Goal: Information Seeking & Learning: Learn about a topic

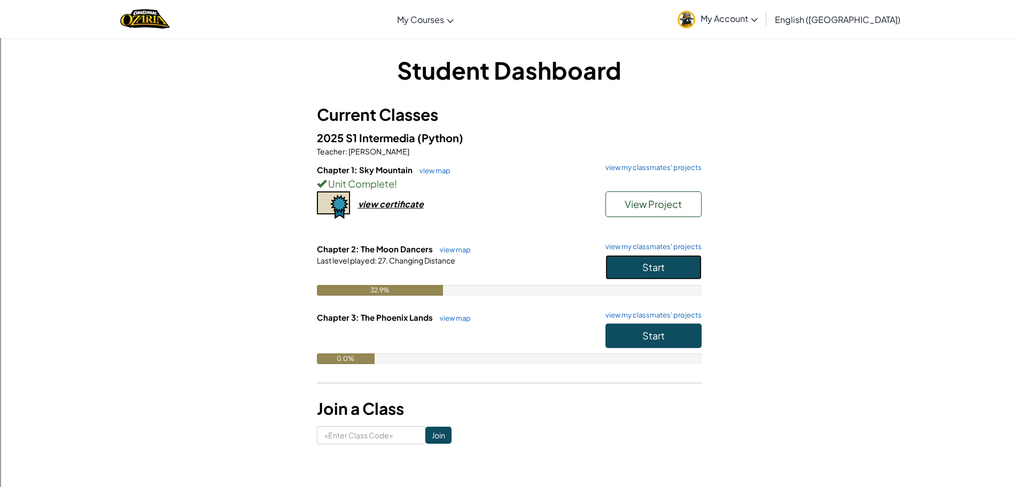
click at [650, 261] on span "Start" at bounding box center [653, 267] width 22 height 12
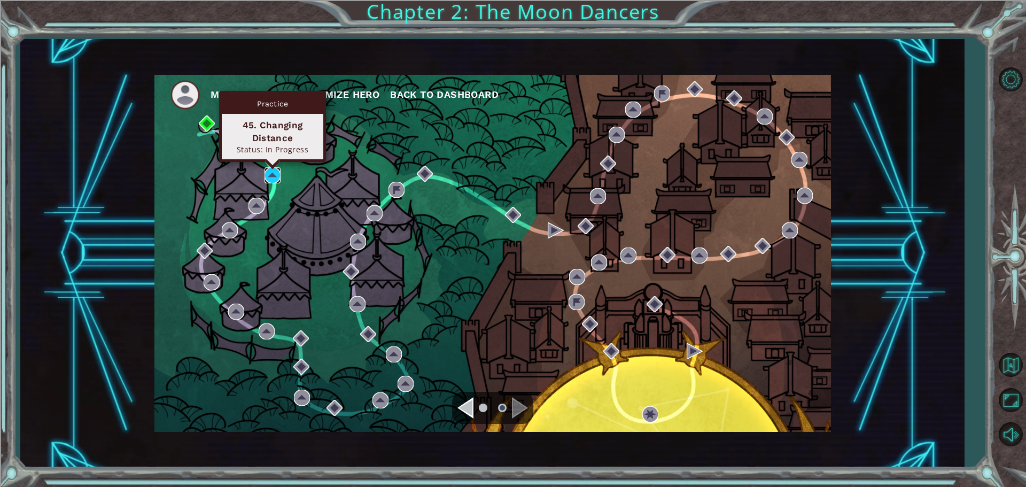
click at [275, 175] on img at bounding box center [273, 175] width 16 height 16
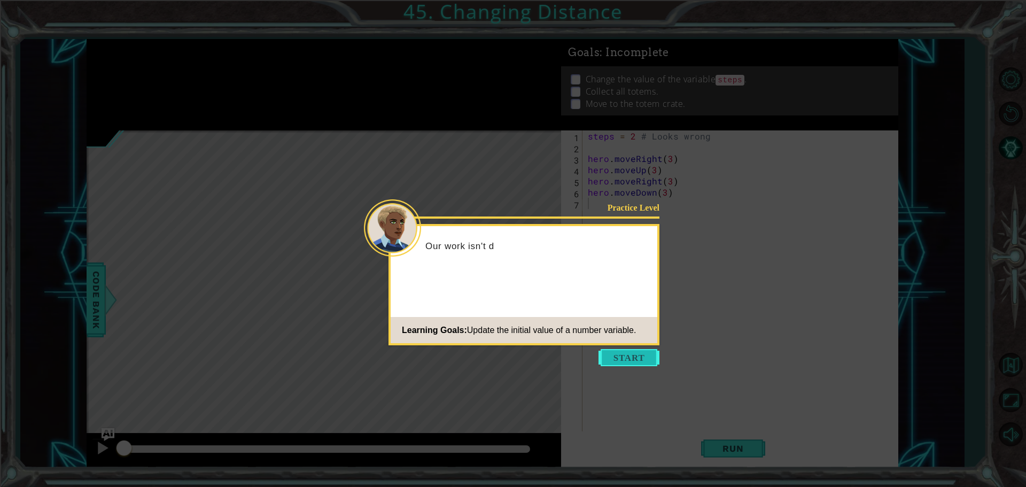
click at [627, 349] on button "Start" at bounding box center [629, 357] width 61 height 17
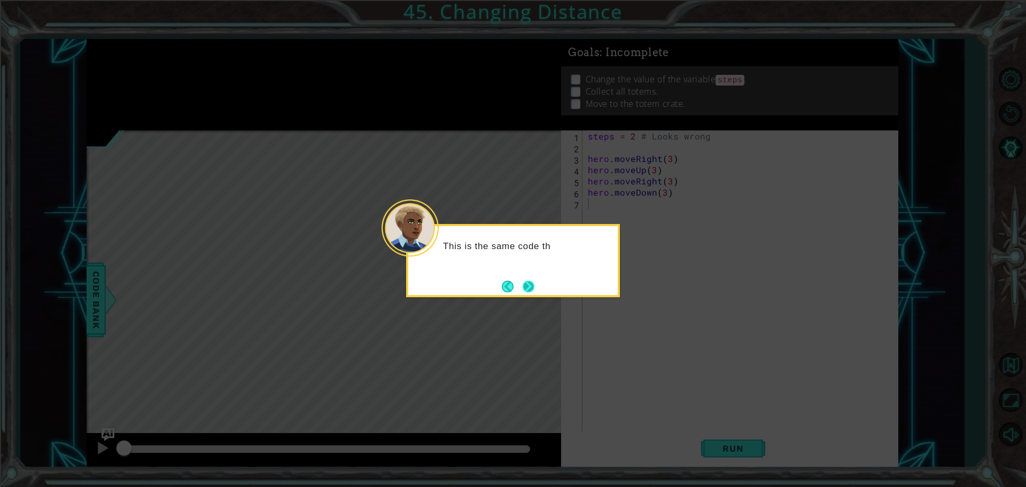
click at [534, 286] on button "Next" at bounding box center [528, 285] width 13 height 13
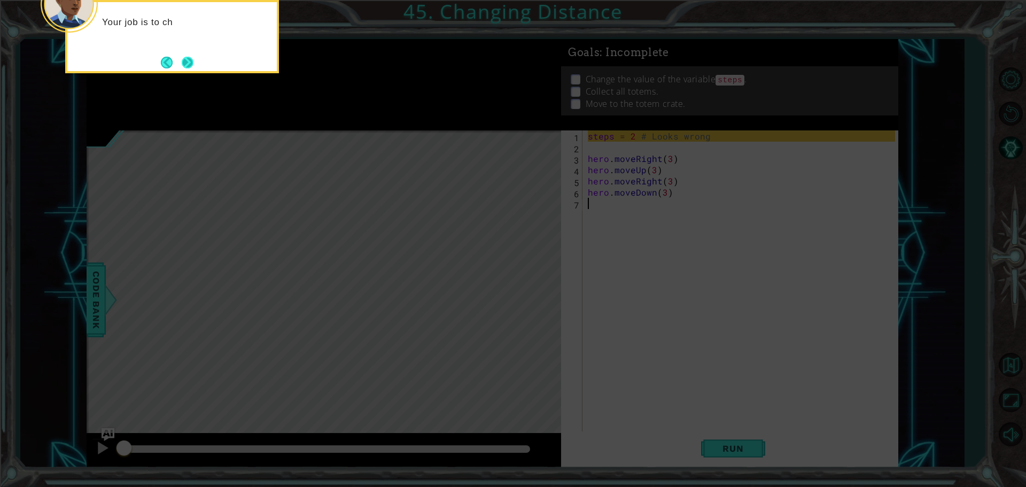
click at [191, 61] on button "Next" at bounding box center [187, 62] width 13 height 13
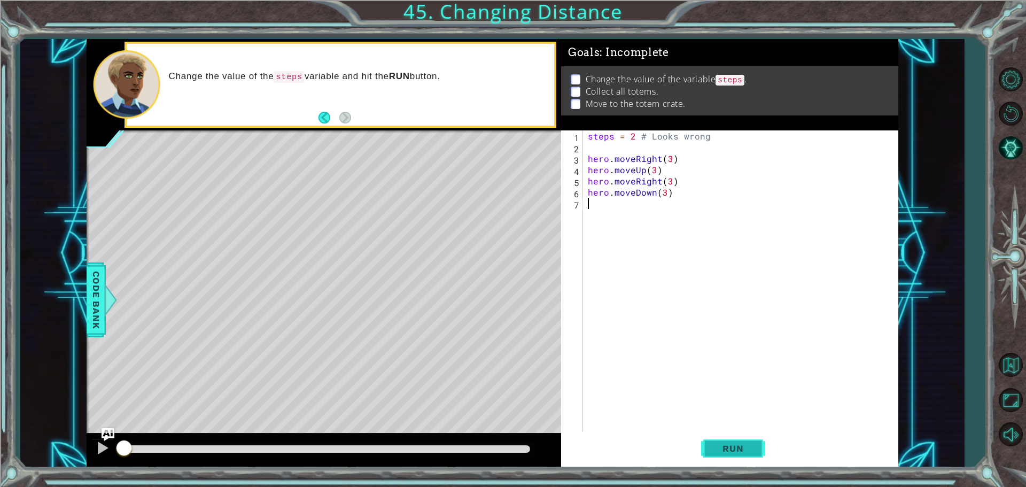
click at [739, 453] on span "Run" at bounding box center [733, 448] width 42 height 11
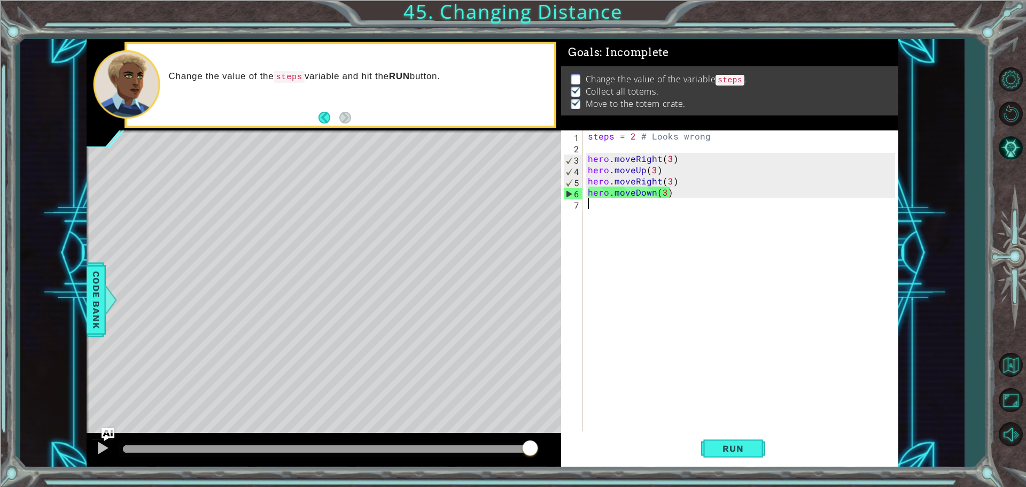
click at [670, 161] on div "steps = 2 # Looks wrong hero . moveRight ( 3 ) hero . moveUp ( 3 ) hero . moveR…" at bounding box center [743, 292] width 315 height 325
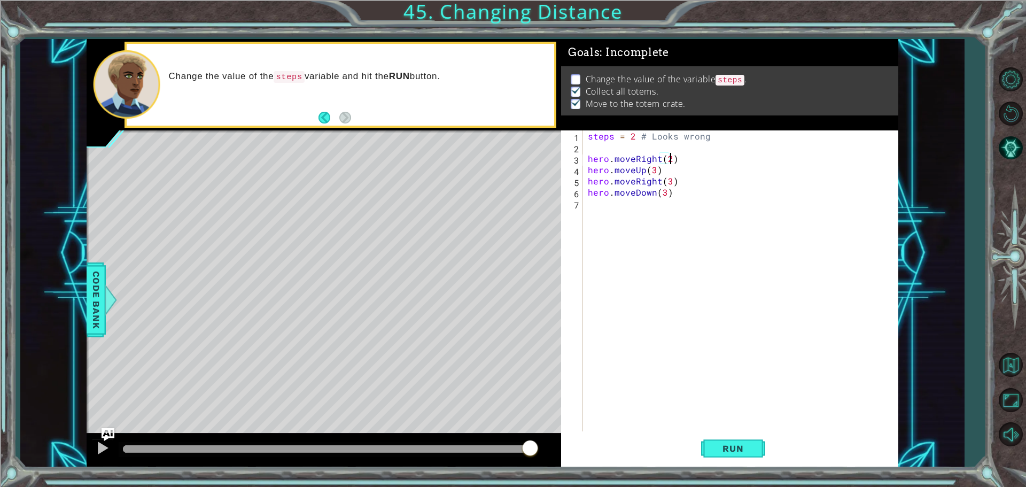
scroll to position [0, 5]
click at [655, 173] on div "steps = 2 # Looks wrong hero . moveRight ( 2 ) hero . moveUp ( 3 ) hero . moveR…" at bounding box center [743, 292] width 315 height 325
click at [675, 179] on div "steps = 2 # Looks wrong hero . moveRight ( 2 ) hero . moveUp ( 2 ) hero . moveR…" at bounding box center [743, 292] width 315 height 325
click at [667, 182] on div "steps = 2 # Looks wrong hero . moveRight ( 2 ) hero . moveUp ( 2 ) hero . moveR…" at bounding box center [743, 292] width 315 height 325
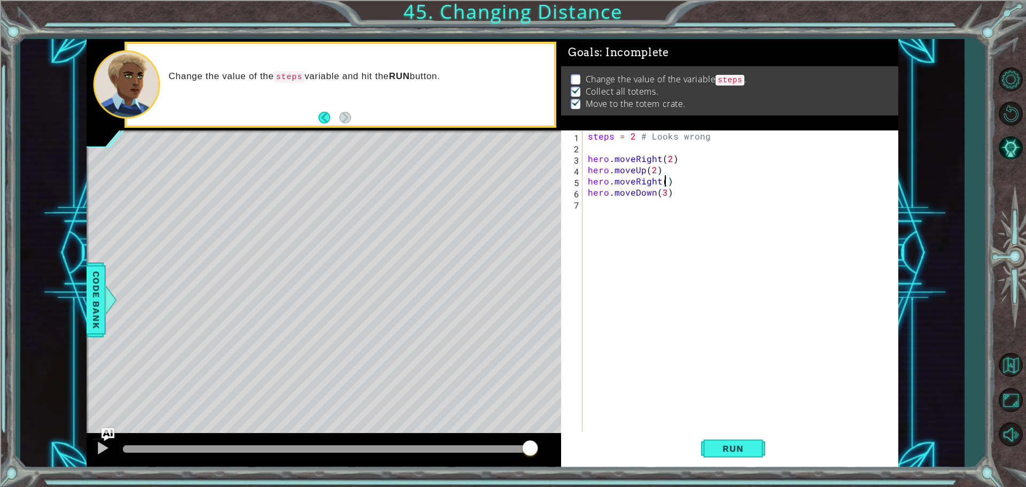
scroll to position [0, 5]
click at [662, 191] on div "steps = 2 # Looks wrong hero . moveRight ( 2 ) hero . moveUp ( 2 ) hero . moveR…" at bounding box center [743, 292] width 315 height 325
click at [666, 192] on div "steps = 2 # Looks wrong hero . moveRight ( 2 ) hero . moveUp ( 2 ) hero . moveR…" at bounding box center [743, 292] width 315 height 325
click at [722, 443] on span "Run" at bounding box center [733, 448] width 42 height 11
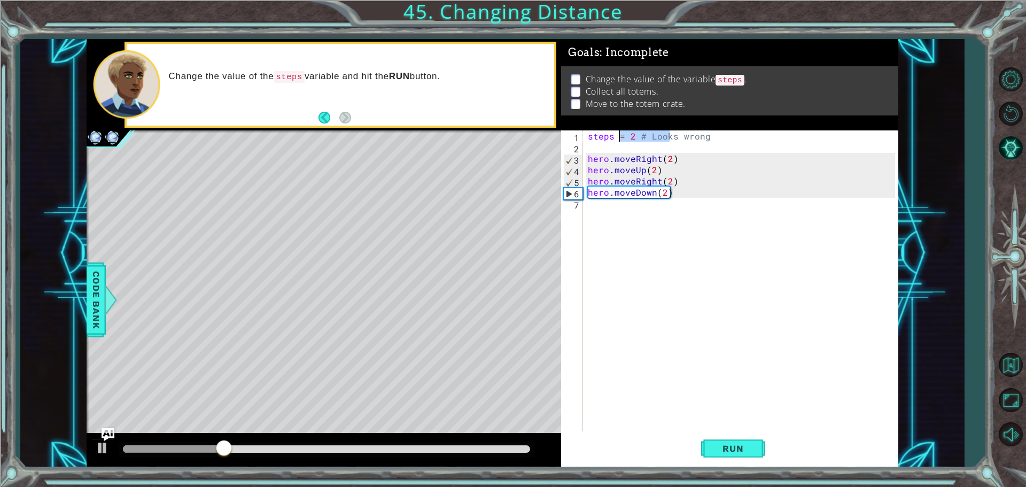
drag, startPoint x: 670, startPoint y: 141, endPoint x: 619, endPoint y: 139, distance: 50.8
click at [619, 139] on div "steps = 2 # Looks wrong hero . moveRight ( 2 ) hero . moveUp ( 2 ) hero . moveR…" at bounding box center [743, 292] width 315 height 325
type textarea "steps = 2 # Looks wrong"
click at [706, 151] on div "steps = 2 # Looks wrong hero . moveRight ( 2 ) hero . moveUp ( 2 ) hero . moveR…" at bounding box center [743, 292] width 315 height 325
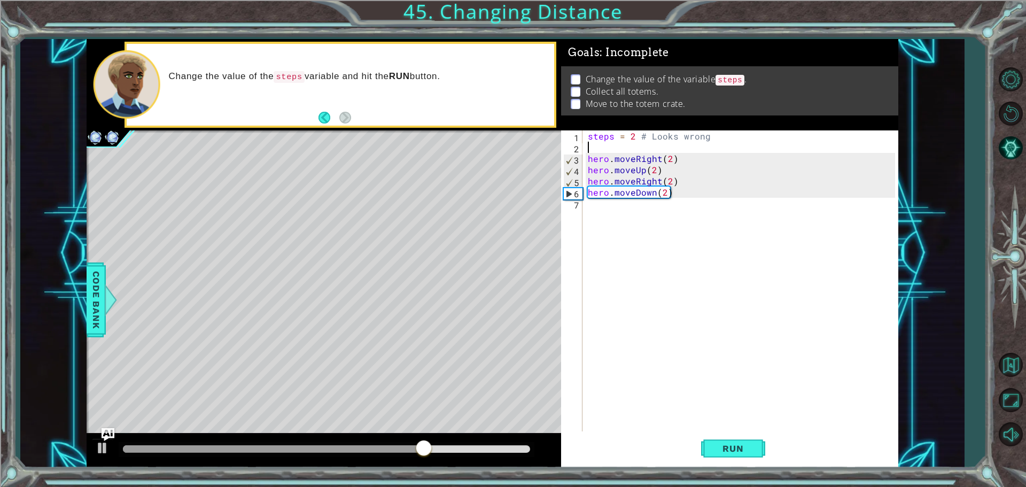
click at [653, 193] on div "steps = 2 # Looks wrong hero . moveRight ( 2 ) hero . moveUp ( 2 ) hero . moveR…" at bounding box center [743, 292] width 315 height 325
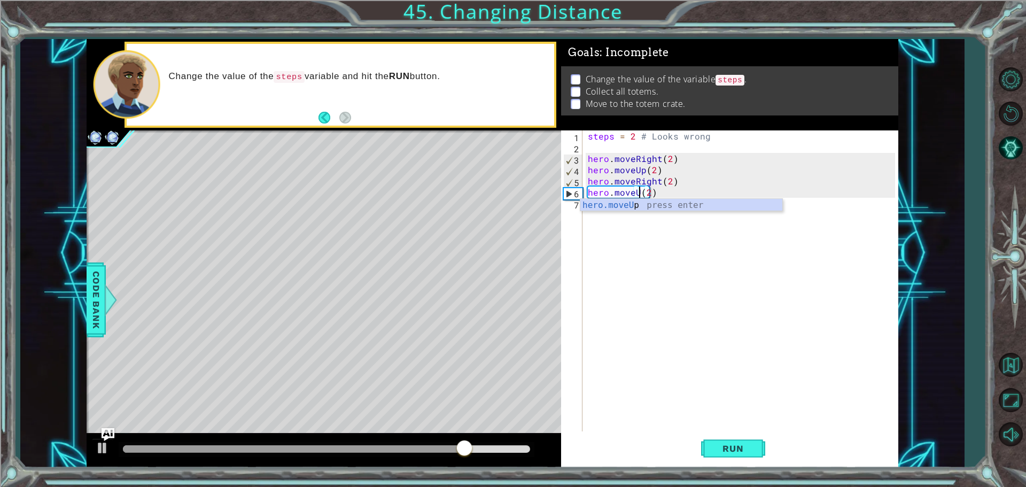
scroll to position [0, 3]
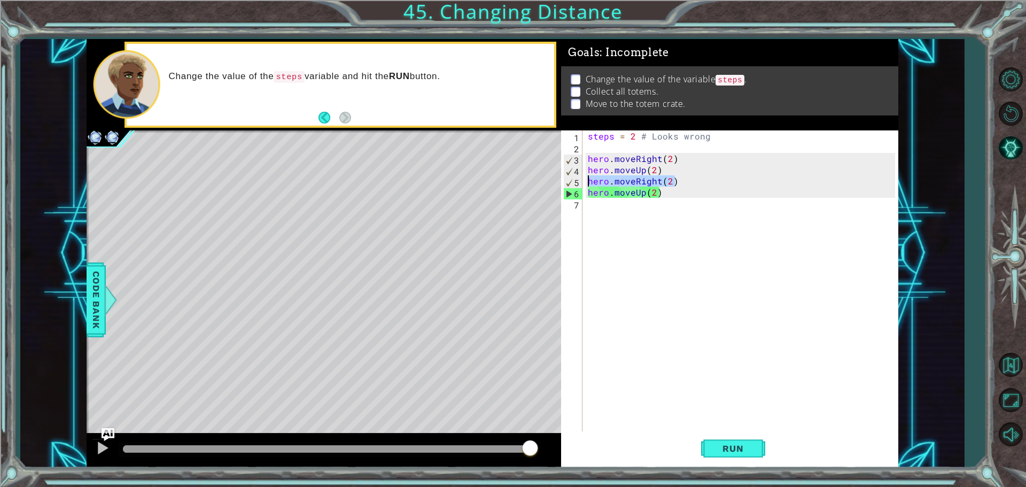
drag, startPoint x: 677, startPoint y: 180, endPoint x: 576, endPoint y: 179, distance: 101.0
click at [576, 179] on div "hero.moveUp(2) 1 2 3 4 5 6 7 steps = 2 # Looks wrong hero . moveRight ( 2 ) her…" at bounding box center [728, 281] width 334 height 303
type textarea "hero.moveRight(2)"
click at [599, 200] on div "steps = 2 # Looks wrong hero . moveRight ( 2 ) hero . moveUp ( 2 ) hero . moveR…" at bounding box center [743, 292] width 315 height 325
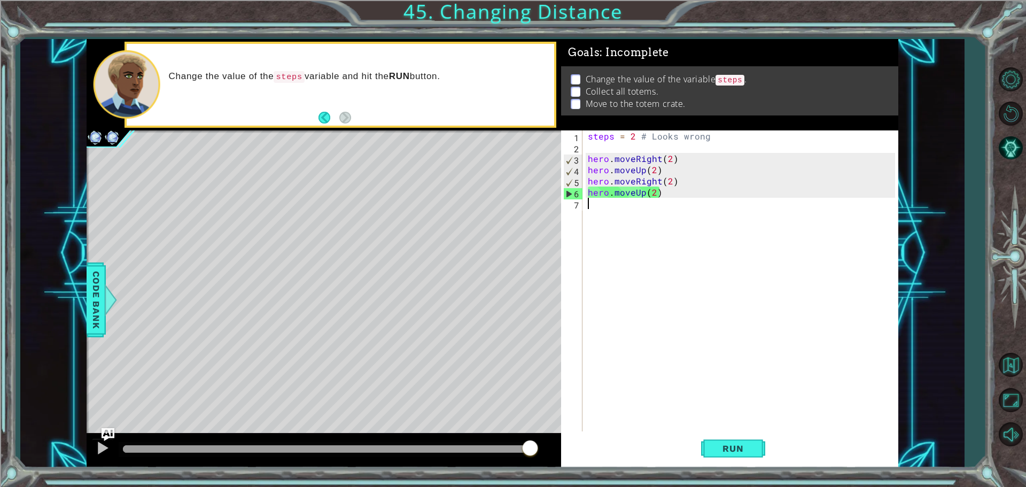
paste textarea "hero.moveRight(2)"
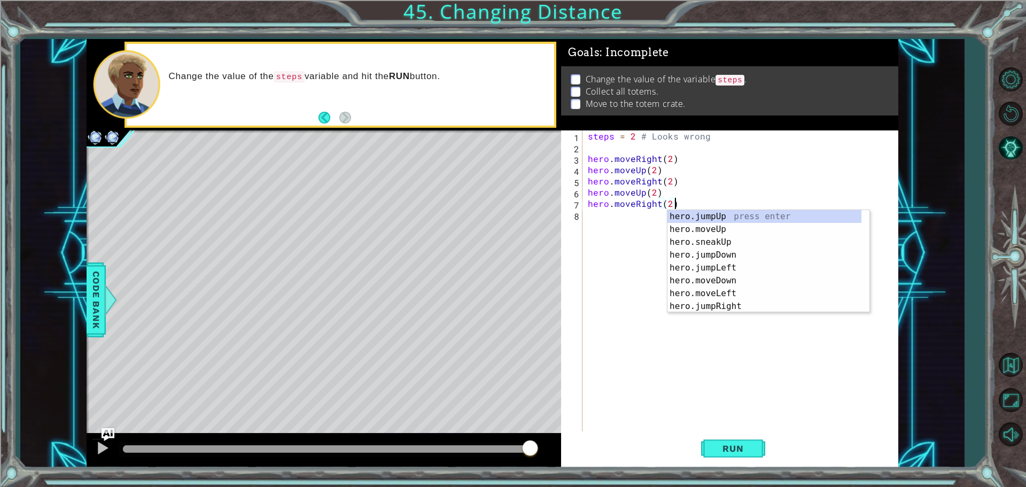
type textarea "hero.moveRight(2)"
click at [585, 217] on div "hero.moveRight(2) 1 2 3 4 5 6 7 8 steps = 2 # Looks wrong hero . moveRight ( 2 …" at bounding box center [728, 281] width 334 height 303
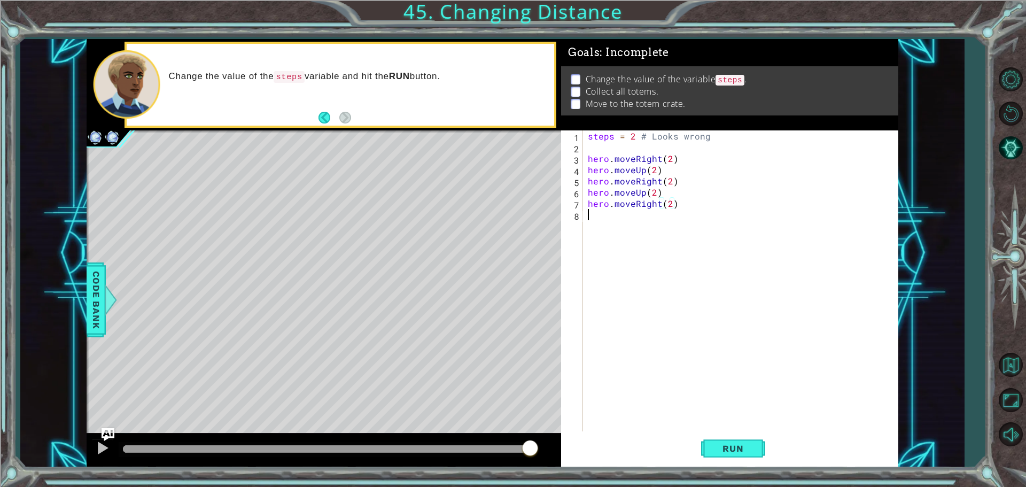
click at [638, 223] on div "steps = 2 # Looks wrong hero . moveRight ( 2 ) hero . moveUp ( 2 ) hero . moveR…" at bounding box center [743, 292] width 315 height 325
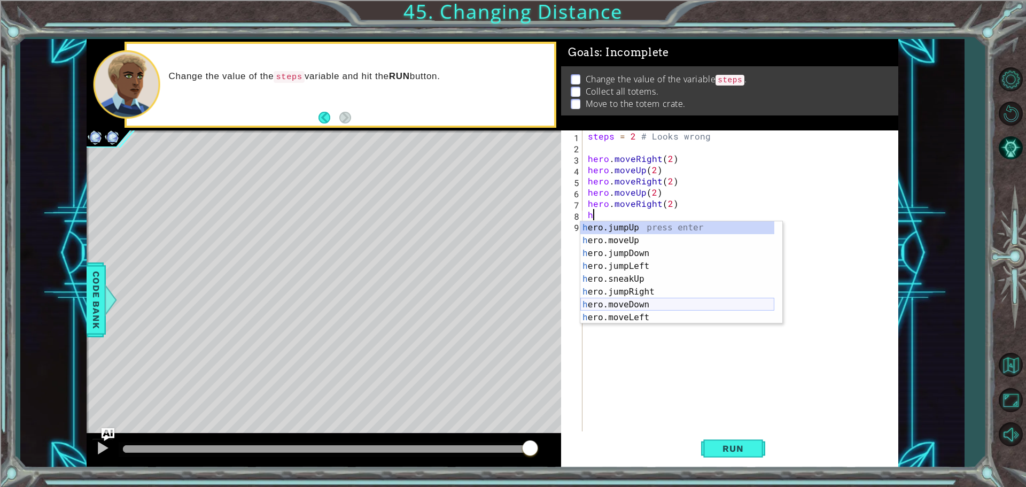
click at [658, 304] on div "h ero.jumpUp press enter h ero.moveUp press enter h ero.jumpDown press enter h …" at bounding box center [677, 285] width 194 height 128
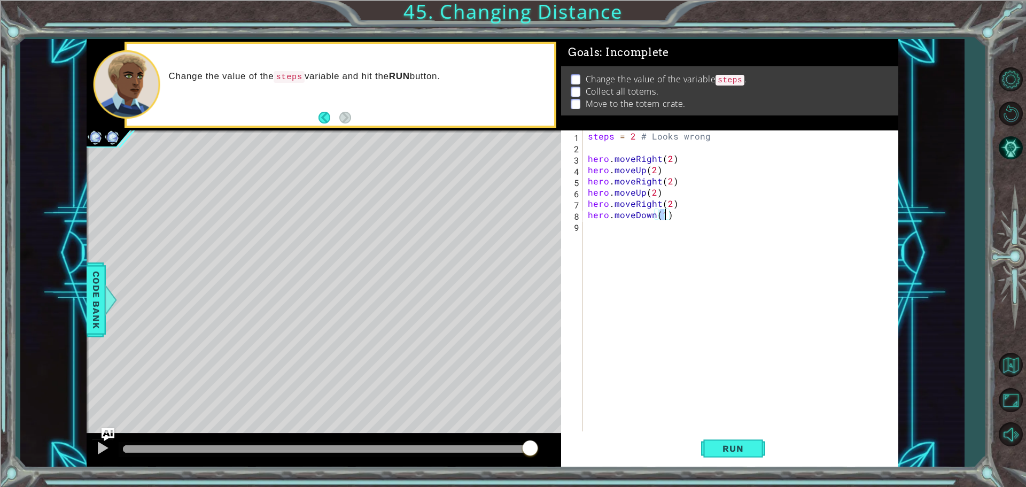
scroll to position [0, 4]
click at [740, 447] on span "Run" at bounding box center [733, 448] width 42 height 11
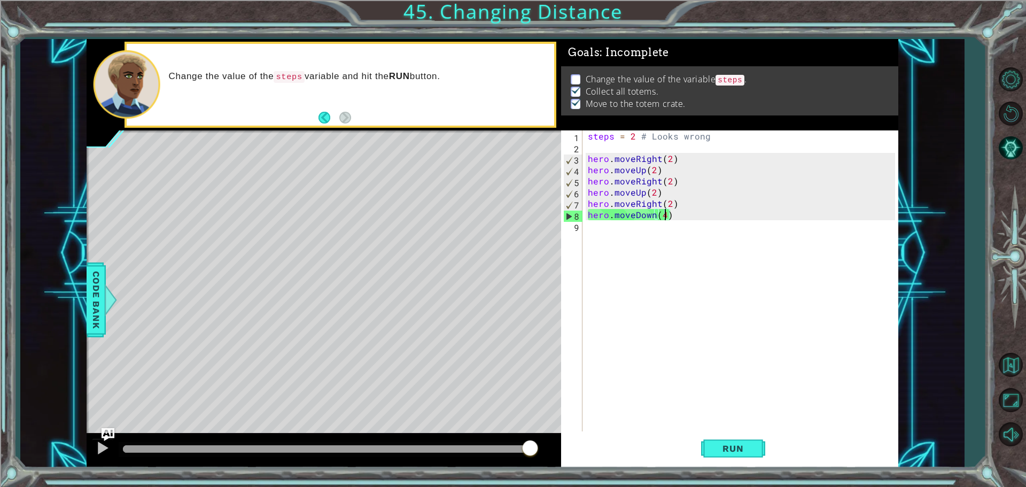
drag, startPoint x: 256, startPoint y: 451, endPoint x: 587, endPoint y: 437, distance: 331.6
click at [587, 437] on div "1 ההההההההההההההההההההההההההההההההההההההההההההההההההההההההההההההההההההההההההההה…" at bounding box center [493, 253] width 812 height 429
drag, startPoint x: 161, startPoint y: 449, endPoint x: 462, endPoint y: 444, distance: 300.9
click at [462, 444] on div at bounding box center [462, 448] width 19 height 19
click at [104, 291] on div at bounding box center [110, 300] width 13 height 32
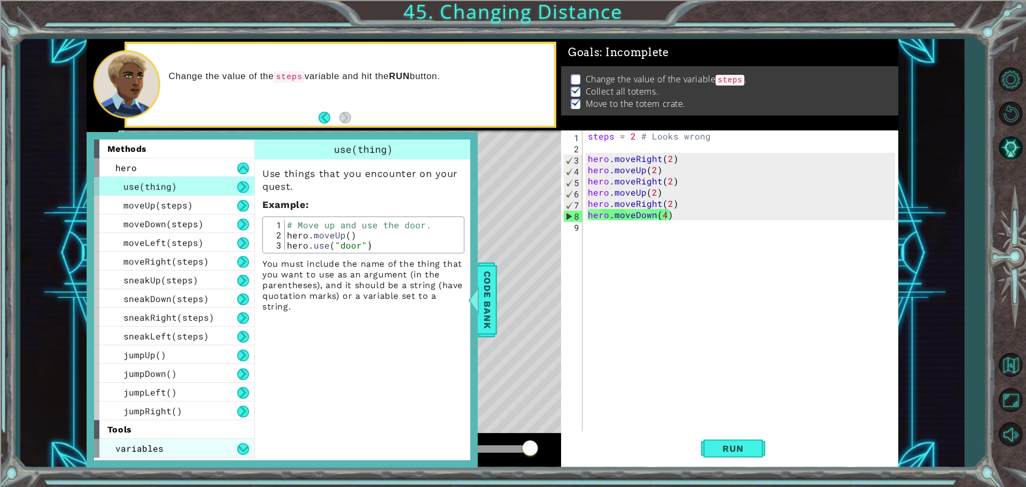
click at [221, 447] on div "variables" at bounding box center [174, 448] width 160 height 19
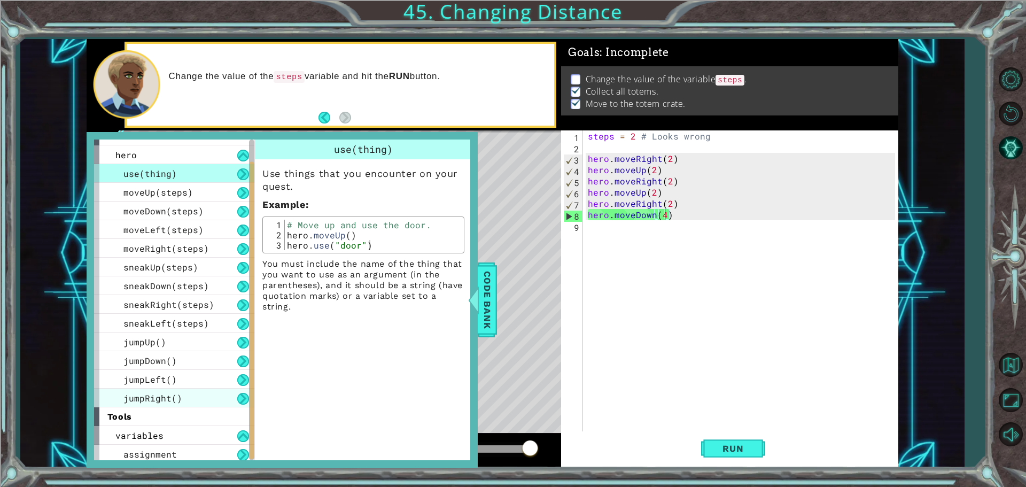
scroll to position [16, 0]
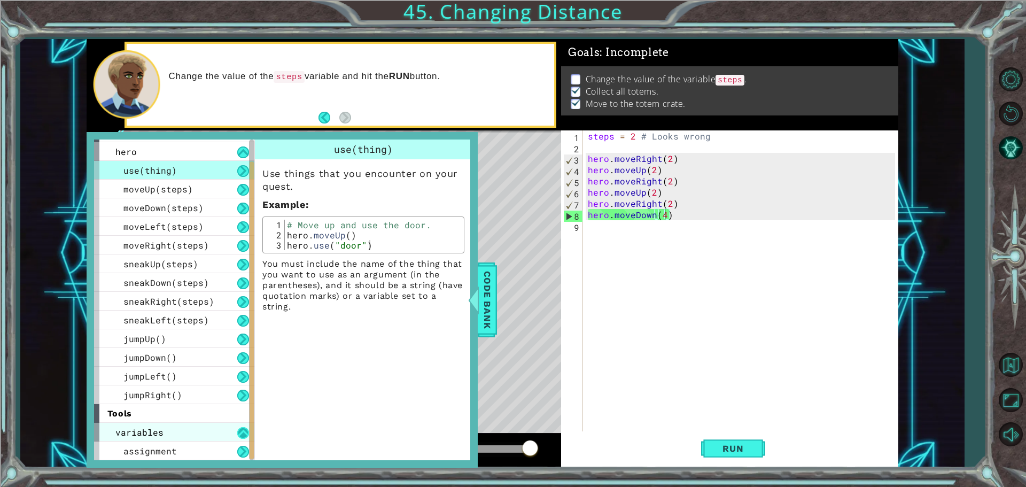
click at [246, 436] on button at bounding box center [243, 433] width 12 height 12
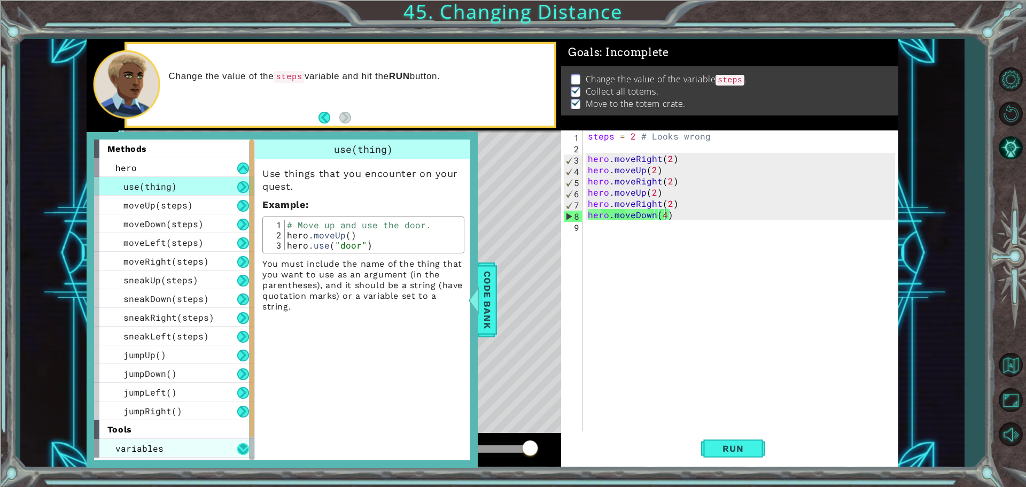
scroll to position [0, 0]
drag, startPoint x: 246, startPoint y: 436, endPoint x: 243, endPoint y: 441, distance: 5.5
click at [244, 439] on div "methods hero use(thing) moveUp(steps) moveDown(steps) moveLeft(steps) moveRight…" at bounding box center [178, 299] width 168 height 320
click at [243, 441] on div "variables" at bounding box center [174, 448] width 160 height 19
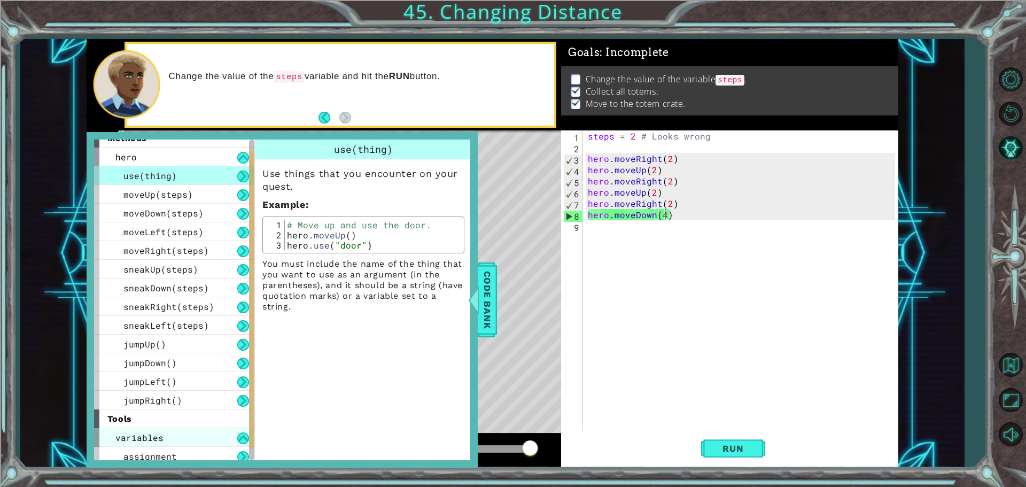
scroll to position [16, 0]
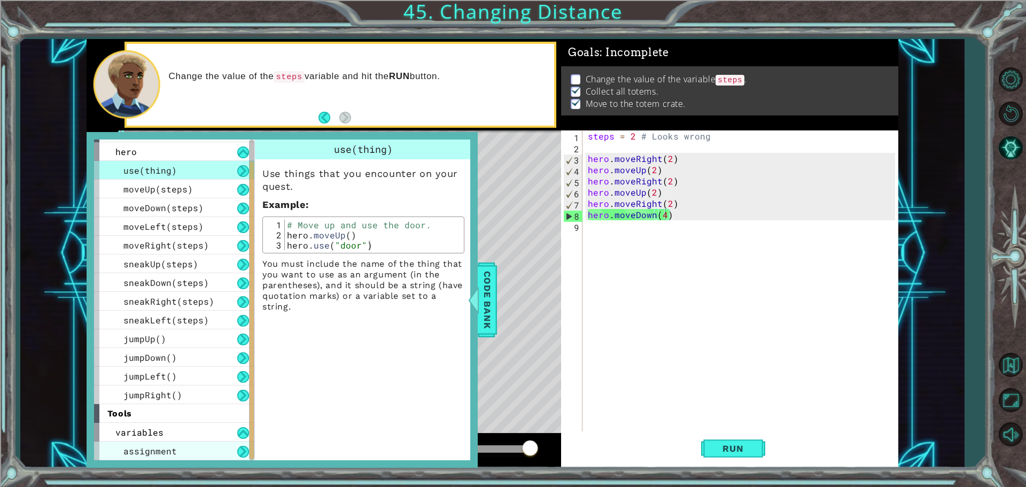
click at [181, 446] on div "assignment" at bounding box center [174, 450] width 160 height 19
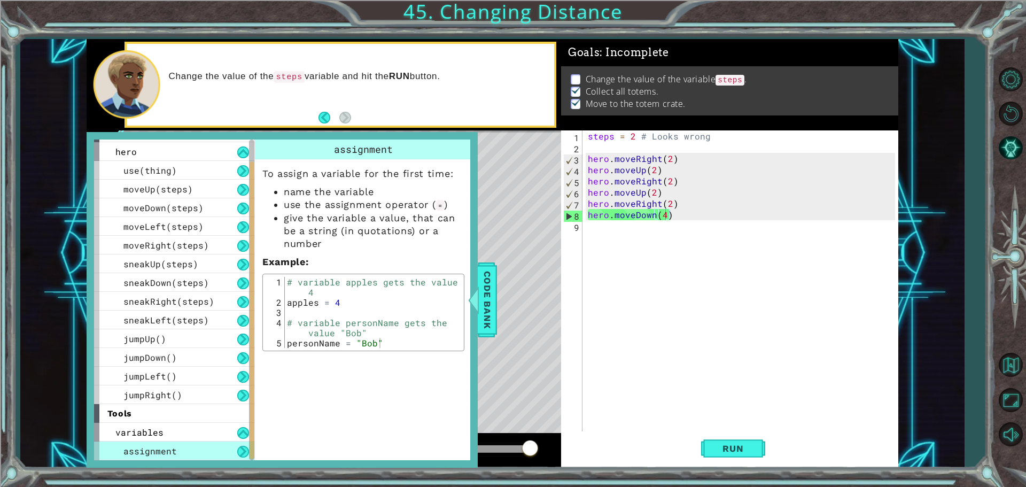
type textarea "hero.moveUp(2)"
click at [644, 194] on div "steps = 2 # Looks wrong hero . moveRight ( 2 ) hero . moveUp ( 2 ) hero . moveR…" at bounding box center [743, 292] width 315 height 325
drag, startPoint x: 666, startPoint y: 196, endPoint x: 584, endPoint y: 190, distance: 83.0
click at [584, 190] on div "hero.moveUp(2) 1 2 3 4 5 6 7 8 9 steps = 2 # Looks wrong hero . moveRight ( 2 )…" at bounding box center [728, 281] width 334 height 303
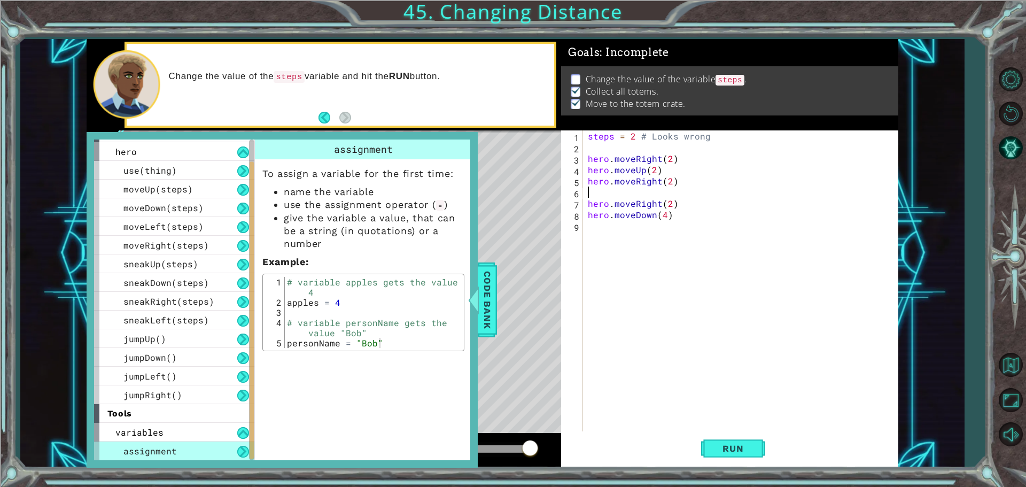
scroll to position [0, 0]
type textarea "hero.moveRight(2)"
click at [679, 193] on div "steps = 2 # Looks wrong hero . moveRight ( 2 ) hero . moveUp ( 2 ) hero . moveR…" at bounding box center [743, 292] width 315 height 325
drag, startPoint x: 679, startPoint y: 193, endPoint x: 574, endPoint y: 191, distance: 104.2
click at [574, 191] on div "hero.moveRight(2) 1 2 3 4 5 6 7 8 steps = 2 # Looks wrong hero . moveRight ( 2 …" at bounding box center [728, 281] width 334 height 303
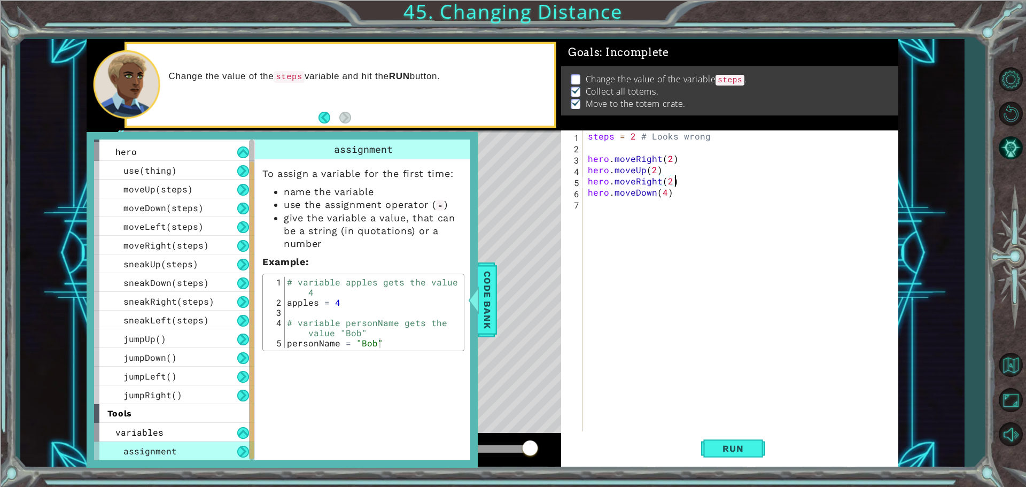
click at [626, 155] on div "steps = 2 # Looks wrong hero . moveRight ( 2 ) hero . moveUp ( 2 ) hero . moveR…" at bounding box center [743, 292] width 315 height 325
click at [617, 137] on div "steps = 2 # Looks wrong hero . moveRight ( 2 ) hero . moveUp ( 2 ) hero . moveR…" at bounding box center [743, 292] width 315 height 325
type textarea "steps = 2 # Looks wrong"
click at [617, 152] on div "steps = 2 # Looks wrong hero . moveRight ( 2 ) hero . moveUp ( 2 ) hero . moveR…" at bounding box center [743, 292] width 315 height 325
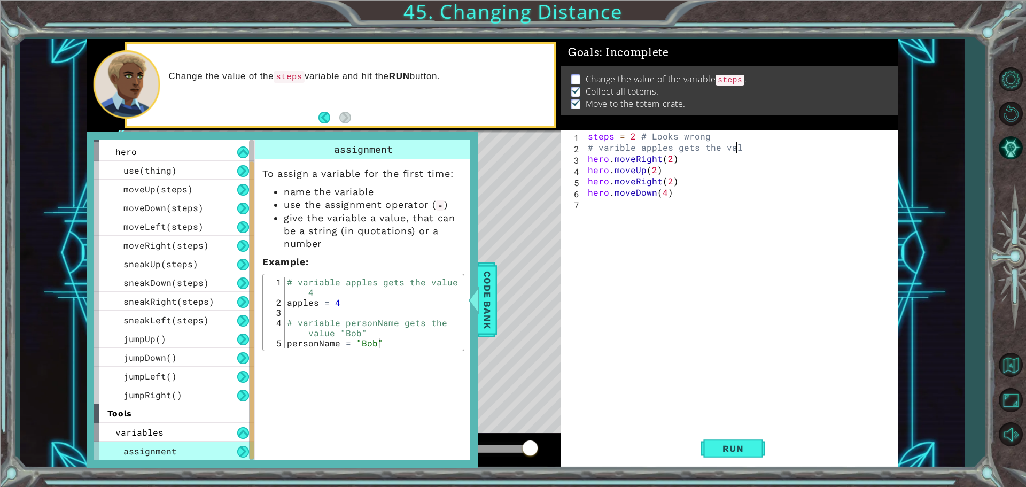
type textarea "# varible apples gets the value"
type textarea "4"
click at [752, 457] on button "Run" at bounding box center [733, 448] width 64 height 34
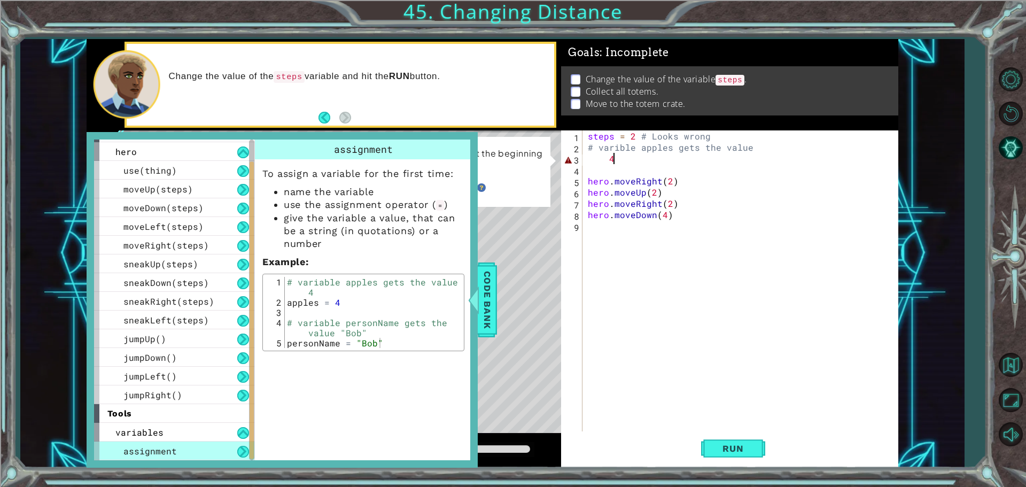
click at [615, 161] on div "steps = 2 # Looks wrong # varible apples gets the value 4 hero . moveRight ( 2 …" at bounding box center [743, 292] width 315 height 325
type textarea "4"
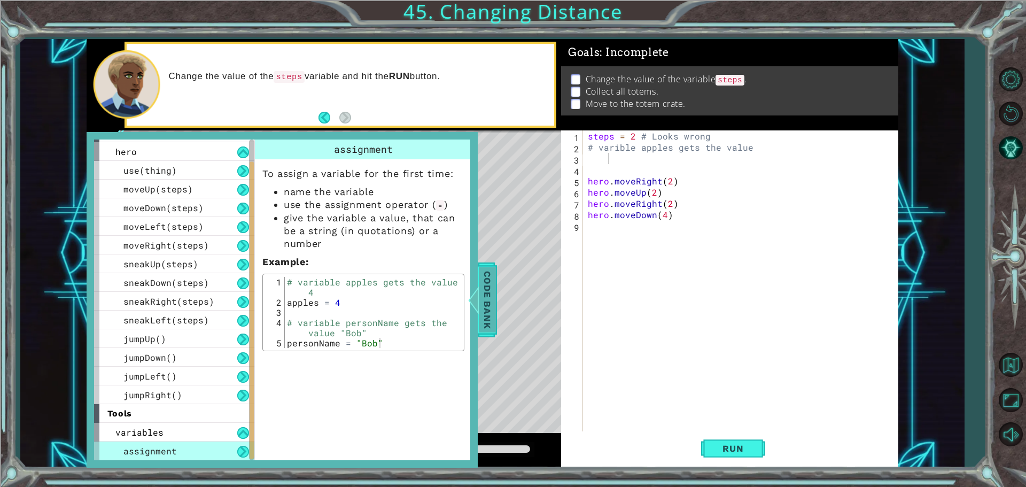
click at [493, 317] on span "Code Bank" at bounding box center [487, 299] width 17 height 65
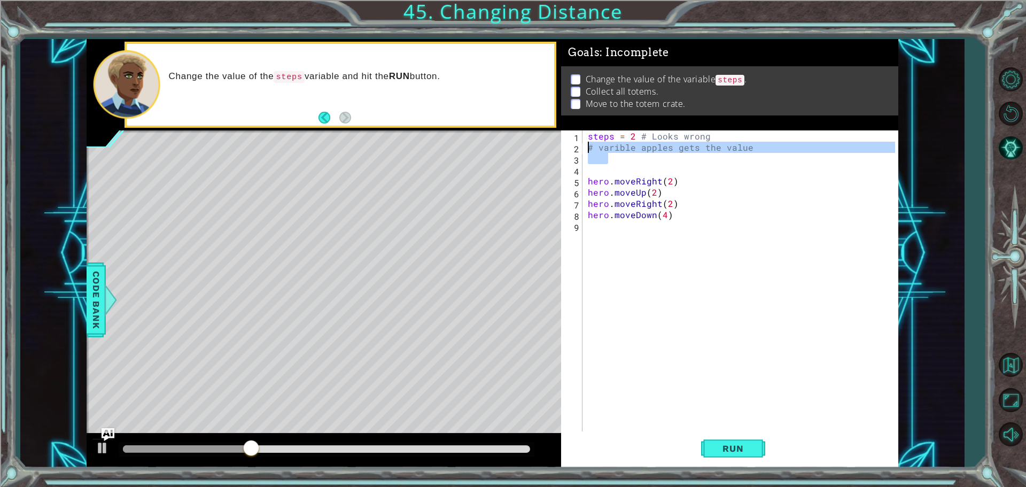
drag, startPoint x: 734, startPoint y: 152, endPoint x: 278, endPoint y: 143, distance: 455.9
click at [278, 143] on div "1 ההההההההההההההההההההההההההההההההההההההההההההההההההההההההההההההההההההההההההההה…" at bounding box center [493, 253] width 812 height 429
type textarea "# varible apples gets the value"
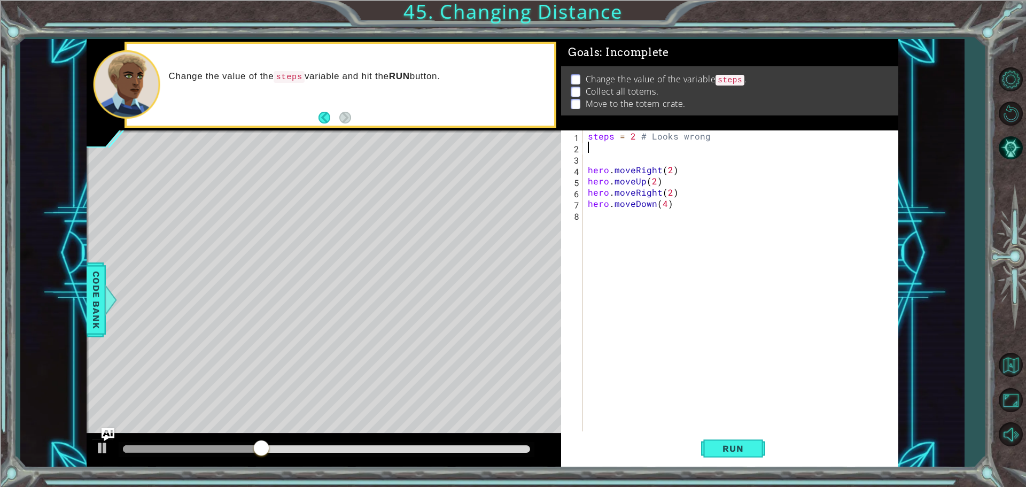
scroll to position [0, 0]
type textarea "steps = 2 # Looks wrong"
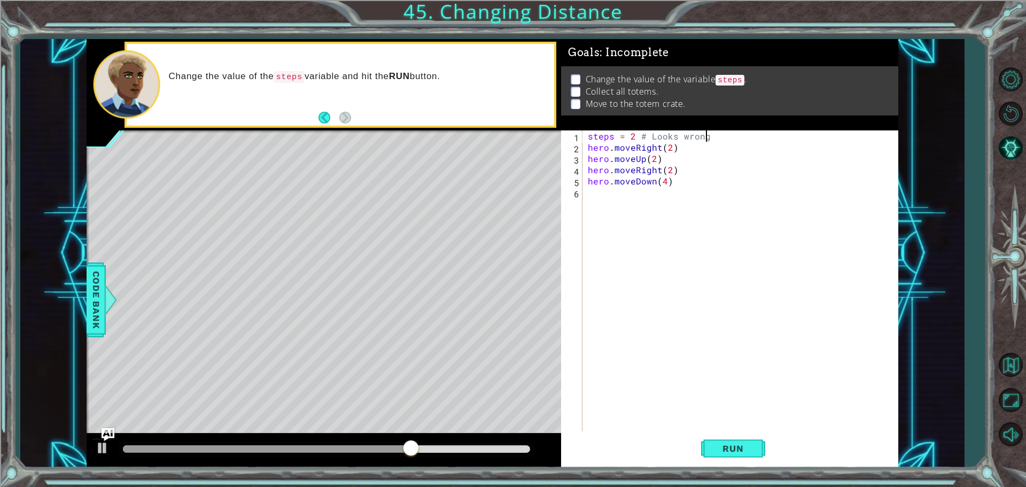
click at [670, 152] on div "steps = 2 # Looks wrong hero . moveRight ( 2 ) hero . moveUp ( 2 ) hero . moveR…" at bounding box center [743, 292] width 315 height 325
click at [653, 160] on div "steps = 2 # Looks wrong hero . moveRight ( 3 ) hero . moveUp ( 2 ) hero . moveR…" at bounding box center [743, 292] width 315 height 325
click at [670, 170] on div "steps = 2 # Looks wrong hero . moveRight ( 3 ) hero . moveUp ( 3 ) hero . moveR…" at bounding box center [743, 292] width 315 height 325
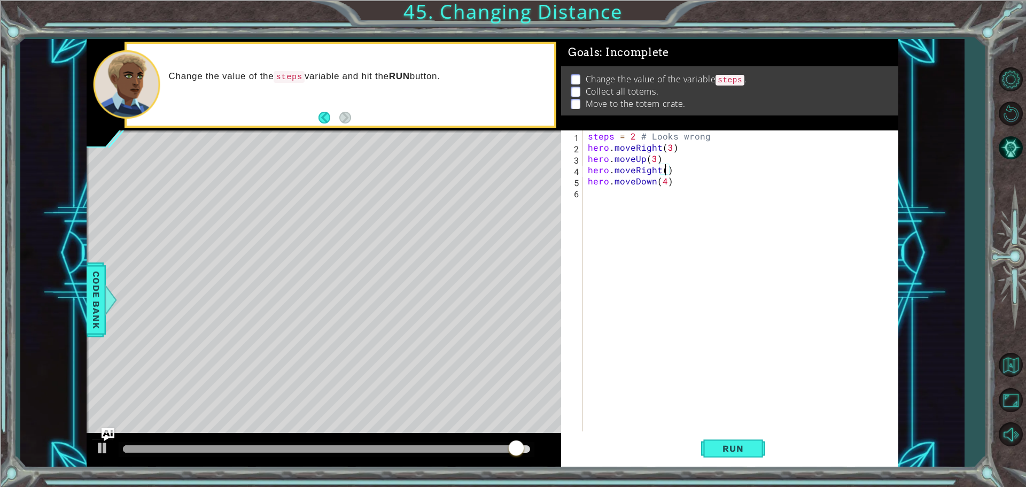
scroll to position [0, 5]
click at [665, 186] on div "steps = 2 # Looks wrong hero . moveRight ( 3 ) hero . moveUp ( 3 ) hero . moveR…" at bounding box center [743, 292] width 315 height 325
click at [720, 452] on span "Run" at bounding box center [733, 448] width 42 height 11
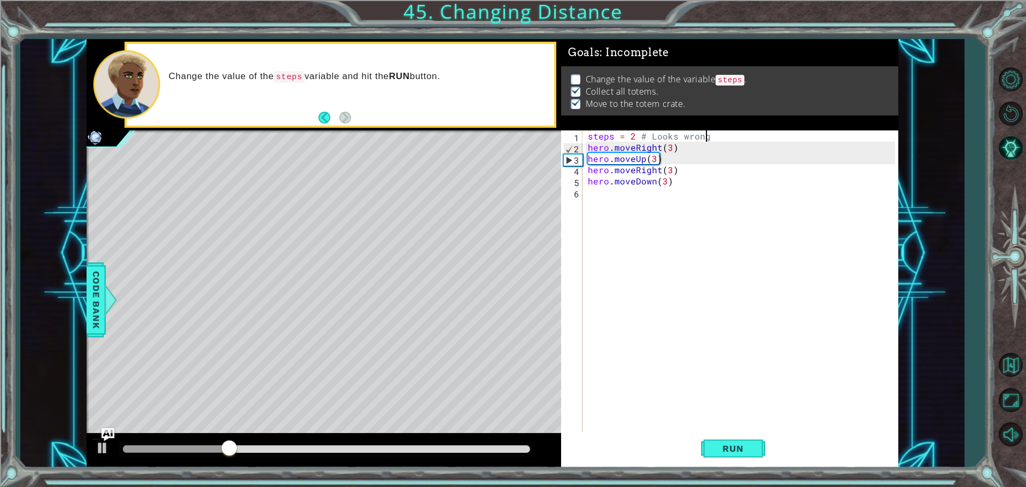
click at [714, 141] on div "steps = 2 # Looks wrong hero . moveRight ( 3 ) hero . moveUp ( 3 ) hero . moveR…" at bounding box center [743, 292] width 315 height 325
type textarea "steps = 2 # Looks wrong"
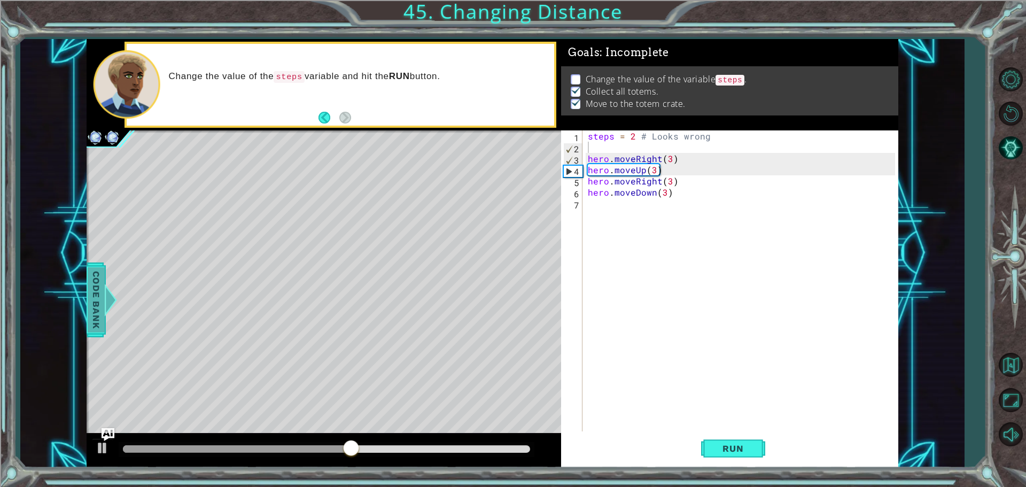
click at [95, 329] on span "Code Bank" at bounding box center [96, 299] width 17 height 65
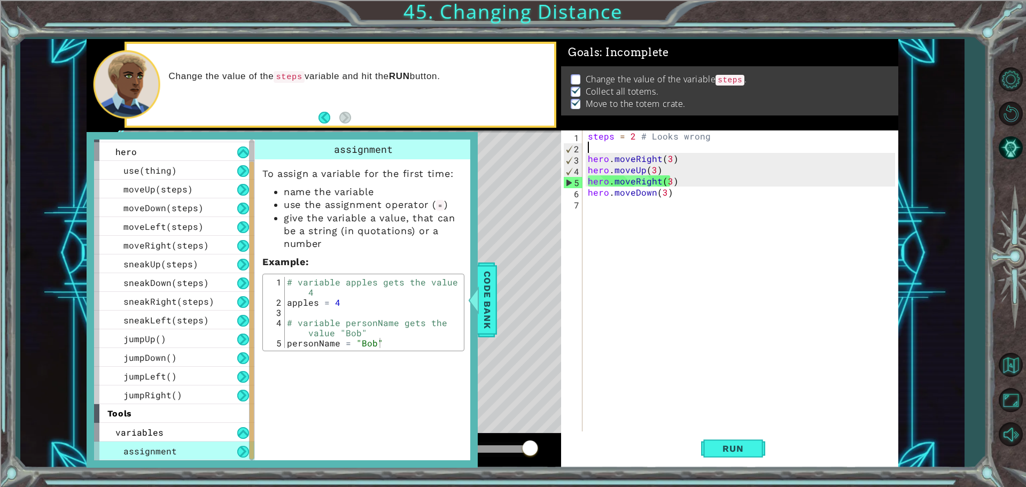
click at [604, 146] on div "steps = 2 # Looks wrong hero . moveRight ( 3 ) hero . moveUp ( 3 ) hero . moveR…" at bounding box center [743, 292] width 315 height 325
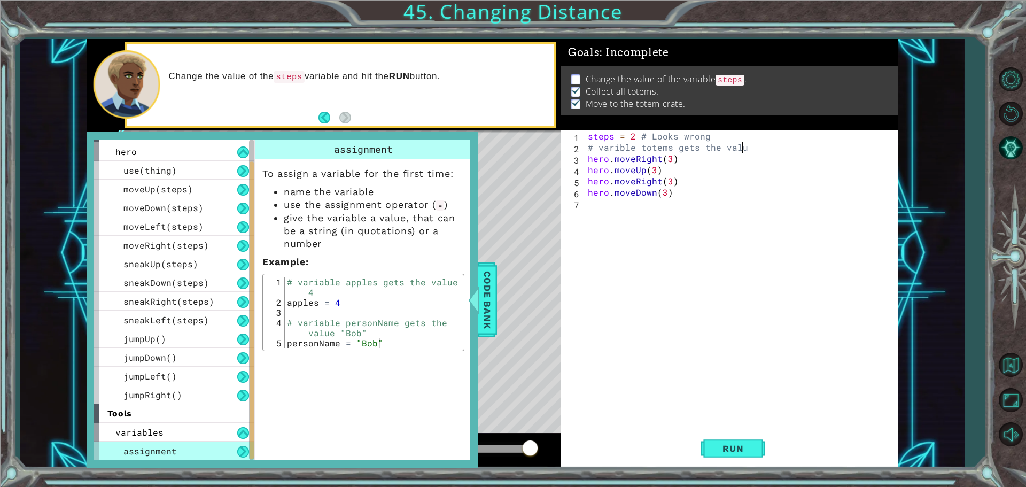
scroll to position [0, 9]
type textarea "# varible totems gets the value"
type textarea "T"
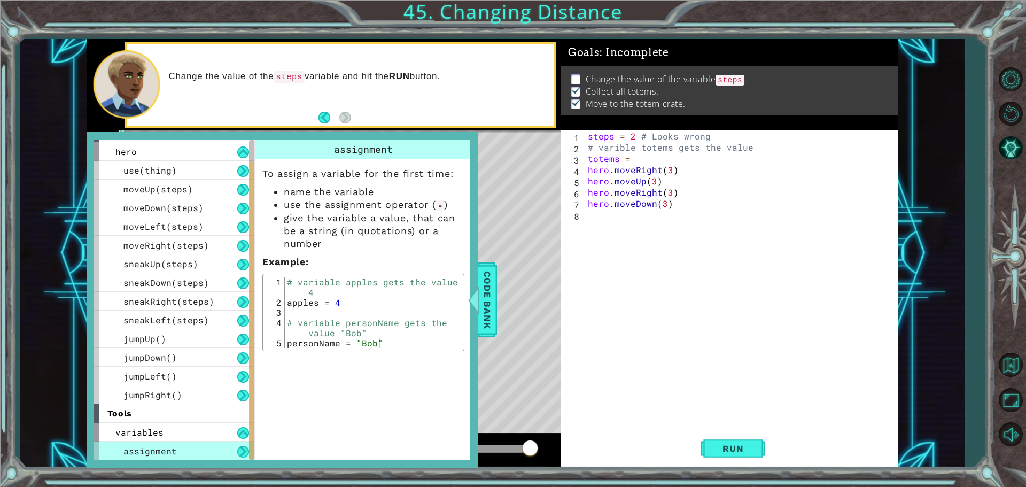
type textarea "totems = 3"
type textarea "f"
type textarea "# varible hero gets the totems"
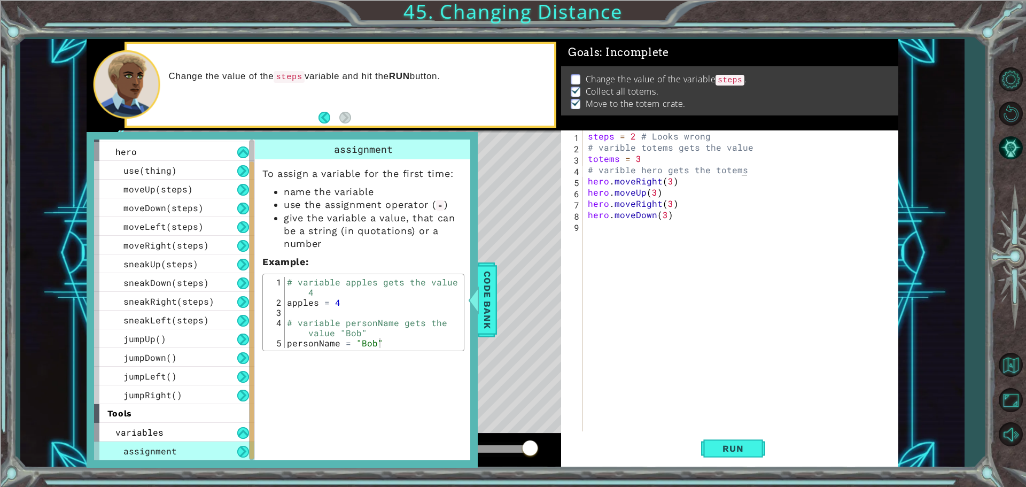
scroll to position [0, 0]
click at [663, 171] on div "steps = 2 # Looks wrong # varible totems gets the value totems = 3 # varible he…" at bounding box center [745, 292] width 310 height 325
type textarea "# varible personName gets the value "Hero""
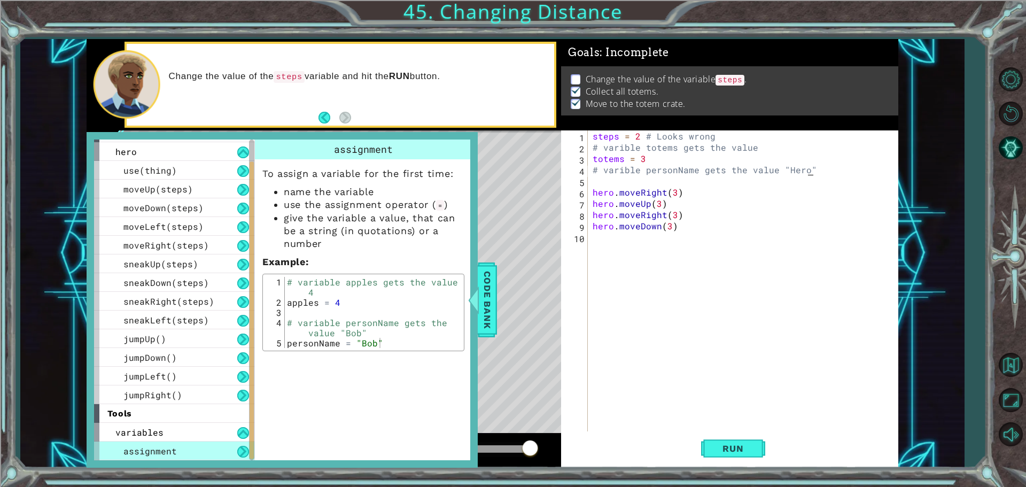
click at [655, 169] on div "steps = 2 # Looks wrong # varible totems gets the value totems = 3 # varible pe…" at bounding box center [745, 292] width 310 height 325
click at [657, 177] on div "steps = 2 # Looks wrong # varible totems gets the value totems = 3 # varible pe…" at bounding box center [745, 292] width 310 height 325
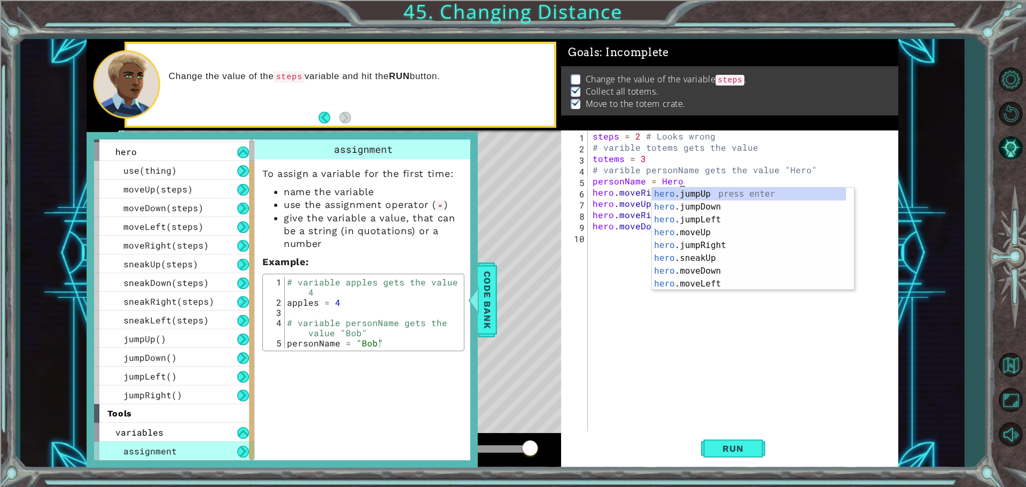
scroll to position [0, 5]
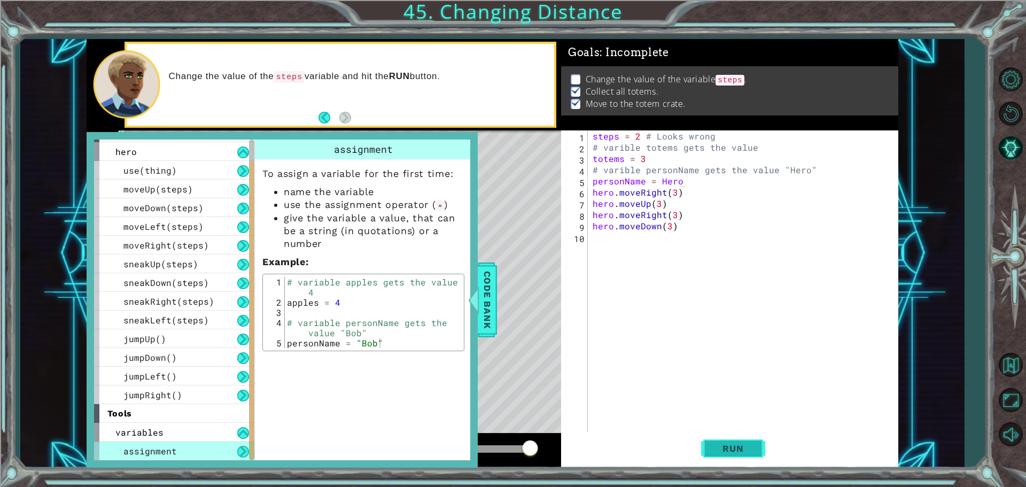
drag, startPoint x: 741, startPoint y: 437, endPoint x: 737, endPoint y: 443, distance: 6.7
click at [739, 440] on button "Run" at bounding box center [733, 448] width 64 height 34
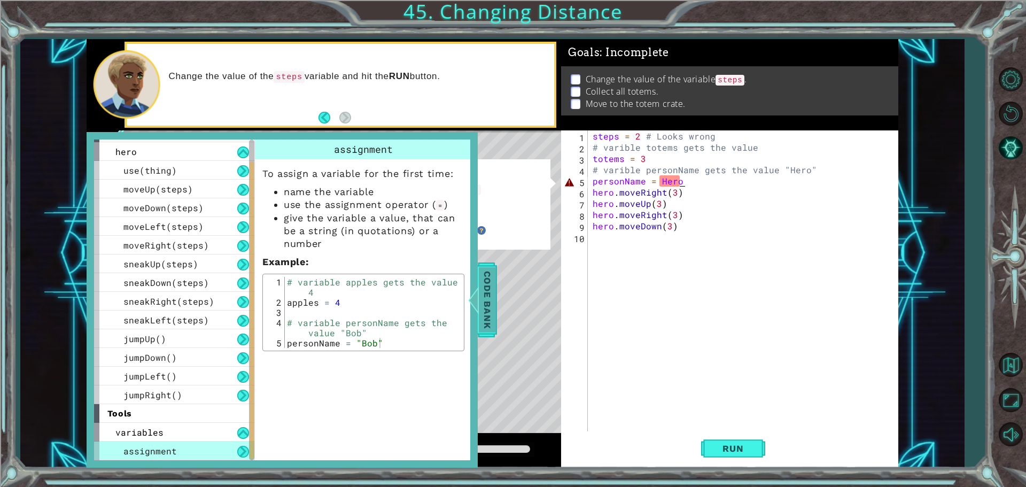
click at [489, 290] on span "Code Bank" at bounding box center [487, 299] width 17 height 65
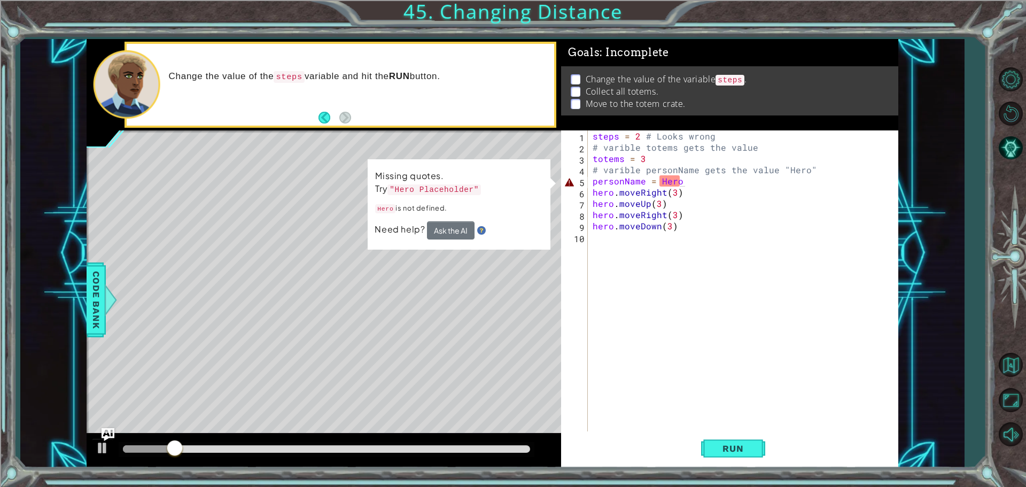
click at [439, 188] on code ""Hero Placeholder"" at bounding box center [434, 189] width 94 height 11
click at [429, 190] on code ""Hero Placeholder"" at bounding box center [434, 189] width 94 height 11
click at [692, 175] on div "steps = 2 # Looks wrong # varible totems gets the value totems = 3 # varible pe…" at bounding box center [745, 292] width 310 height 325
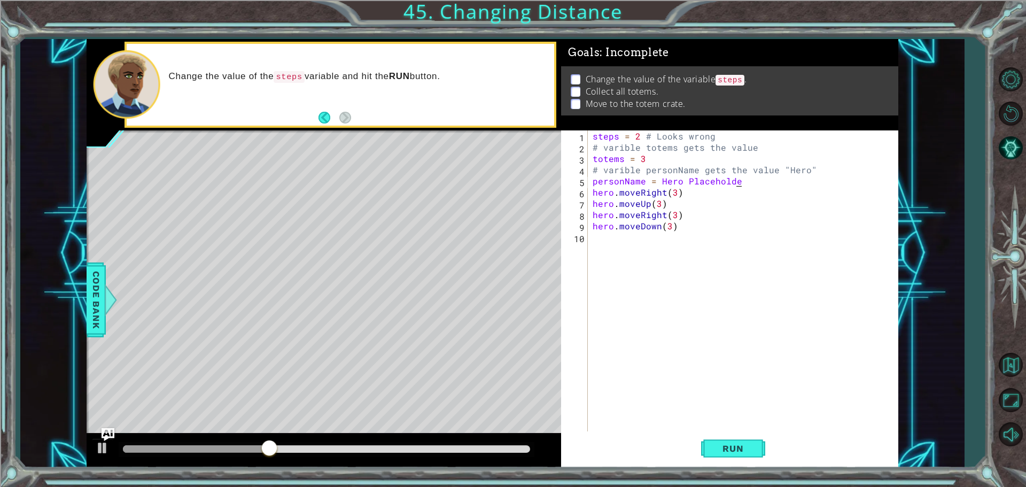
scroll to position [0, 9]
click at [732, 440] on button "Run" at bounding box center [733, 448] width 64 height 34
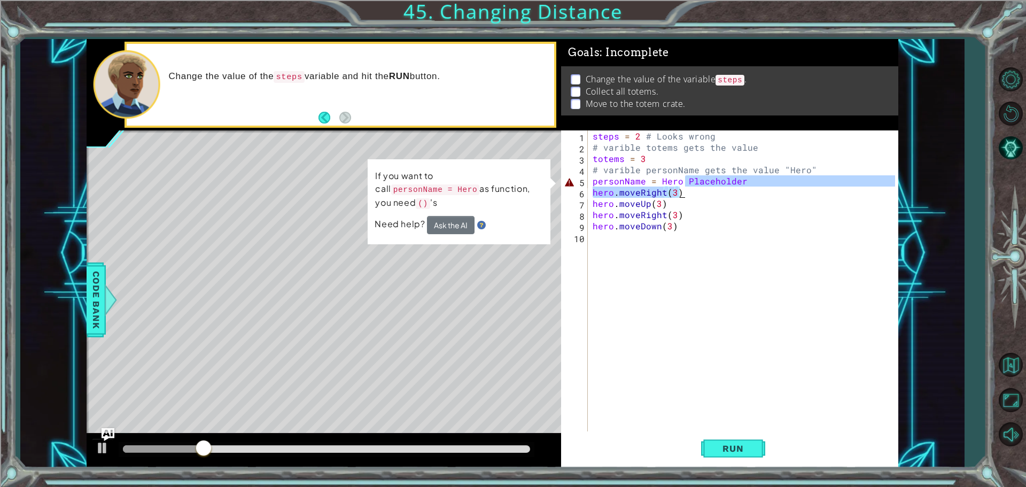
drag, startPoint x: 683, startPoint y: 180, endPoint x: 790, endPoint y: 187, distance: 107.1
click at [790, 187] on div "steps = 2 # Looks wrong # varible totems gets the value totems = 3 # varible pe…" at bounding box center [745, 292] width 310 height 325
drag, startPoint x: 769, startPoint y: 179, endPoint x: 679, endPoint y: 186, distance: 90.0
click at [679, 186] on div "steps = 2 # Looks wrong # varible totems gets the value totems = 3 # varible pe…" at bounding box center [745, 292] width 310 height 325
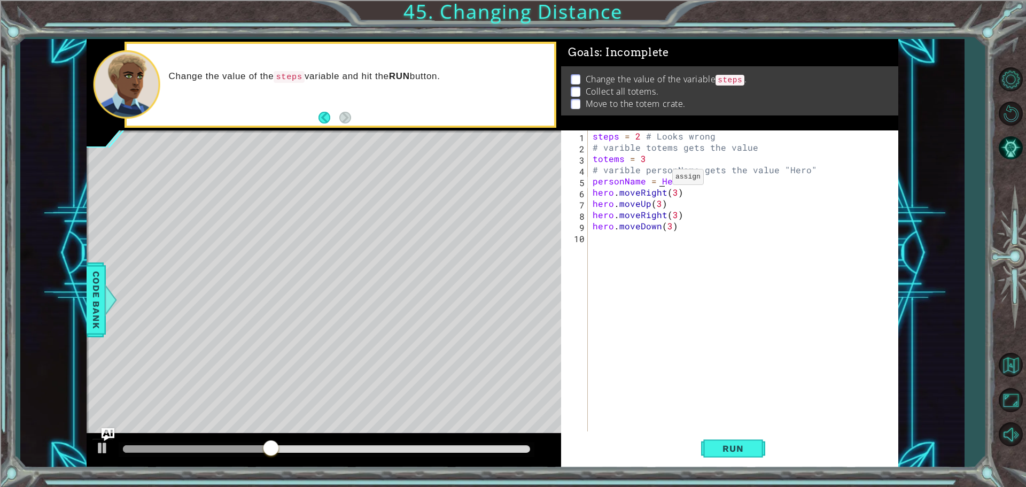
click at [659, 180] on div "steps = 2 # Looks wrong # varible totems gets the value totems = 3 # varible pe…" at bounding box center [745, 292] width 310 height 325
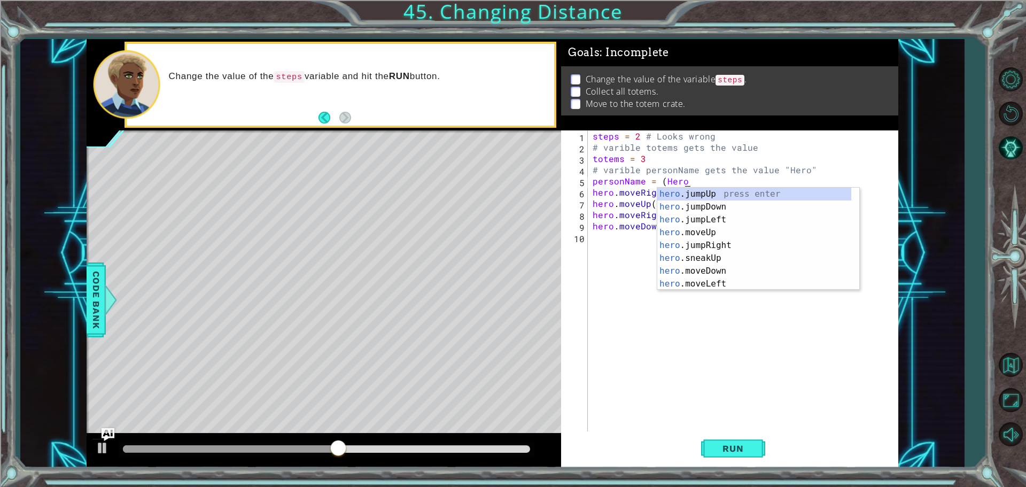
scroll to position [0, 6]
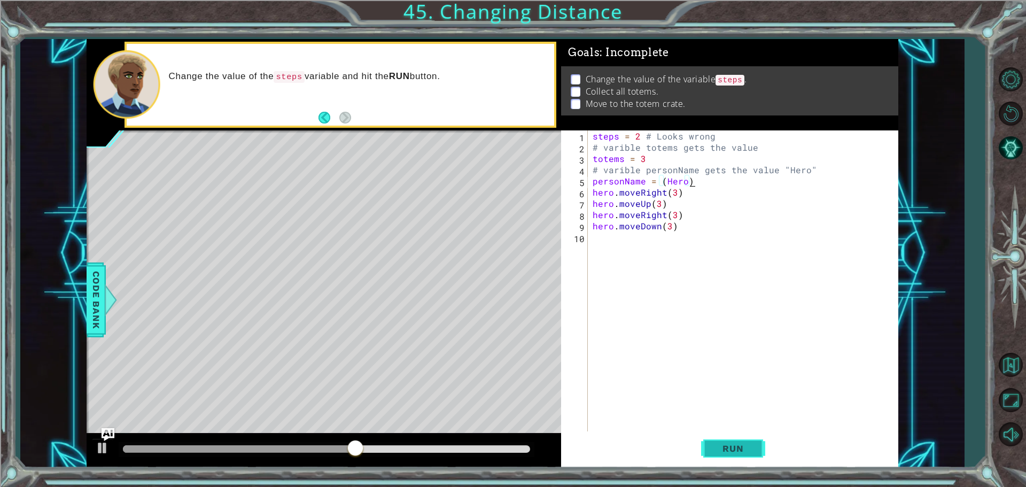
click at [741, 457] on button "Run" at bounding box center [733, 448] width 64 height 34
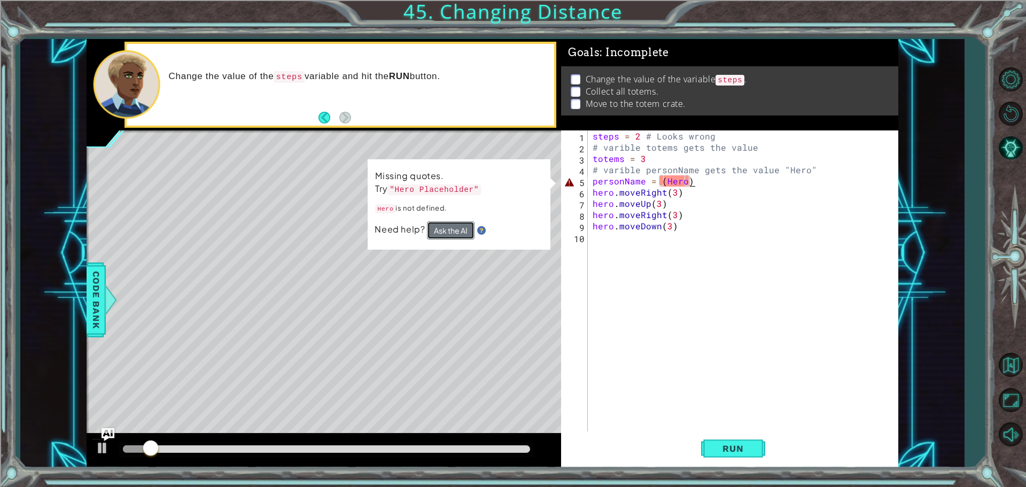
click at [446, 223] on button "Ask the AI" at bounding box center [450, 230] width 48 height 19
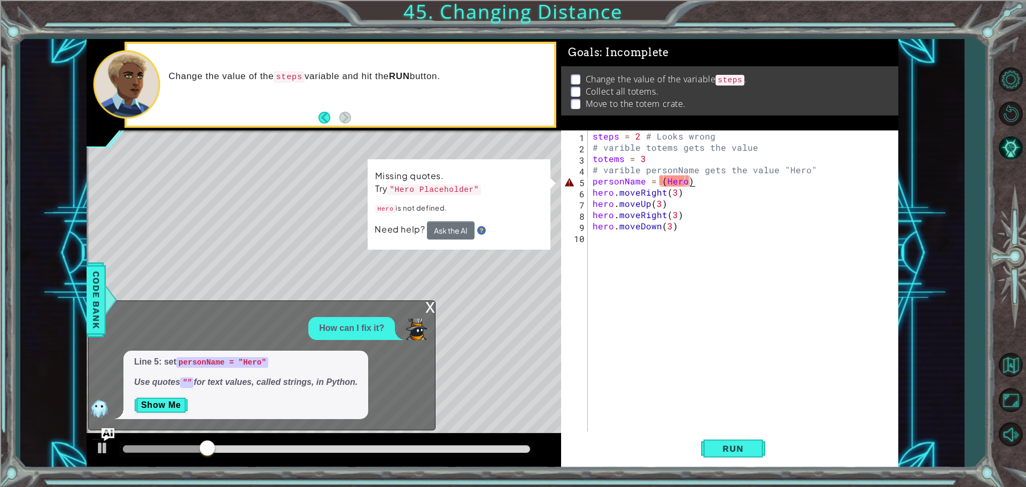
click at [703, 183] on div "steps = 2 # Looks wrong # varible totems gets the value totems = 3 # varible pe…" at bounding box center [745, 292] width 310 height 325
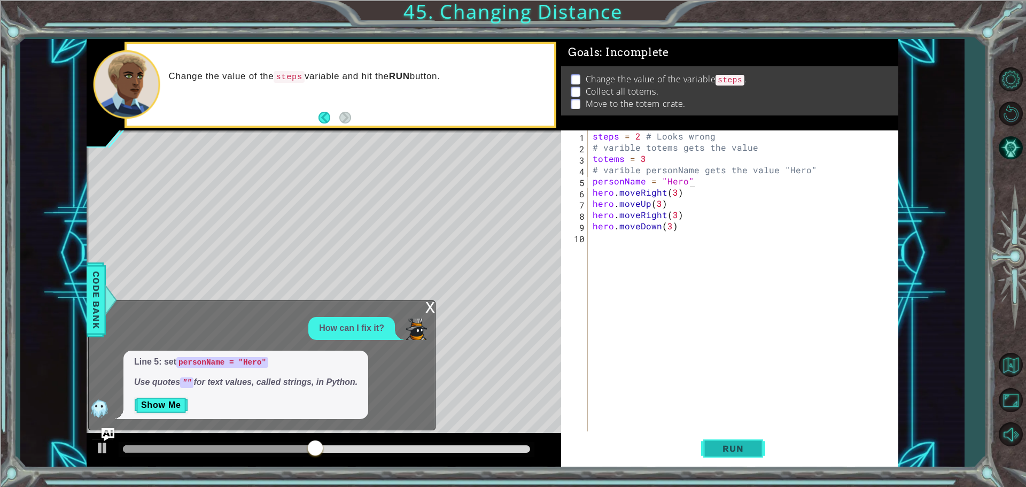
click at [720, 446] on span "Run" at bounding box center [733, 448] width 42 height 11
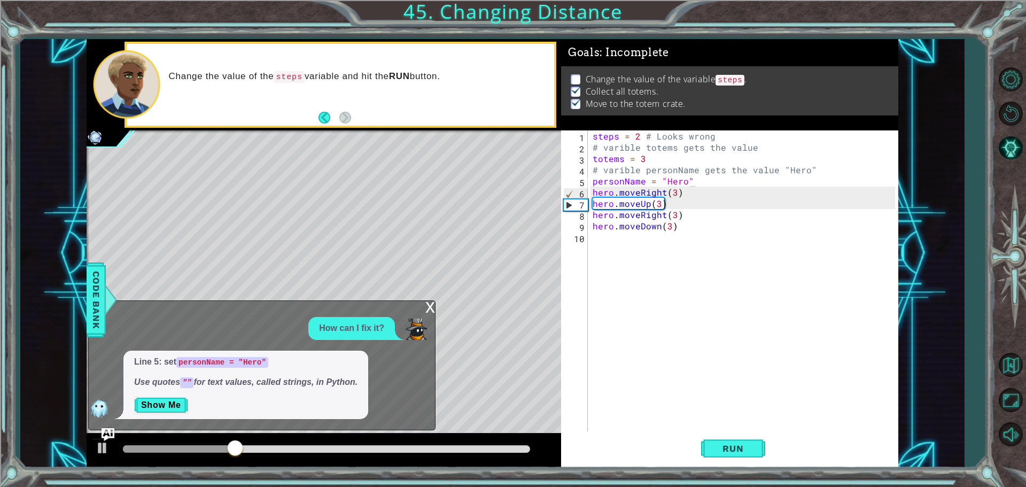
click at [431, 308] on div "x" at bounding box center [430, 306] width 10 height 11
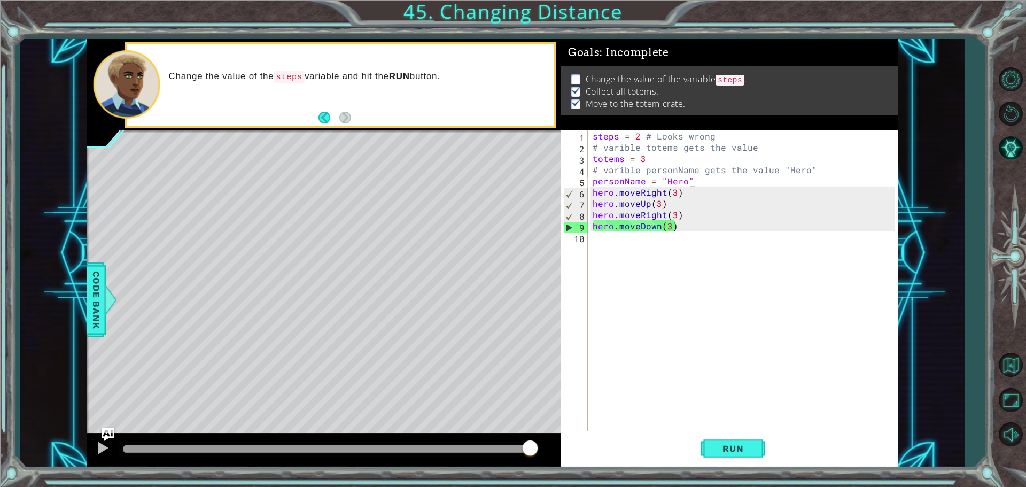
click at [314, 113] on div "Change the value of the steps variable and hit the RUN button." at bounding box center [341, 85] width 428 height 82
click at [323, 115] on button "Back" at bounding box center [328, 118] width 21 height 12
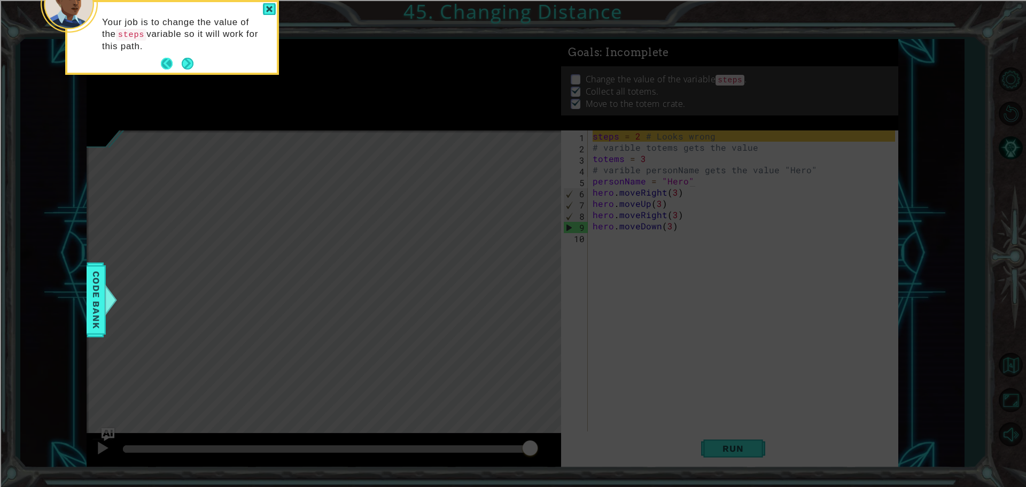
click at [164, 64] on button "Back" at bounding box center [171, 64] width 21 height 12
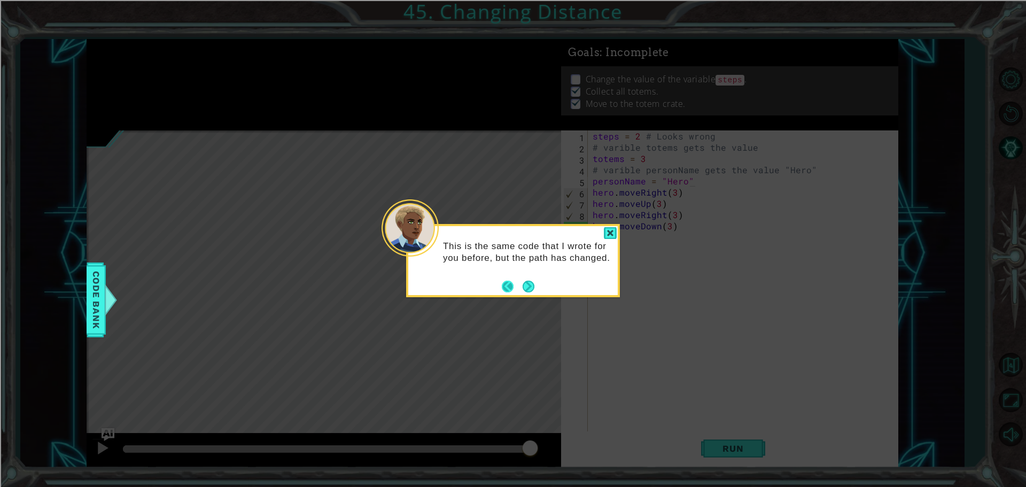
click at [510, 286] on button "Back" at bounding box center [512, 287] width 21 height 12
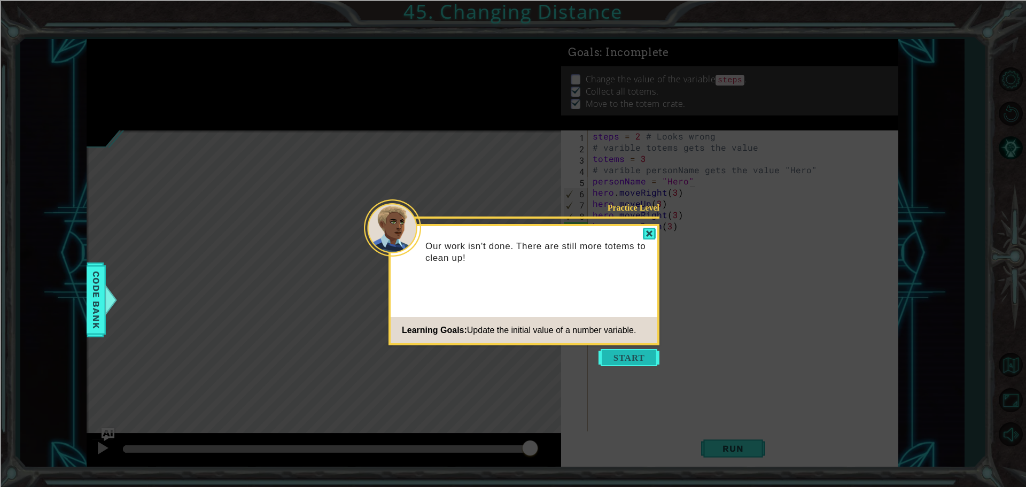
click at [636, 362] on button "Start" at bounding box center [629, 357] width 61 height 17
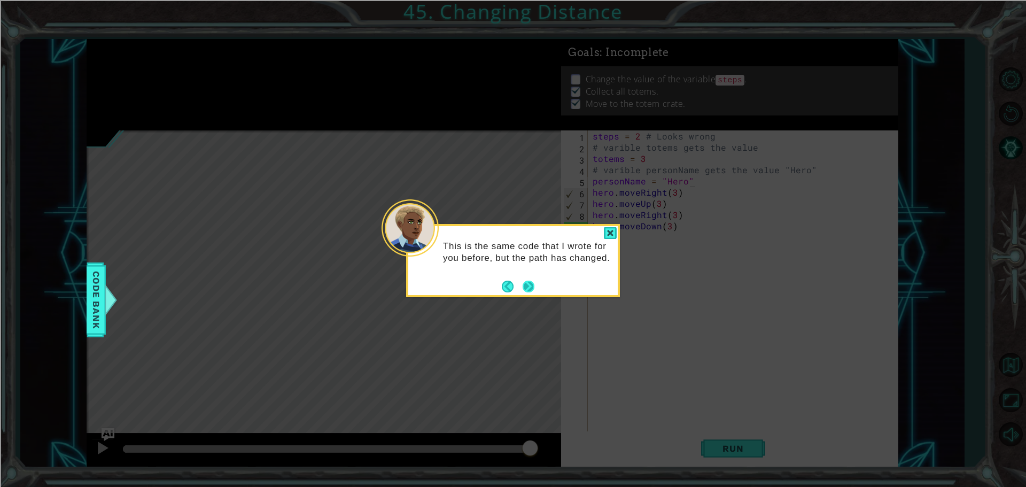
click at [527, 291] on button "Next" at bounding box center [528, 286] width 18 height 18
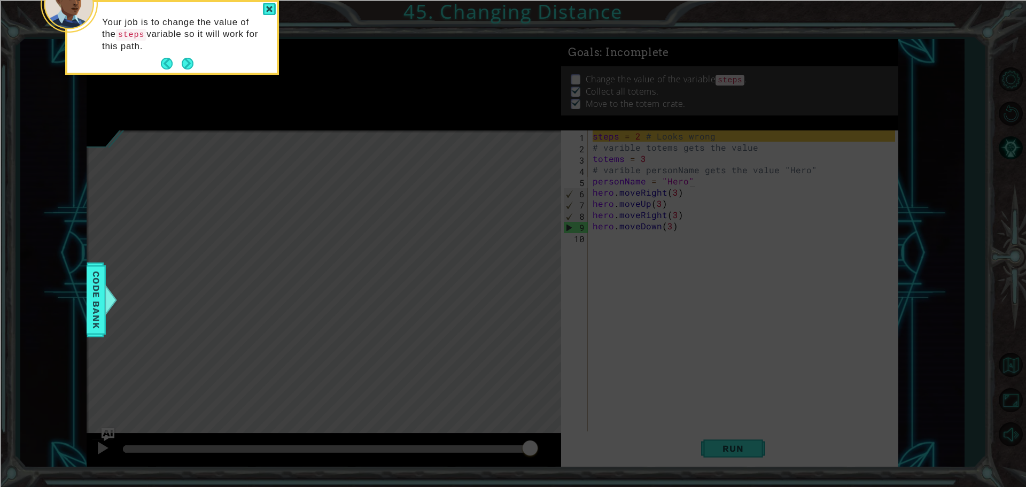
click at [176, 45] on p "Your job is to change the value of the steps variable so it will work for this …" at bounding box center [185, 35] width 167 height 36
drag, startPoint x: 270, startPoint y: 5, endPoint x: 296, endPoint y: 24, distance: 32.2
click at [270, 6] on div at bounding box center [269, 9] width 13 height 12
click at [184, 58] on button "Next" at bounding box center [187, 64] width 12 height 12
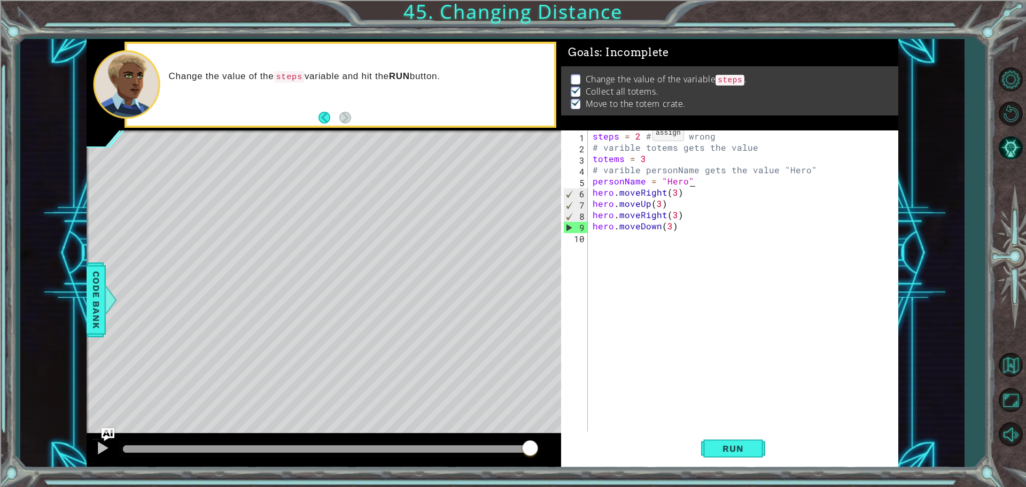
click at [639, 136] on div "steps = 2 # Looks wrong # varible totems gets the value totems = 3 # varible pe…" at bounding box center [745, 292] width 310 height 325
click at [751, 451] on span "Run" at bounding box center [733, 448] width 42 height 11
type textarea "steps = 3# Looks wrong"
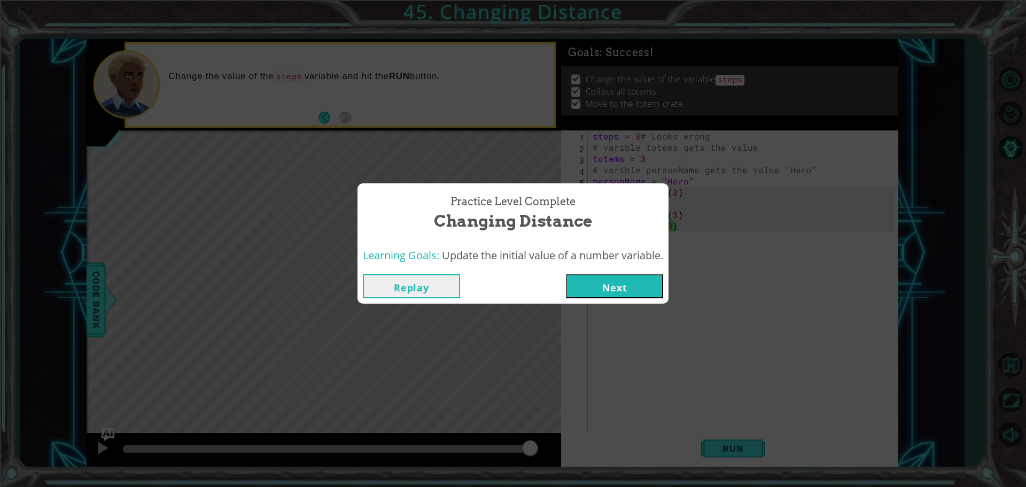
click at [624, 262] on span "Update the initial value of a number variable." at bounding box center [552, 255] width 221 height 14
click at [625, 274] on div "Replay Next" at bounding box center [513, 286] width 311 height 35
click at [633, 282] on button "Next" at bounding box center [614, 286] width 97 height 24
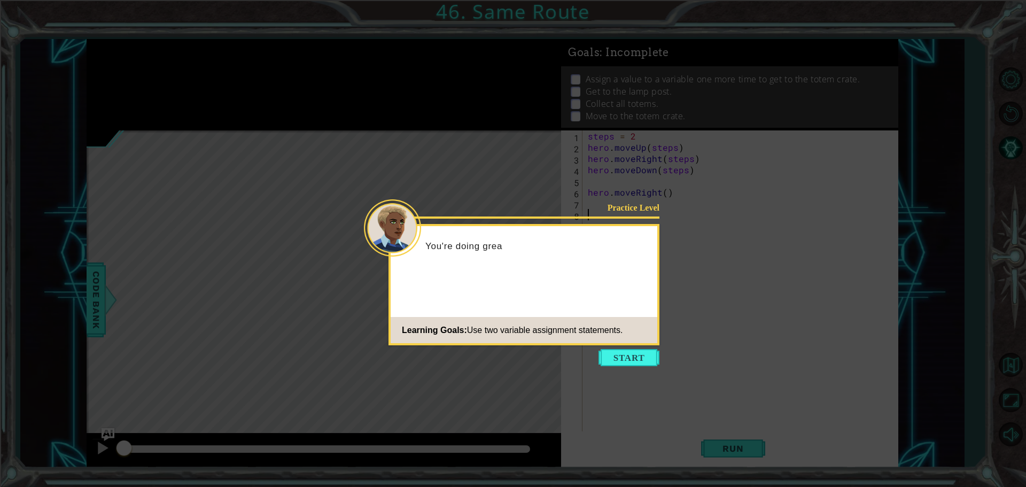
click at [625, 347] on icon at bounding box center [513, 243] width 1026 height 487
click at [623, 348] on icon at bounding box center [513, 243] width 1026 height 487
click at [621, 357] on button "Start" at bounding box center [629, 357] width 61 height 17
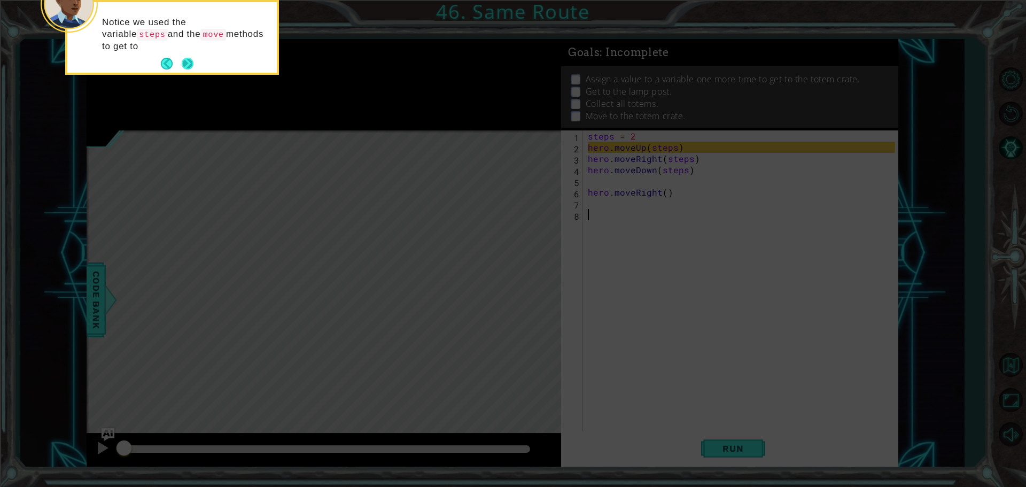
click at [193, 63] on button "Next" at bounding box center [188, 64] width 12 height 12
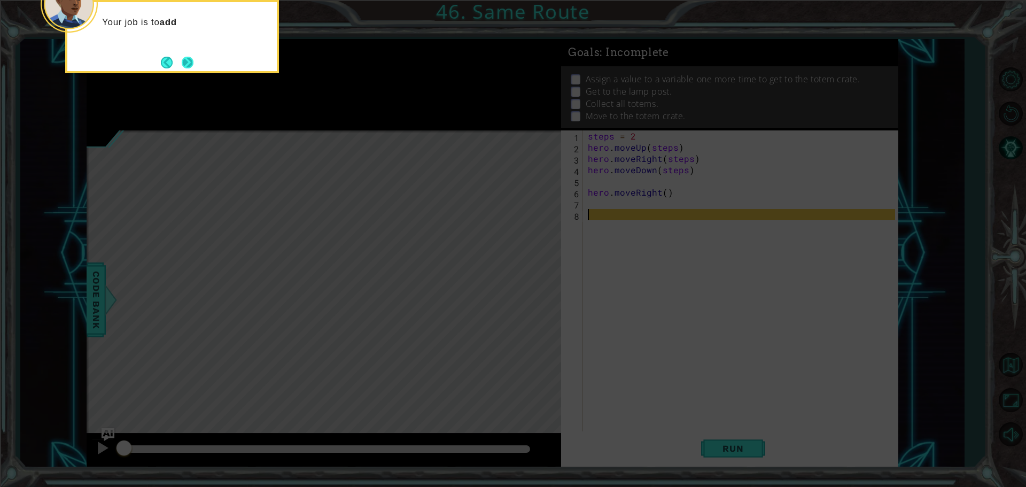
click at [195, 65] on button "Next" at bounding box center [188, 62] width 14 height 14
click at [194, 65] on button "Next" at bounding box center [188, 62] width 12 height 12
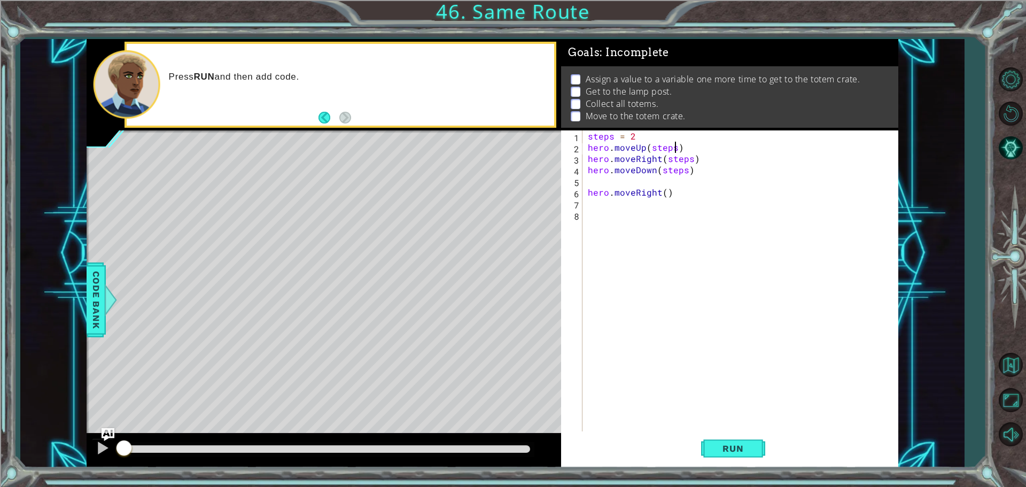
click at [676, 152] on div "steps = 2 hero . moveUp ( steps ) hero . moveRight ( steps ) hero . moveDown ( …" at bounding box center [743, 292] width 315 height 325
click at [688, 157] on div "steps = 2 hero . moveUp ( 2 ) hero . moveRight ( steps ) hero . moveDown ( step…" at bounding box center [743, 292] width 315 height 325
click at [682, 172] on div "steps = 2 hero . moveUp ( 2 ) hero . moveRight ( 2 ) hero . moveDown ( steps ) …" at bounding box center [743, 292] width 315 height 325
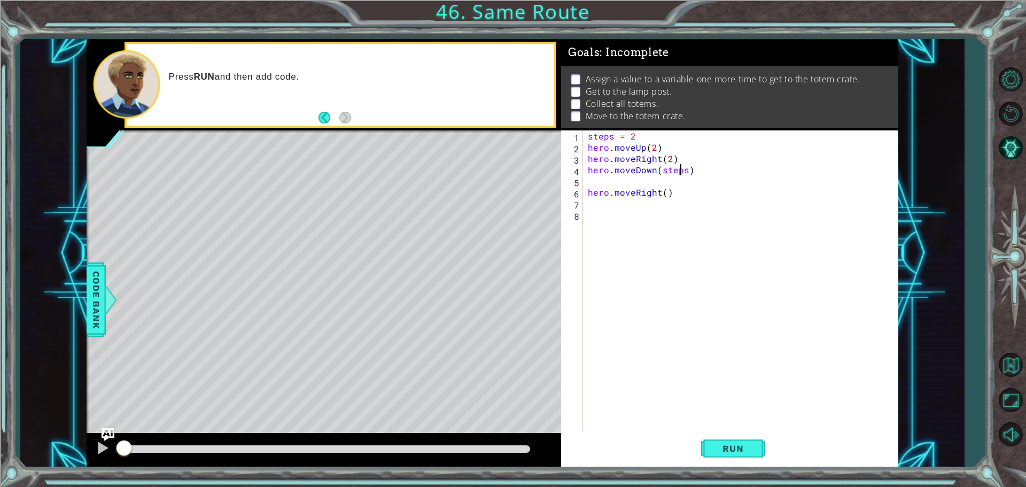
click at [682, 172] on div "steps = 2 hero . moveUp ( 2 ) hero . moveRight ( 2 ) hero . moveDown ( steps ) …" at bounding box center [743, 292] width 315 height 325
click at [684, 173] on div "steps = 2 hero . moveUp ( 2 ) hero . moveRight ( 2 ) hero . moveDown ( steps ) …" at bounding box center [743, 292] width 315 height 325
click at [590, 186] on div "steps = 2 hero . moveUp ( 2 ) hero . moveRight ( 2 ) hero . moveDown ( 2 ) hero…" at bounding box center [743, 292] width 315 height 325
type textarea "hero.moveRight()"
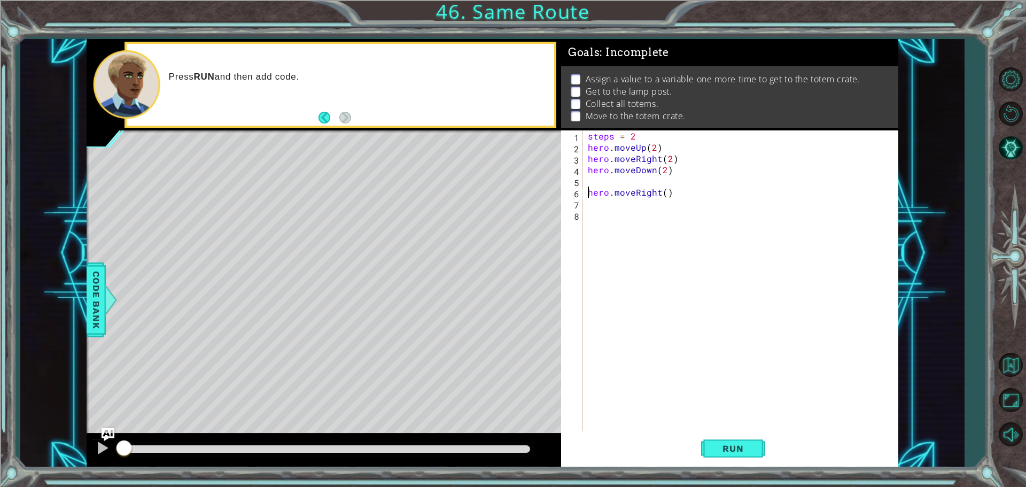
click at [587, 183] on div "steps = 2 hero . moveUp ( 2 ) hero . moveRight ( 2 ) hero . moveDown ( 2 ) hero…" at bounding box center [743, 292] width 315 height 325
type textarea "hero.moveRight(1)"
click at [617, 205] on div "steps = 2 hero . moveUp ( 2 ) hero . moveRight ( 2 ) hero . moveDown ( 2 ) hero…" at bounding box center [743, 292] width 315 height 325
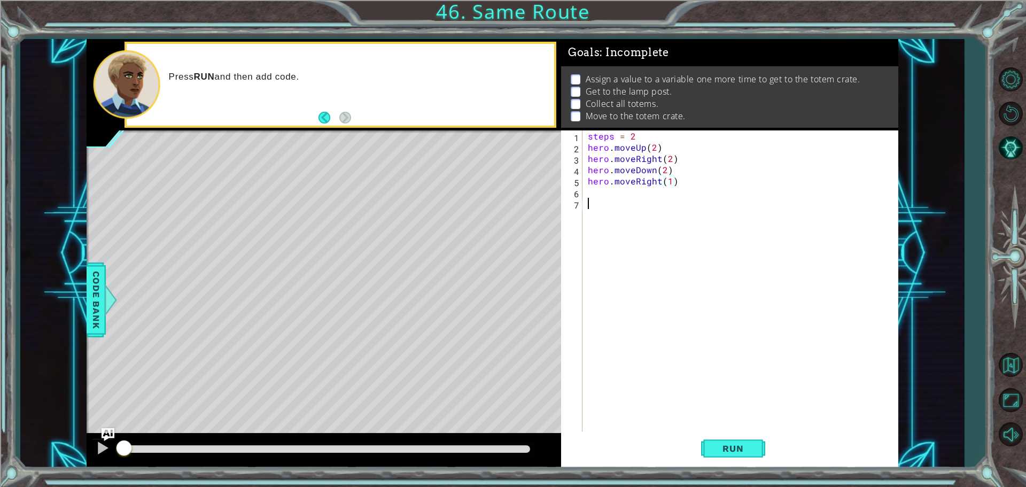
scroll to position [0, 0]
click at [584, 189] on div "1 2 3 4 5 6 7 steps = 2 hero . moveUp ( 2 ) hero . moveRight ( 2 ) hero . moveD…" at bounding box center [728, 281] width 334 height 303
click at [593, 192] on div "steps = 2 hero . moveUp ( 2 ) hero . moveRight ( 2 ) hero . moveDown ( 2 ) hero…" at bounding box center [743, 292] width 315 height 325
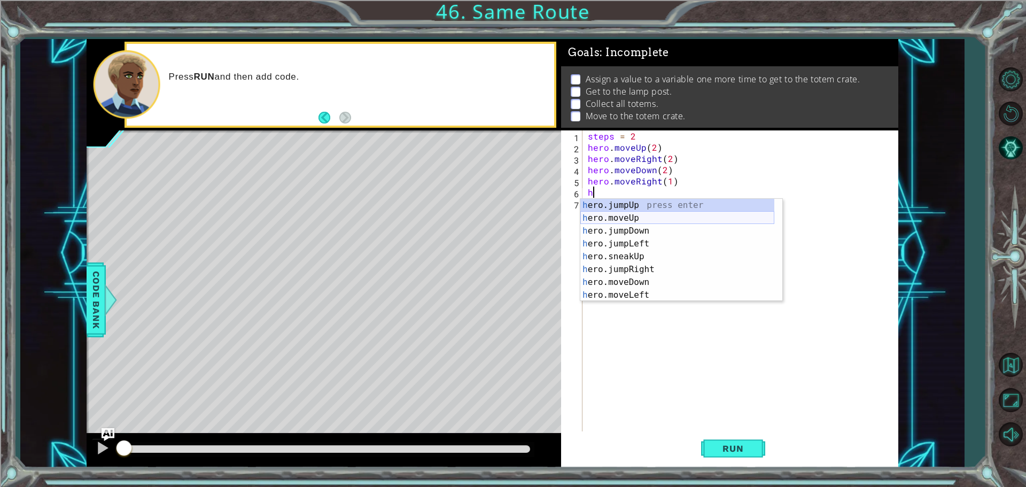
click at [618, 218] on div "h ero.jumpUp press enter h ero.moveUp press enter h ero.jumpDown press enter h …" at bounding box center [677, 263] width 194 height 128
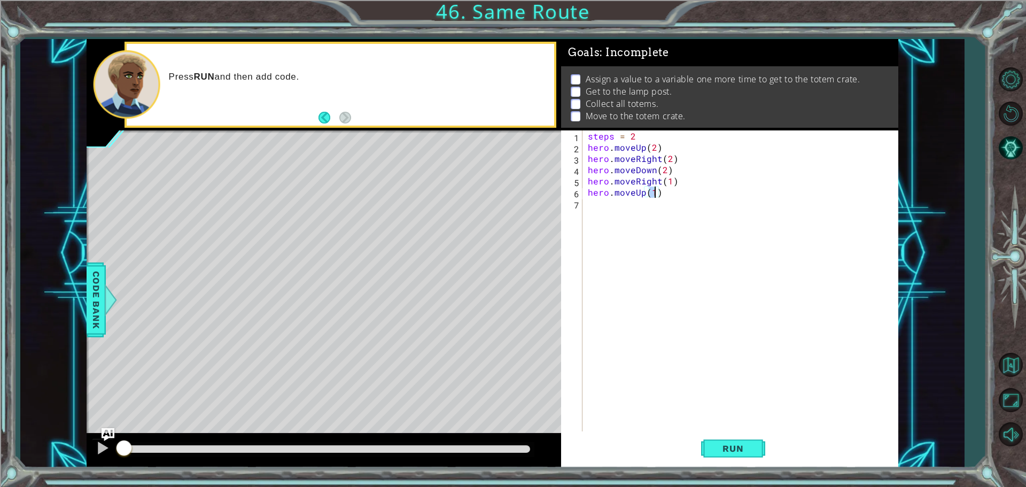
type textarea "hero.moveUp(3)"
click at [612, 205] on div "steps = 2 hero . moveUp ( 2 ) hero . moveRight ( 2 ) hero . moveDown ( 2 ) hero…" at bounding box center [743, 292] width 315 height 325
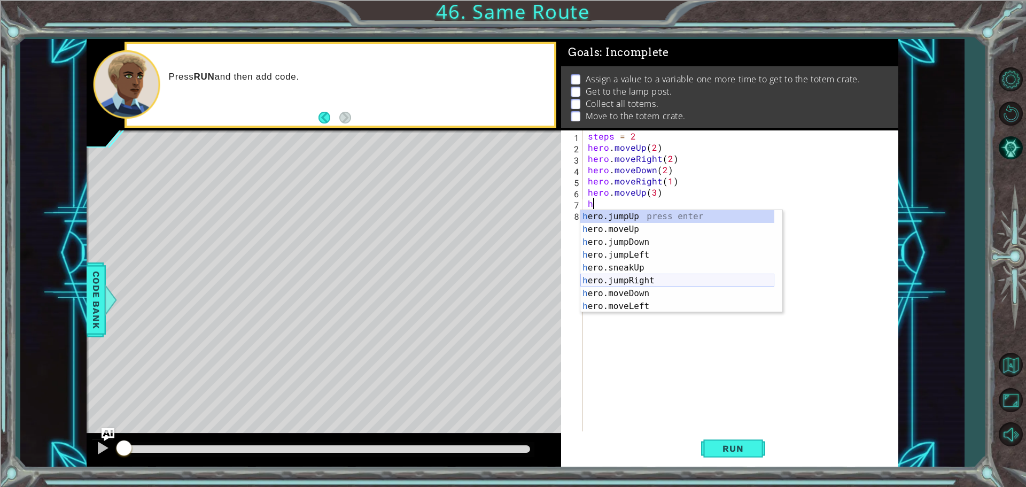
scroll to position [32, 0]
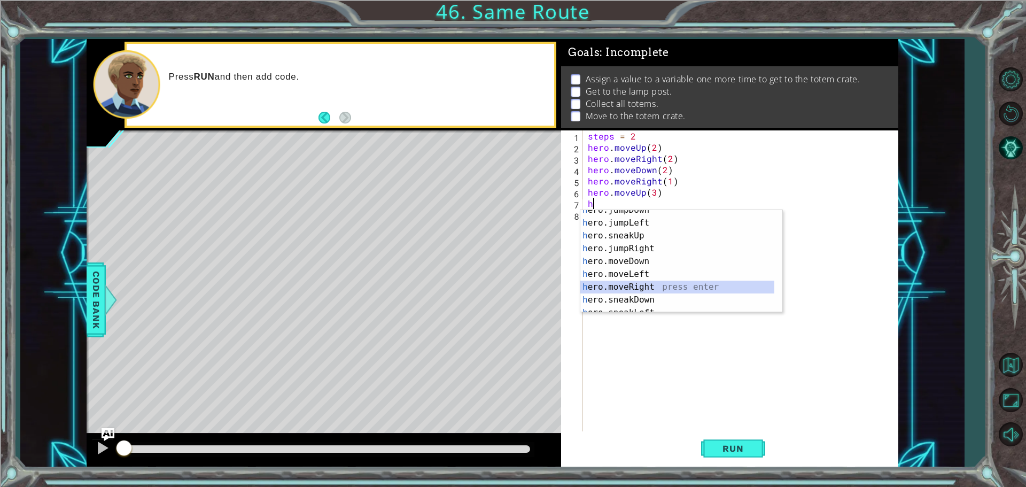
click at [645, 284] on div "h ero.jumpDown press enter h ero.jumpLeft press enter h ero.sneakUp press enter…" at bounding box center [677, 268] width 194 height 128
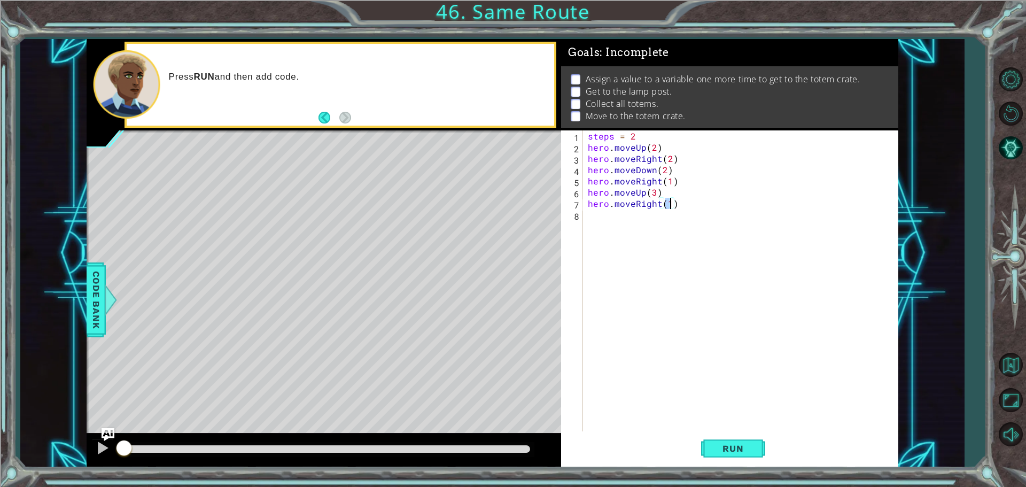
scroll to position [0, 5]
type textarea "hero.moveRight(3)"
click at [641, 221] on div "steps = 2 hero . moveUp ( 2 ) hero . moveRight ( 2 ) hero . moveDown ( 2 ) hero…" at bounding box center [743, 292] width 315 height 325
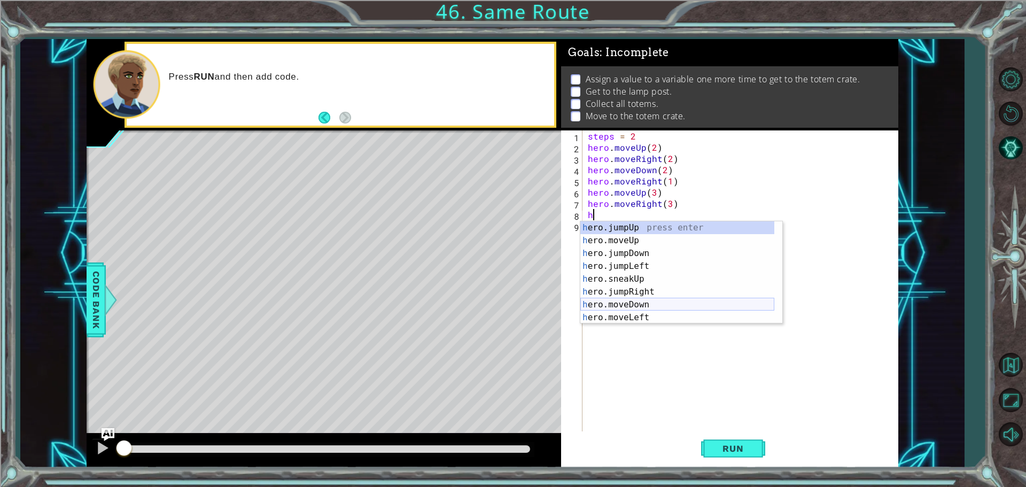
click at [651, 305] on div "h ero.jumpUp press enter h ero.moveUp press enter h ero.jumpDown press enter h …" at bounding box center [677, 285] width 194 height 128
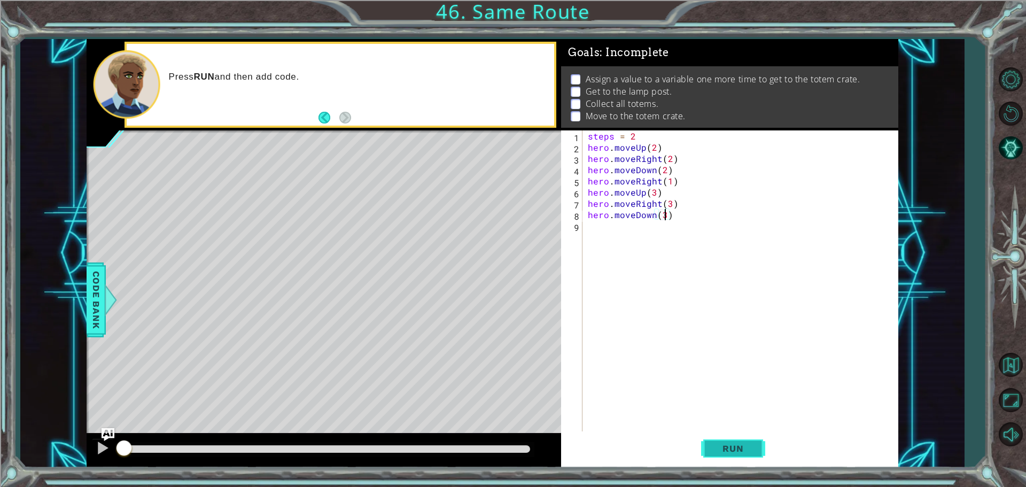
scroll to position [0, 4]
click at [738, 449] on span "Run" at bounding box center [733, 448] width 42 height 11
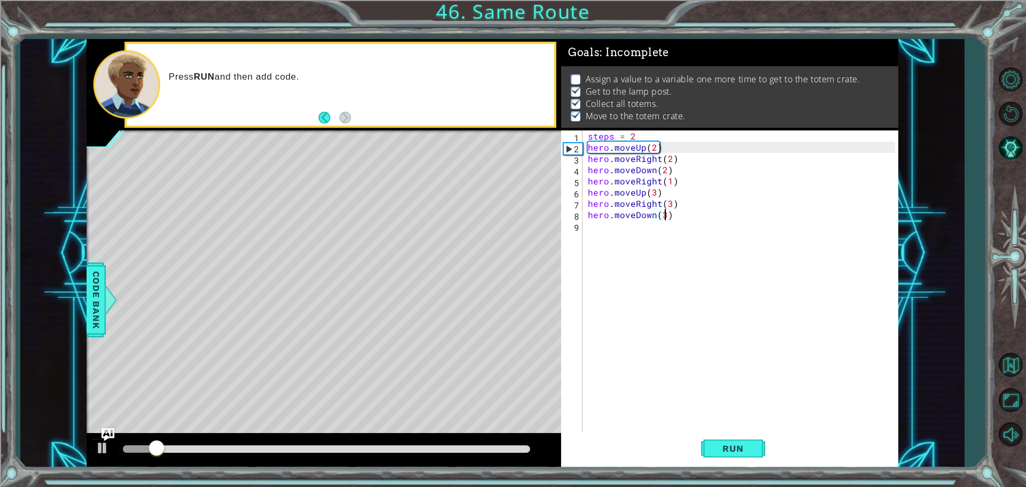
click at [634, 137] on div "steps = 2 hero . moveUp ( 2 ) hero . moveRight ( 2 ) hero . moveDown ( 2 ) hero…" at bounding box center [743, 292] width 315 height 325
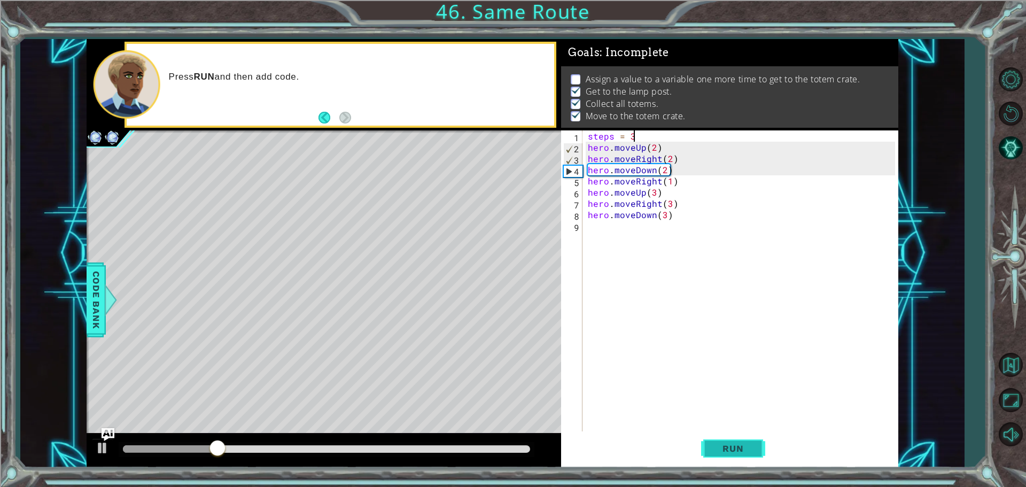
click at [712, 445] on button "Run" at bounding box center [733, 448] width 64 height 34
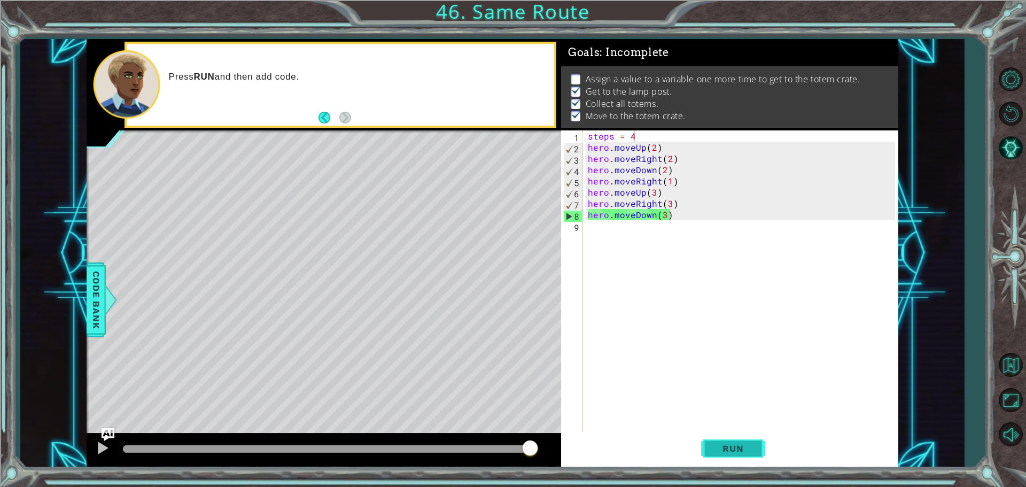
click at [748, 458] on button "Run" at bounding box center [733, 448] width 64 height 34
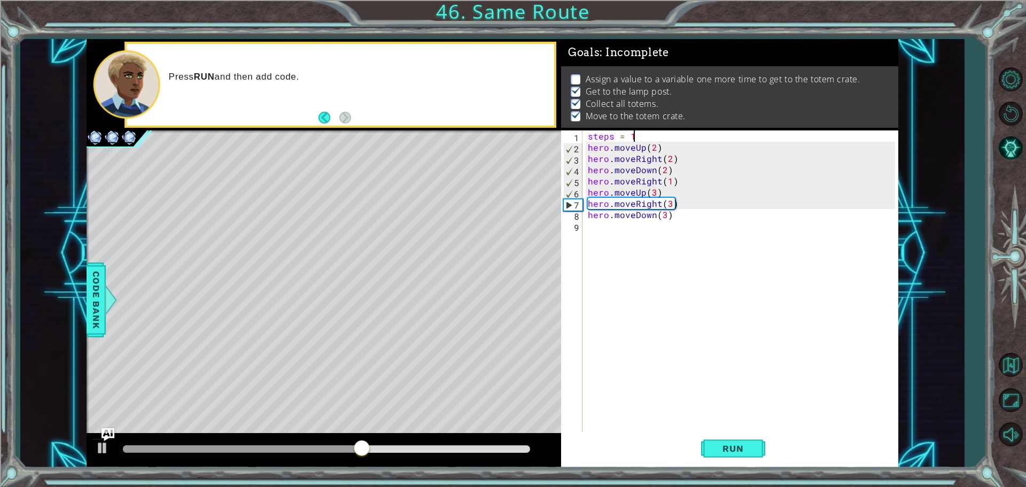
scroll to position [0, 3]
click at [741, 442] on button "Run" at bounding box center [733, 448] width 64 height 34
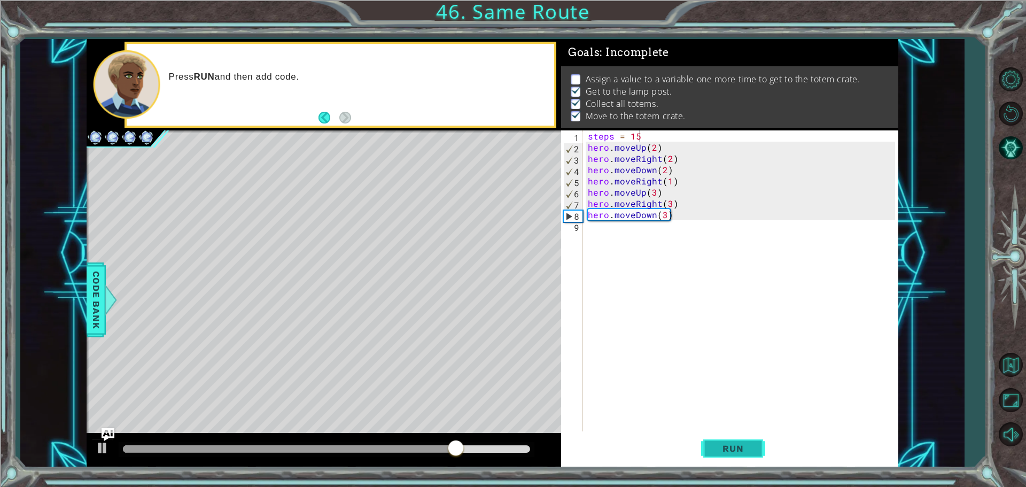
click at [724, 455] on button "Run" at bounding box center [733, 448] width 64 height 34
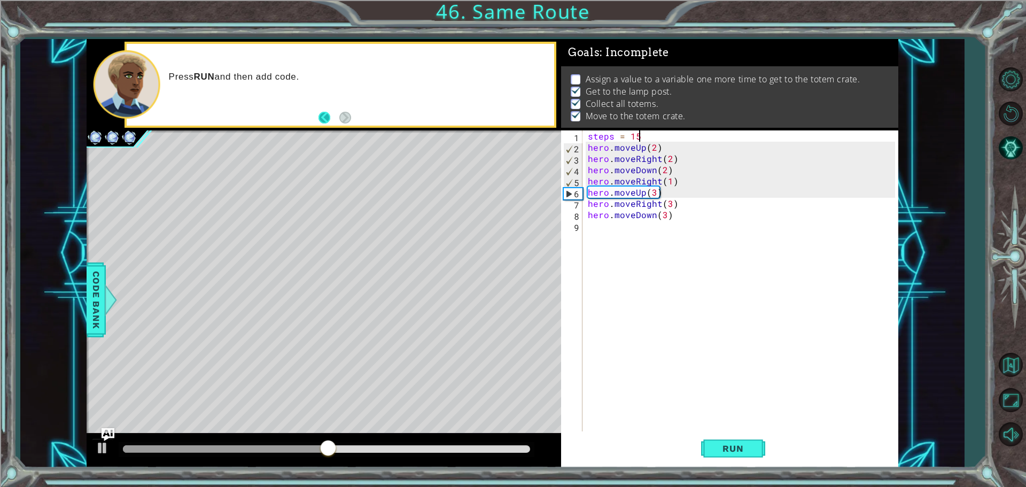
click at [325, 112] on footer at bounding box center [334, 118] width 33 height 16
click at [326, 121] on button "Back" at bounding box center [328, 118] width 21 height 12
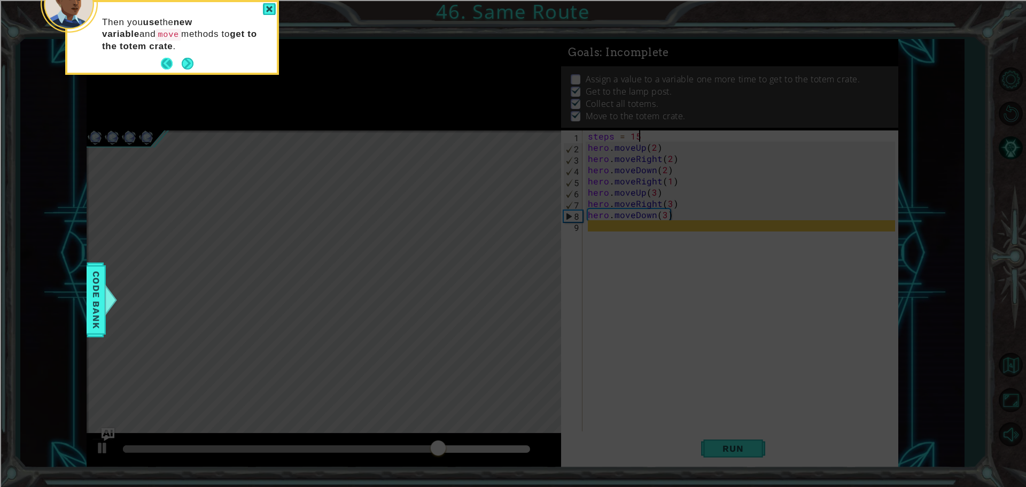
click at [161, 66] on button "Back" at bounding box center [171, 64] width 21 height 12
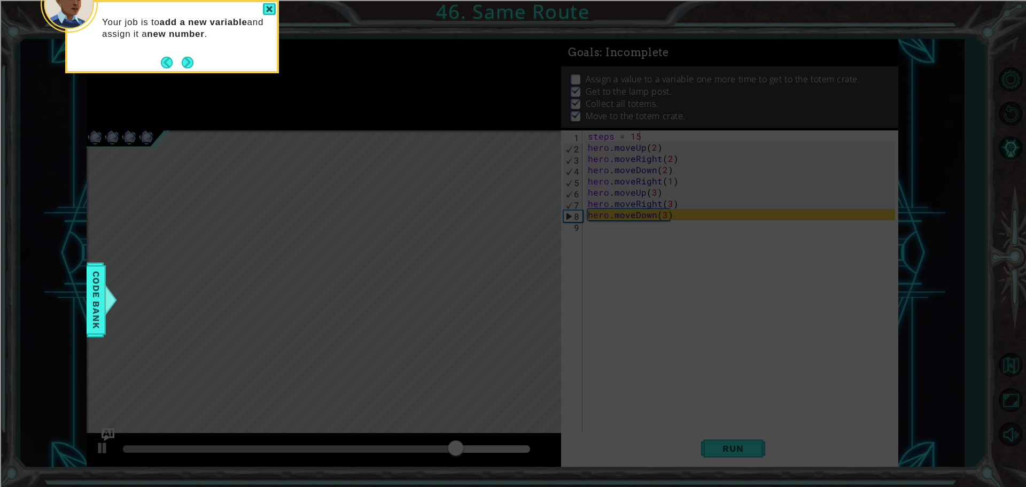
click at [161, 45] on div "Your job is to add a new variable and assign it a new number ." at bounding box center [171, 33] width 209 height 54
click at [160, 58] on div "Your job is to add a new variable and assign it a new number ." at bounding box center [171, 33] width 209 height 54
click at [167, 71] on div "Your job is to add a new variable and assign it a new number ." at bounding box center [172, 36] width 214 height 73
click at [167, 59] on button "Back" at bounding box center [171, 63] width 21 height 12
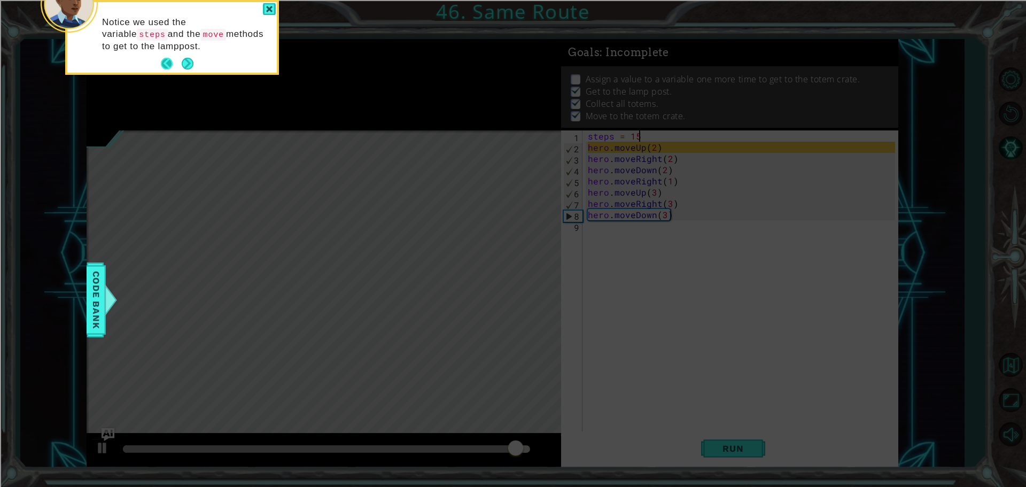
click at [170, 64] on button "Back" at bounding box center [171, 64] width 21 height 12
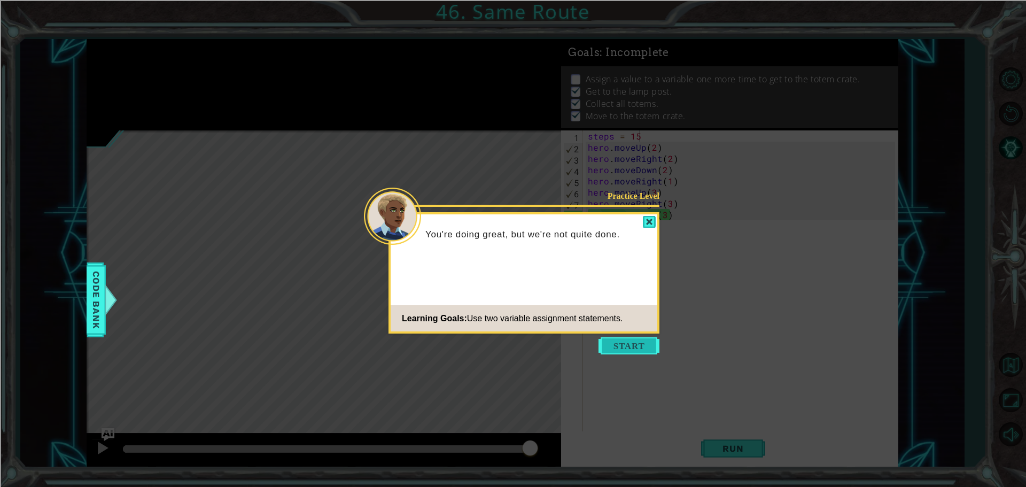
click at [641, 347] on button "Start" at bounding box center [629, 345] width 61 height 17
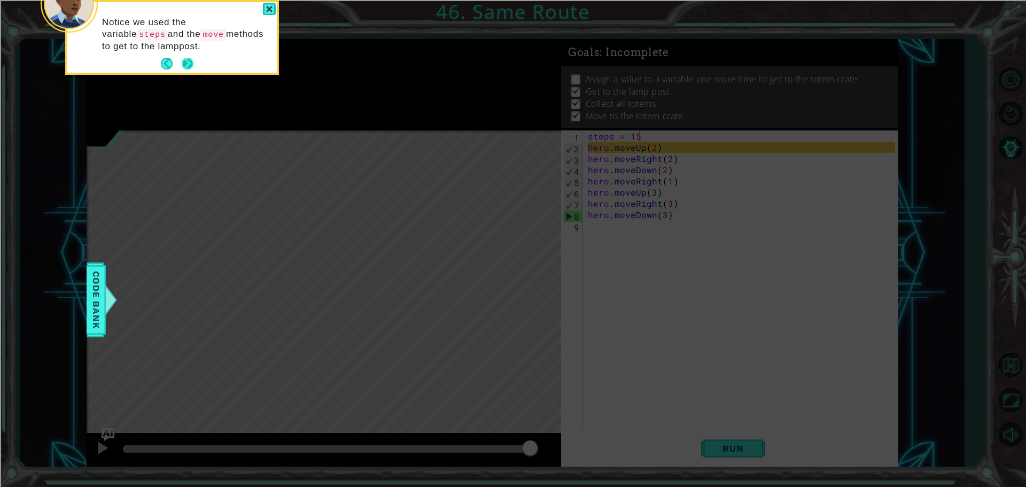
click at [183, 64] on button "Next" at bounding box center [187, 64] width 13 height 13
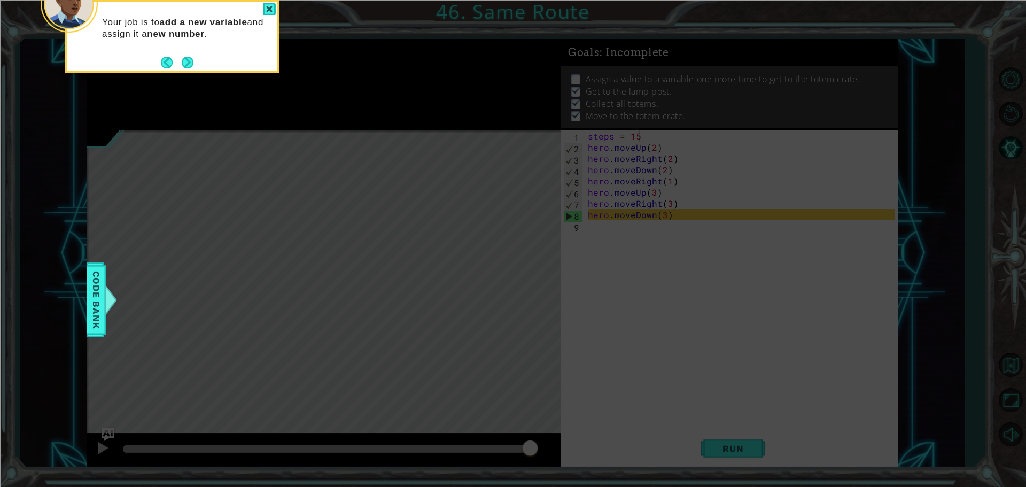
click at [183, 64] on button "Next" at bounding box center [187, 62] width 14 height 14
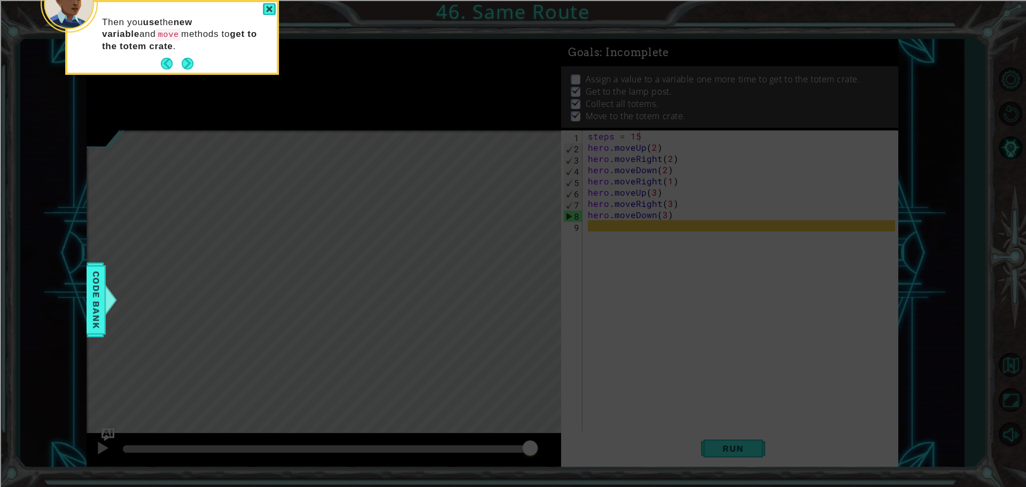
click at [183, 64] on button "Next" at bounding box center [188, 64] width 14 height 14
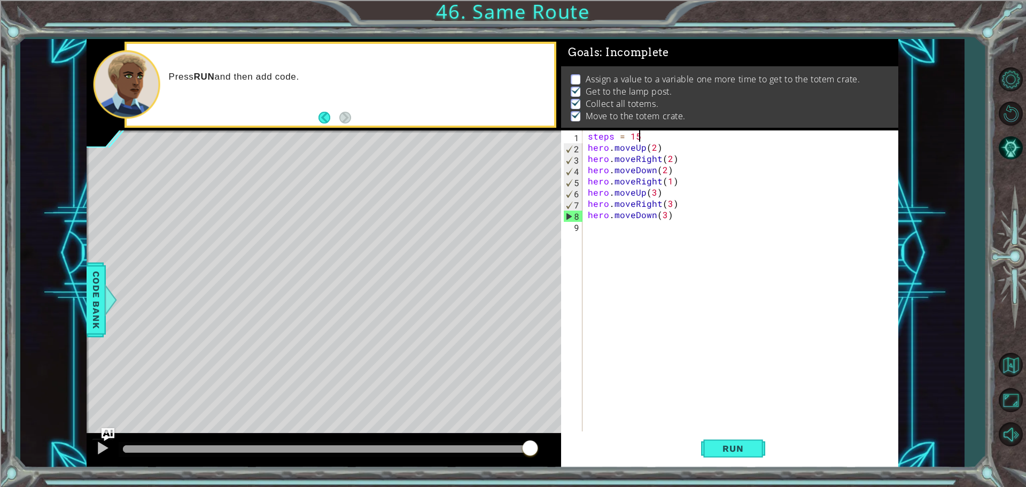
scroll to position [0, 2]
click at [729, 446] on span "Run" at bounding box center [733, 448] width 42 height 11
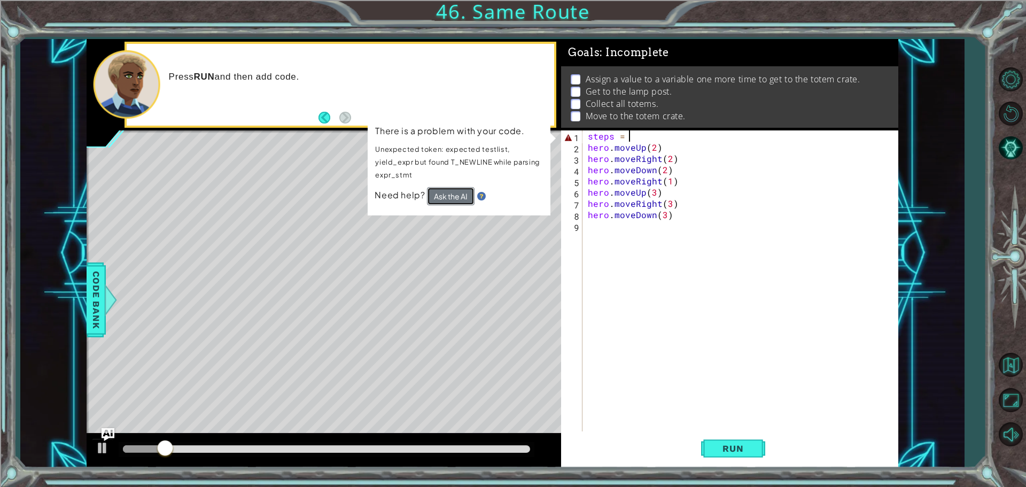
click at [470, 200] on button "Ask the AI" at bounding box center [451, 196] width 48 height 18
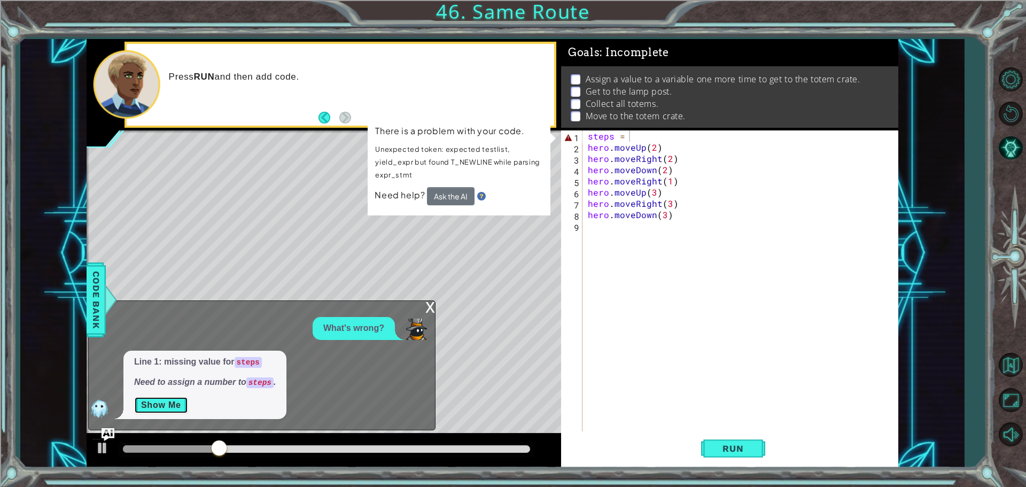
click at [141, 405] on button "Show Me" at bounding box center [161, 405] width 54 height 17
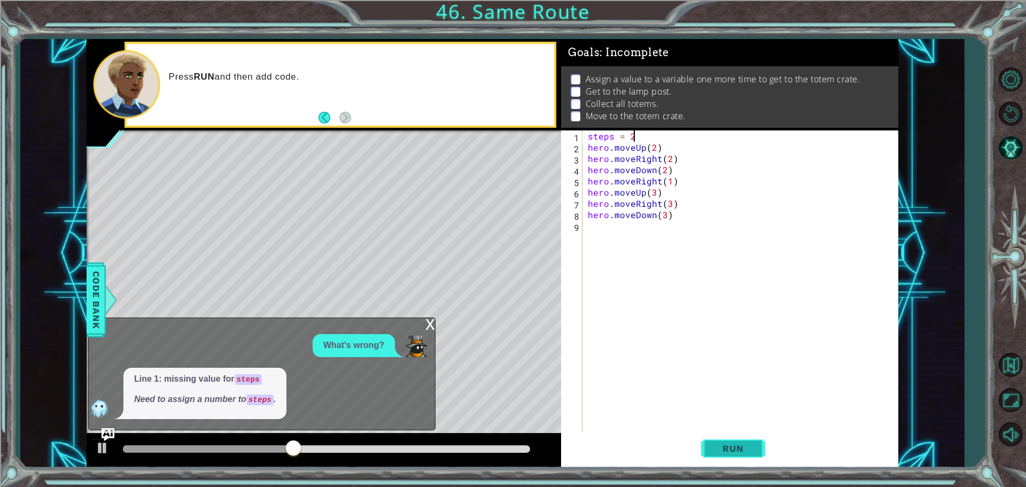
click at [713, 442] on button "Run" at bounding box center [733, 448] width 64 height 34
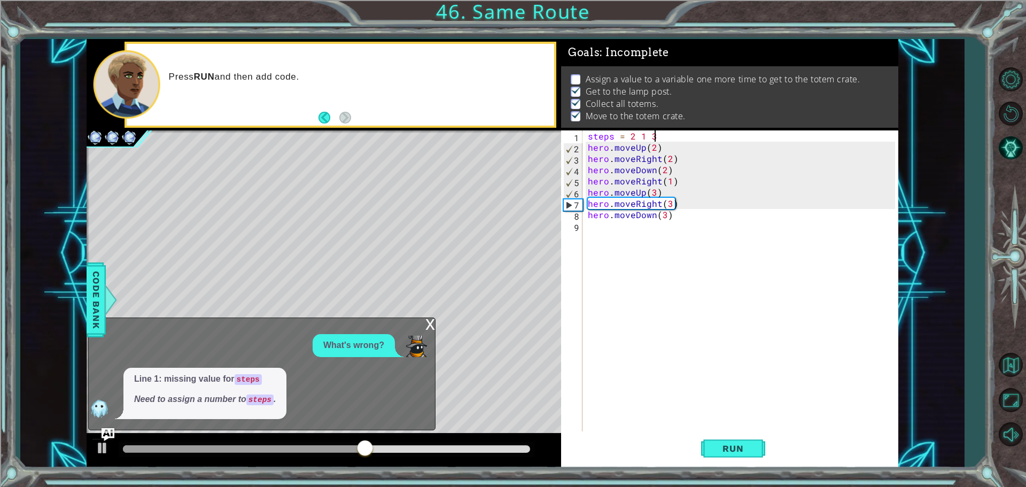
scroll to position [0, 3]
click at [749, 442] on button "Run" at bounding box center [733, 448] width 64 height 34
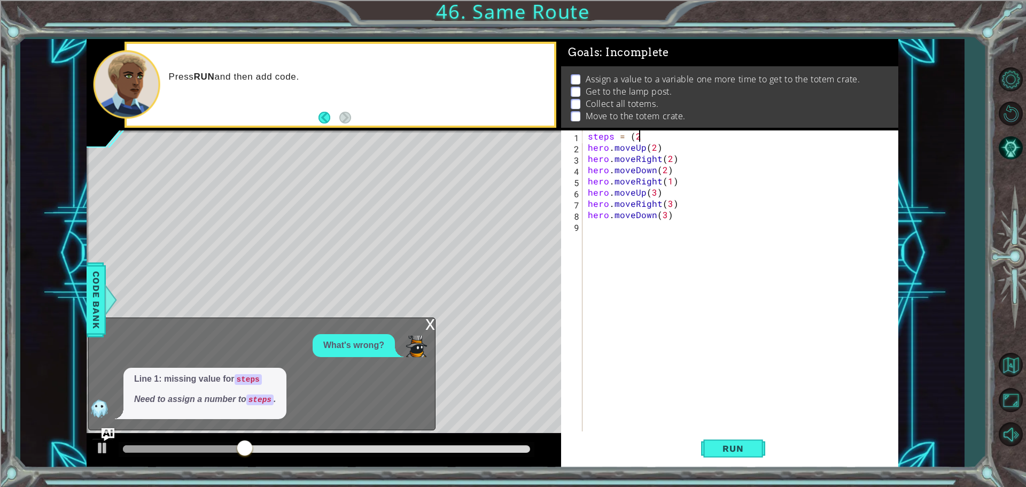
scroll to position [0, 3]
click at [718, 444] on span "Run" at bounding box center [733, 448] width 42 height 11
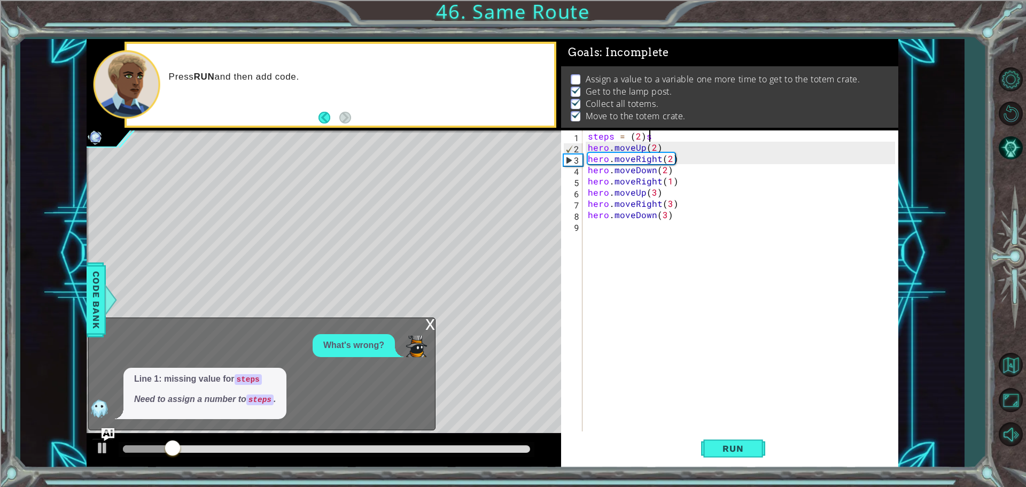
scroll to position [0, 3]
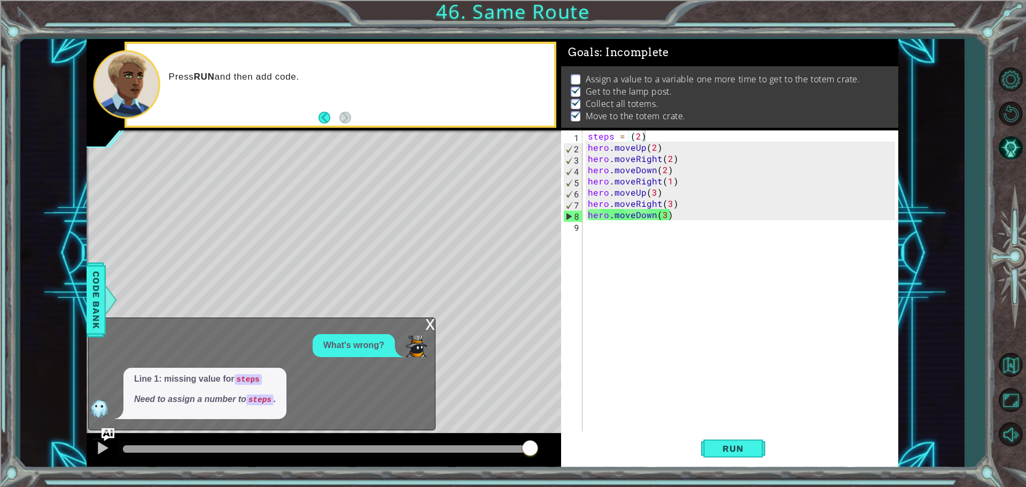
click at [236, 387] on span "Line 1: missing value for steps Need to assign a number to steps ." at bounding box center [205, 389] width 142 height 33
click at [427, 326] on div "x" at bounding box center [430, 323] width 10 height 11
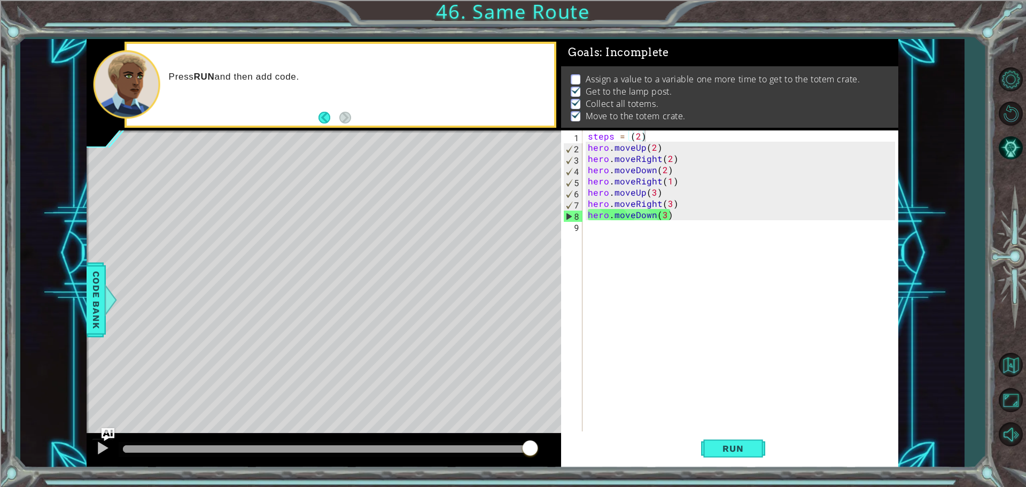
click at [707, 146] on div "steps = ( 2 ) hero . moveUp ( 2 ) hero . moveRight ( 2 ) hero . moveDown ( 2 ) …" at bounding box center [743, 292] width 315 height 325
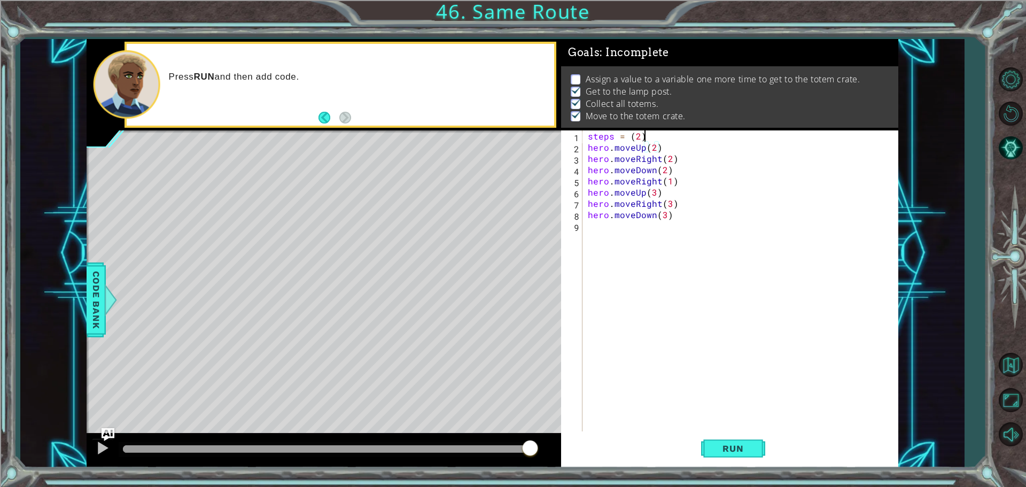
click at [662, 135] on div "steps = ( 2 ) hero . moveUp ( 2 ) hero . moveRight ( 2 ) hero . moveDown ( 2 ) …" at bounding box center [743, 292] width 315 height 325
type textarea "steps = (2)4"
click at [758, 452] on button "Run" at bounding box center [733, 448] width 64 height 34
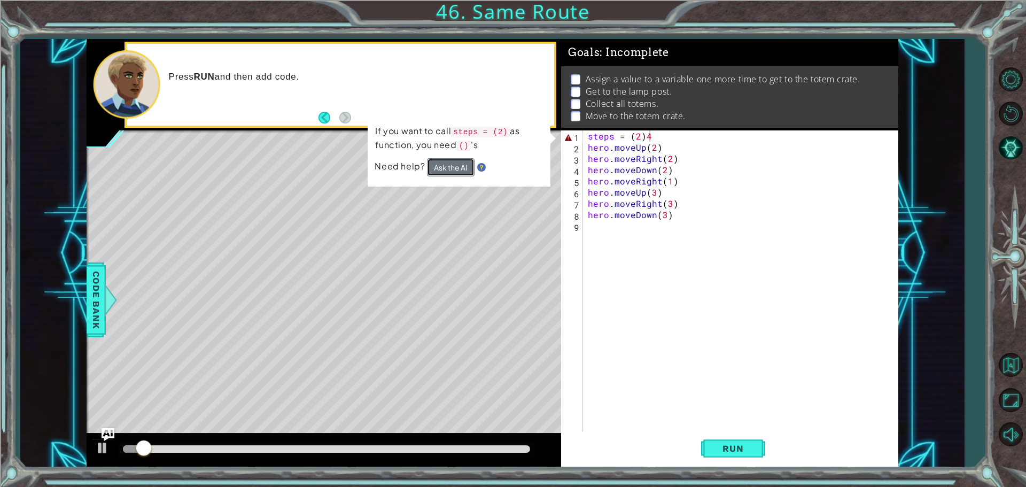
click at [434, 166] on button "Ask the AI" at bounding box center [451, 167] width 48 height 18
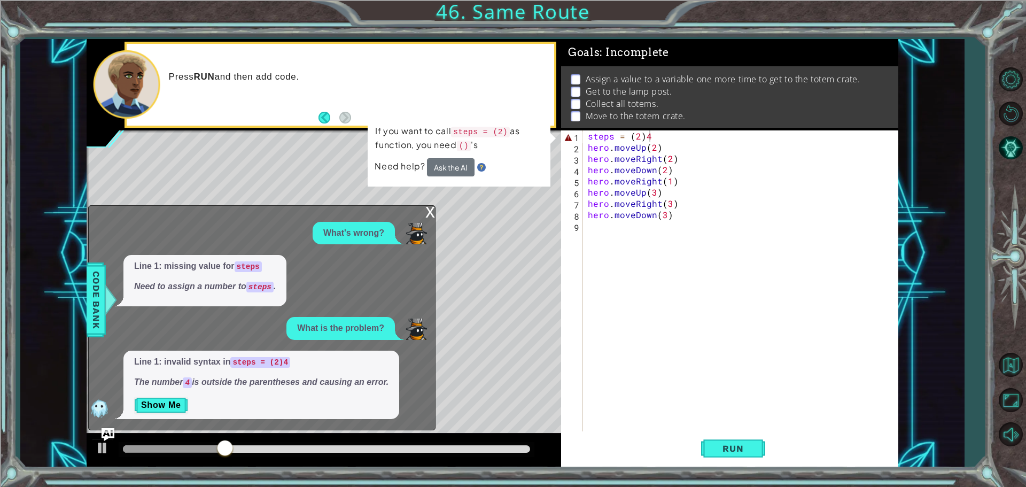
click at [188, 406] on p "Show Me" at bounding box center [261, 405] width 254 height 17
click at [177, 402] on button "Show Me" at bounding box center [161, 405] width 54 height 17
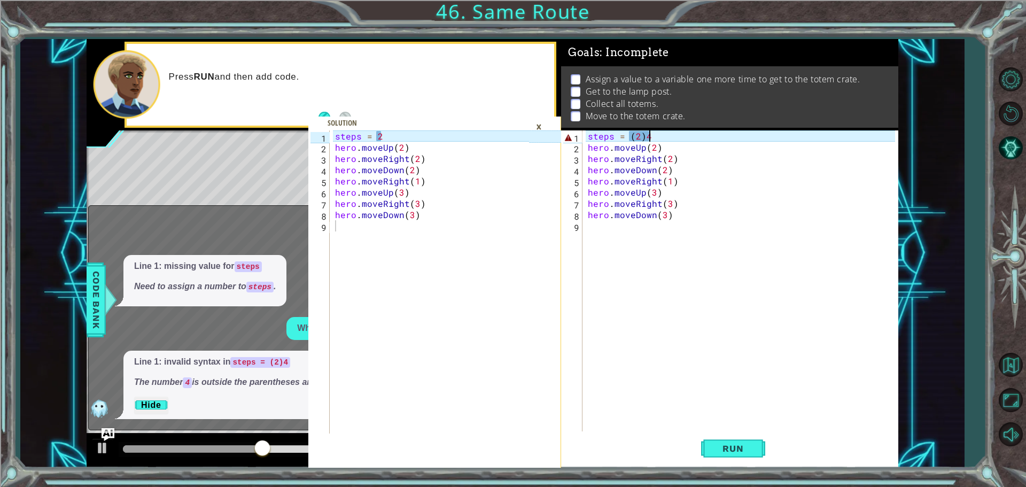
click at [403, 143] on div "steps = 2 hero . moveUp ( 2 ) hero . moveRight ( 2 ) hero . moveDown ( 2 ) hero…" at bounding box center [433, 292] width 201 height 325
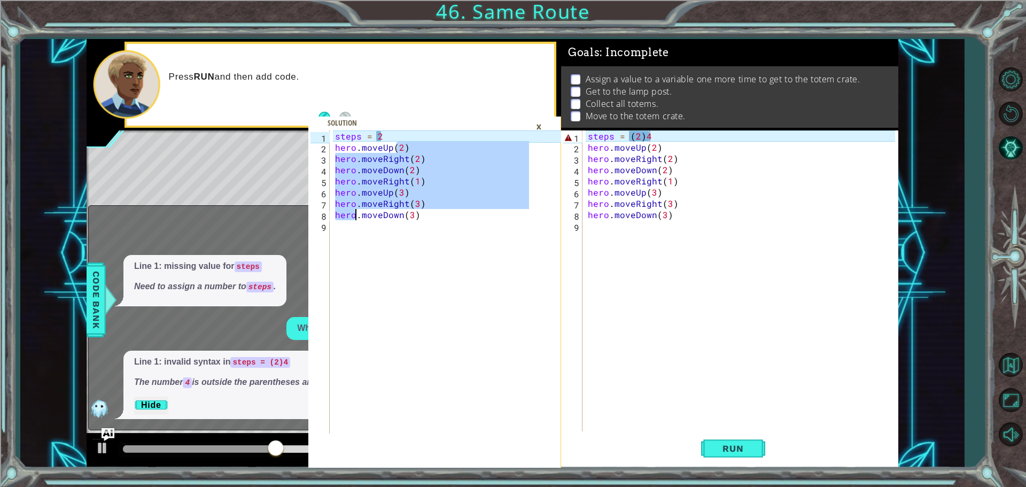
drag, startPoint x: 403, startPoint y: 143, endPoint x: 356, endPoint y: 214, distance: 85.2
click at [356, 214] on div "steps = 2 hero . moveUp ( 2 ) hero . moveRight ( 2 ) hero . moveDown ( 2 ) hero…" at bounding box center [433, 292] width 201 height 325
type textarea "hero.moveRight(3) hero.moveDown(3)"
click at [430, 247] on div "steps = 2 hero . moveUp ( 2 ) hero . moveRight ( 2 ) hero . moveDown ( 2 ) hero…" at bounding box center [433, 292] width 201 height 325
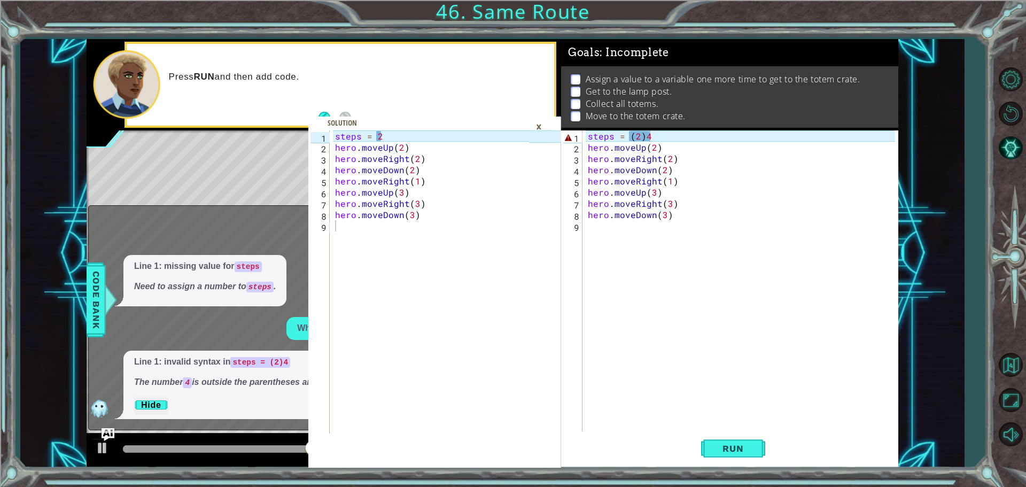
drag, startPoint x: 391, startPoint y: 122, endPoint x: 388, endPoint y: 138, distance: 16.3
click at [389, 130] on div "1 2 3 4 5 6 7 8 9 steps = 2 hero . moveUp ( 2 ) hero . moveRight ( 2 ) hero . m…" at bounding box center [434, 298] width 253 height 337
type textarea "steps = 2"
click at [388, 139] on div "steps = 2 hero . moveUp ( 2 ) hero . moveRight ( 2 ) hero . moveDown ( 2 ) hero…" at bounding box center [433, 292] width 201 height 325
click at [655, 137] on div "steps = ( 2 ) 4 hero . moveUp ( 2 ) hero . moveRight ( 2 ) hero . moveDown ( 2 …" at bounding box center [743, 292] width 315 height 325
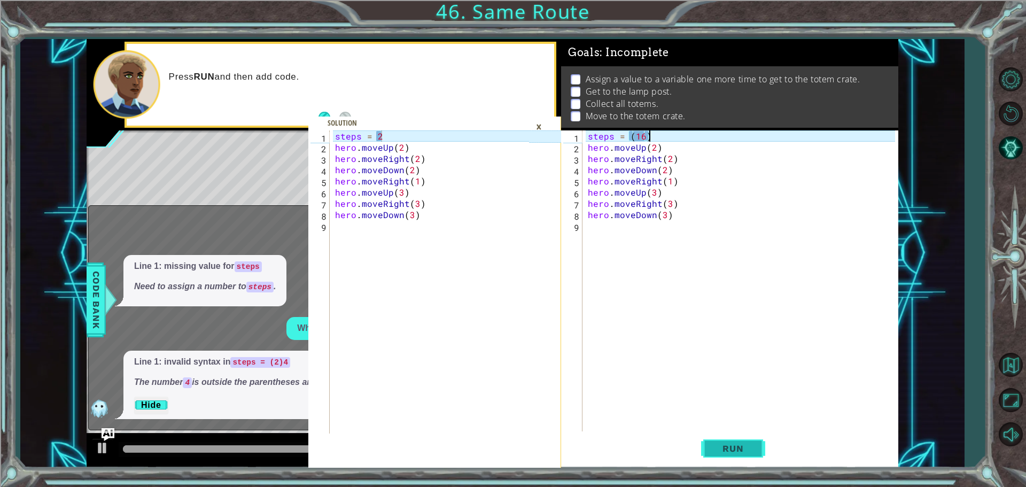
type textarea "steps = (16)"
click at [752, 464] on button "Run" at bounding box center [733, 448] width 64 height 34
click at [742, 439] on button "Run" at bounding box center [733, 448] width 64 height 34
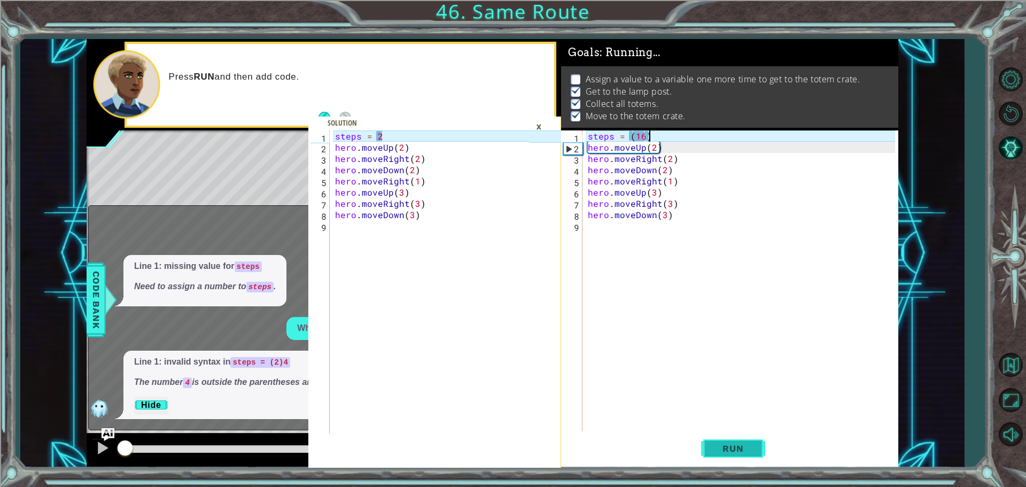
click at [742, 439] on button "Run" at bounding box center [733, 448] width 64 height 34
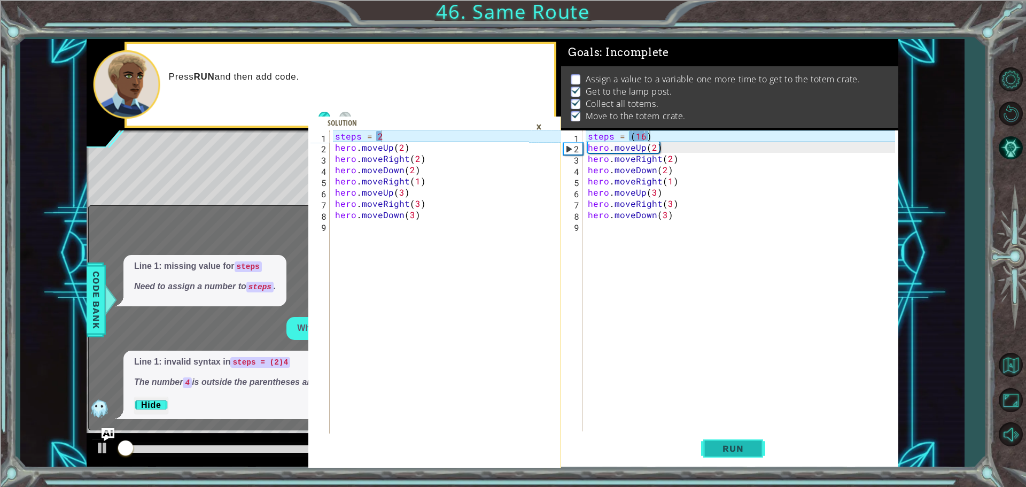
click at [742, 439] on button "Run" at bounding box center [733, 448] width 64 height 34
drag, startPoint x: 742, startPoint y: 439, endPoint x: 752, endPoint y: 389, distance: 50.6
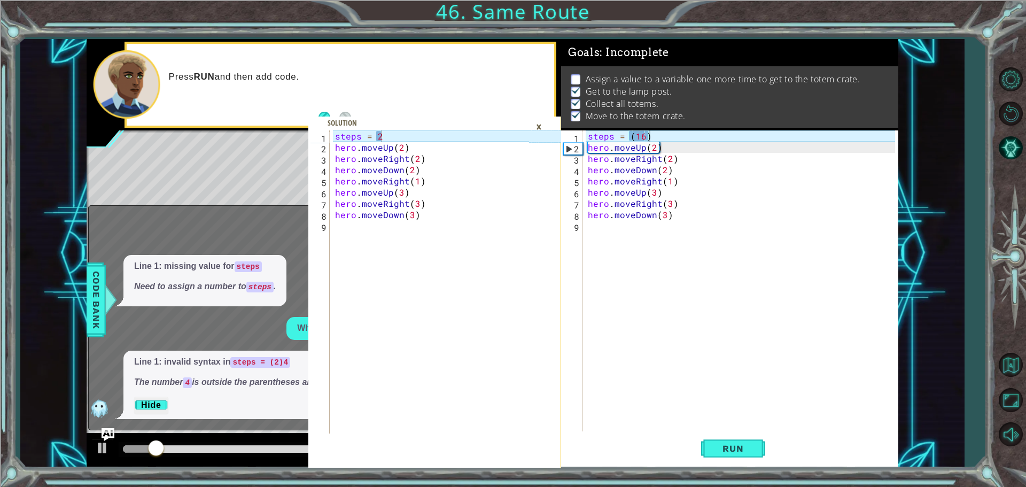
click at [751, 401] on div "steps = (16) 1 2 3 4 5 6 7 8 9 steps = ( 16 ) hero . moveUp ( 2 ) hero . moveRi…" at bounding box center [729, 298] width 337 height 337
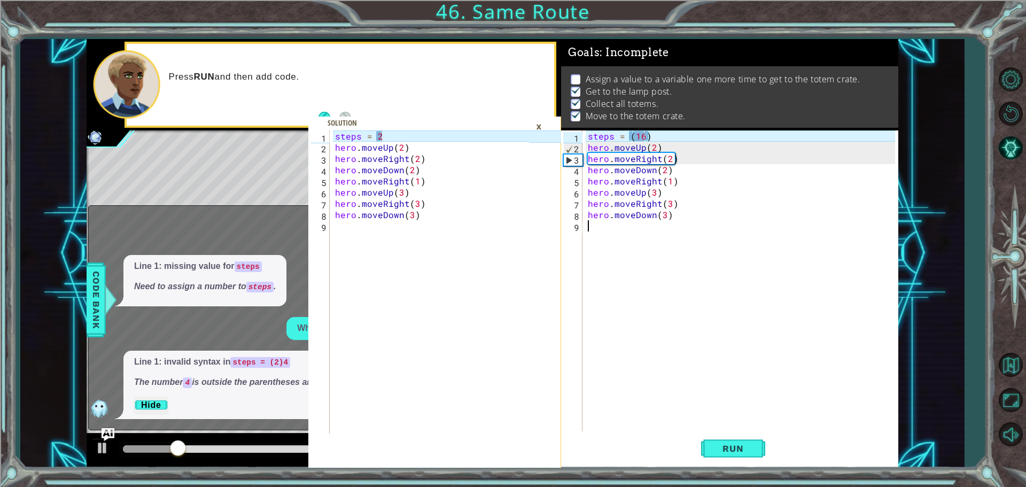
drag, startPoint x: 752, startPoint y: 389, endPoint x: 678, endPoint y: 298, distance: 117.3
click at [678, 298] on div "steps = ( 16 ) hero . moveUp ( 2 ) hero . moveRight ( 2 ) hero . moveDown ( 2 )…" at bounding box center [743, 292] width 315 height 325
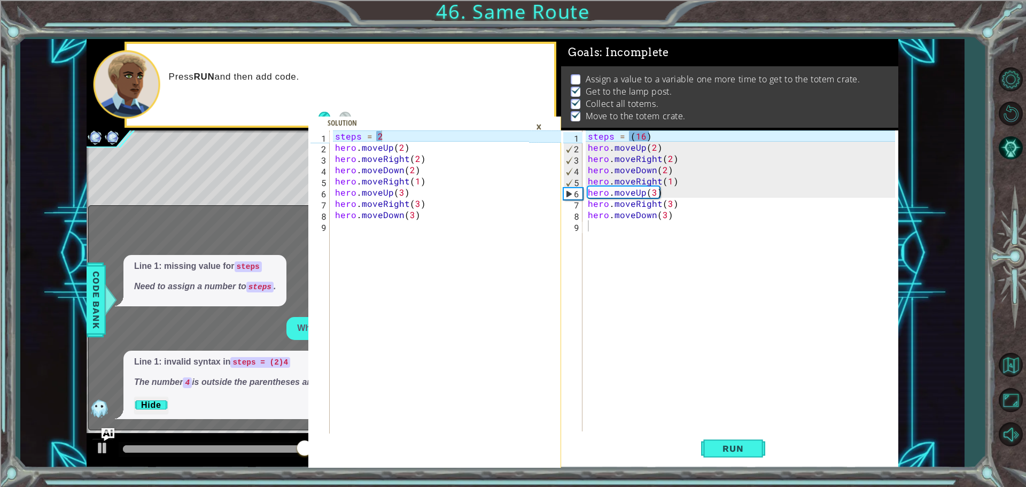
click at [536, 121] on div "×" at bounding box center [539, 127] width 17 height 18
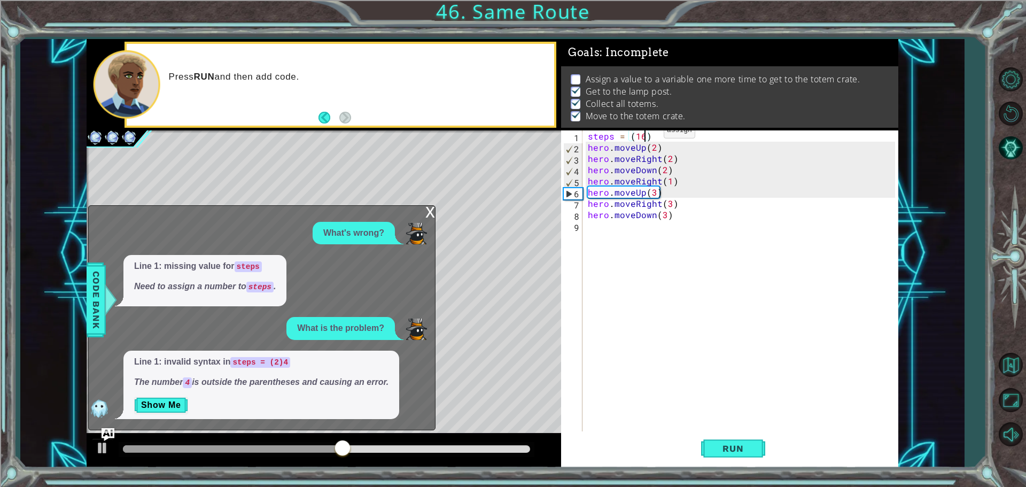
click at [646, 133] on div "steps = ( 16 ) hero . moveUp ( 2 ) hero . moveRight ( 2 ) hero . moveDown ( 2 )…" at bounding box center [743, 292] width 315 height 325
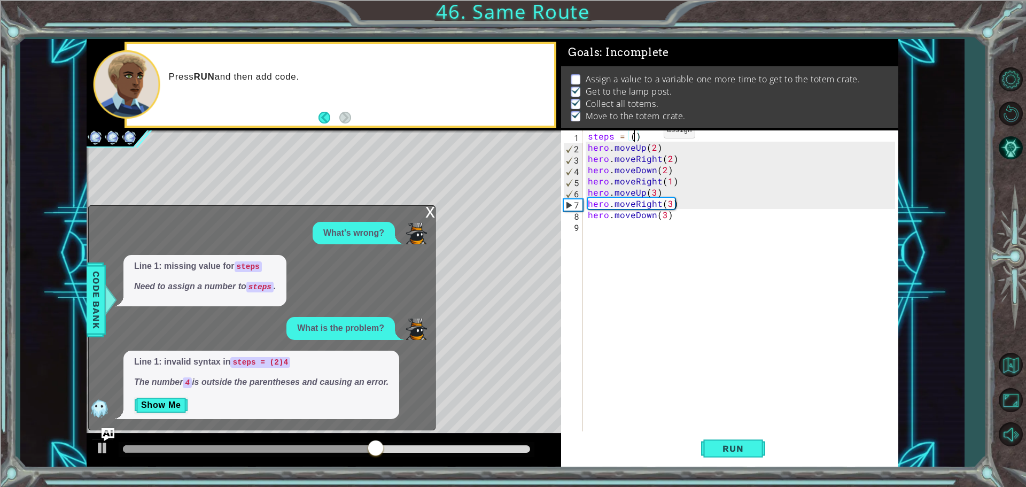
scroll to position [0, 3]
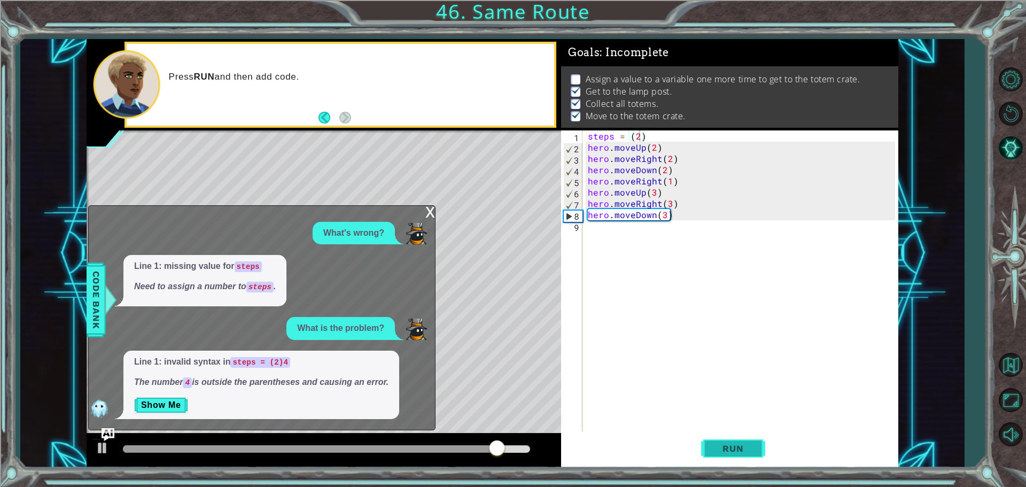
click at [708, 449] on button "Run" at bounding box center [733, 448] width 64 height 34
click at [745, 131] on div "steps = ( 2 ) hero . moveUp ( 2 ) hero . moveRight ( 2 ) hero . moveDown ( 2 ) …" at bounding box center [743, 292] width 315 height 325
type textarea "steps = (2)8"
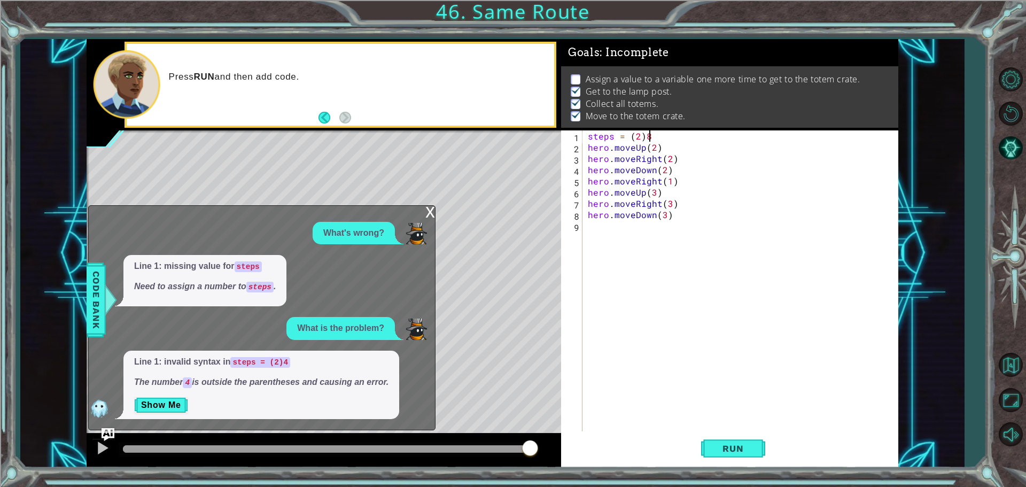
scroll to position [0, 0]
type textarea "steps = (2)8"
click at [724, 439] on button "Run" at bounding box center [733, 448] width 64 height 34
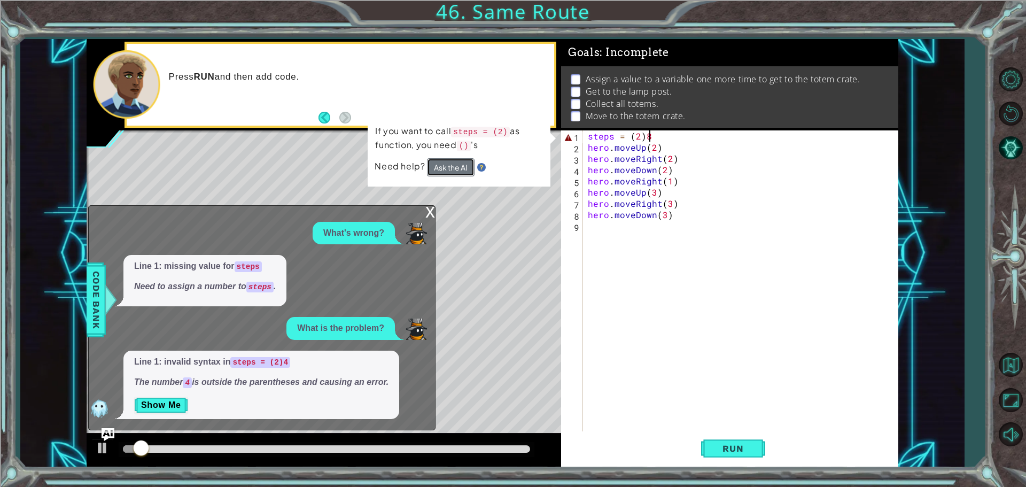
click at [448, 171] on button "Ask the AI" at bounding box center [451, 167] width 48 height 18
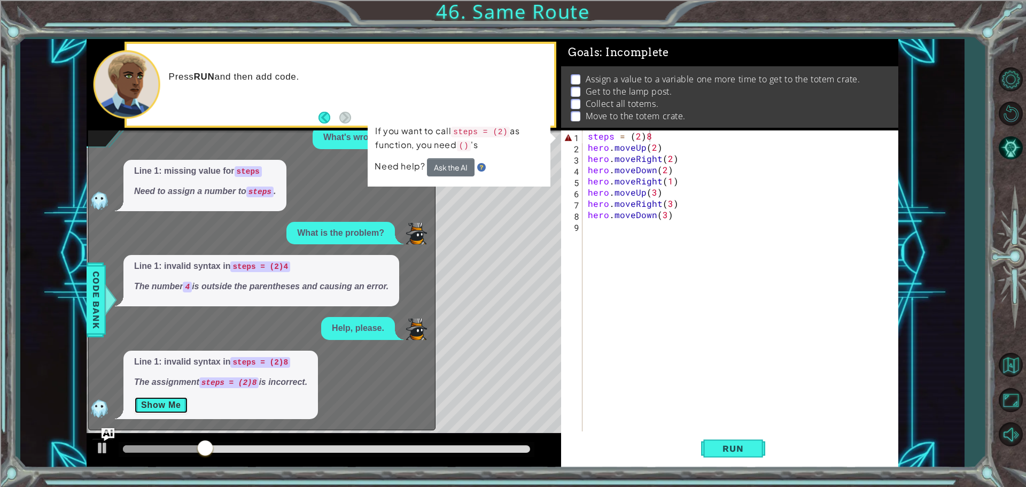
click at [167, 397] on button "Show Me" at bounding box center [161, 405] width 54 height 17
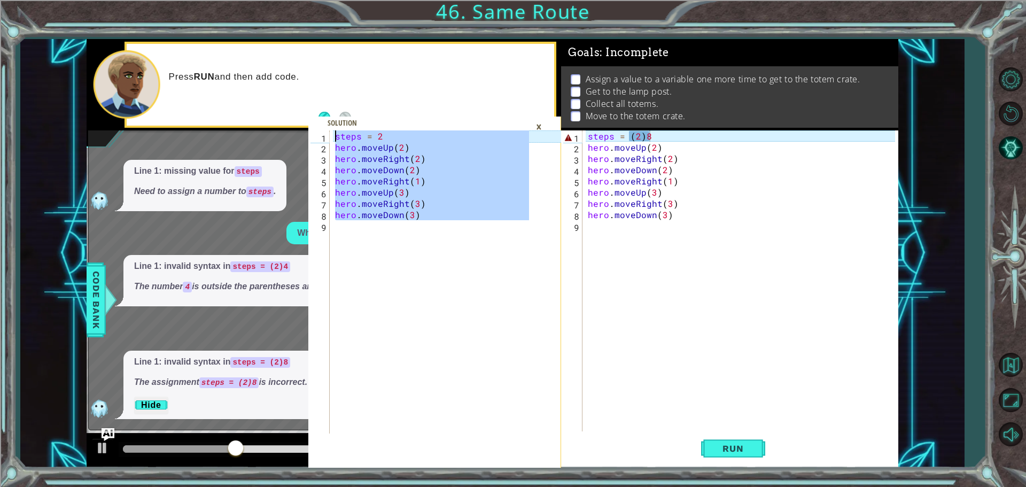
drag, startPoint x: 475, startPoint y: 249, endPoint x: 294, endPoint y: 130, distance: 215.7
click at [294, 130] on div "1 2 3 4 5 6 7 8 9 steps = 2 hero . moveUp ( 2 ) hero . moveRight ( 2 ) hero . m…" at bounding box center [493, 253] width 812 height 429
type textarea "steps = 2 hero.moveUp(2)"
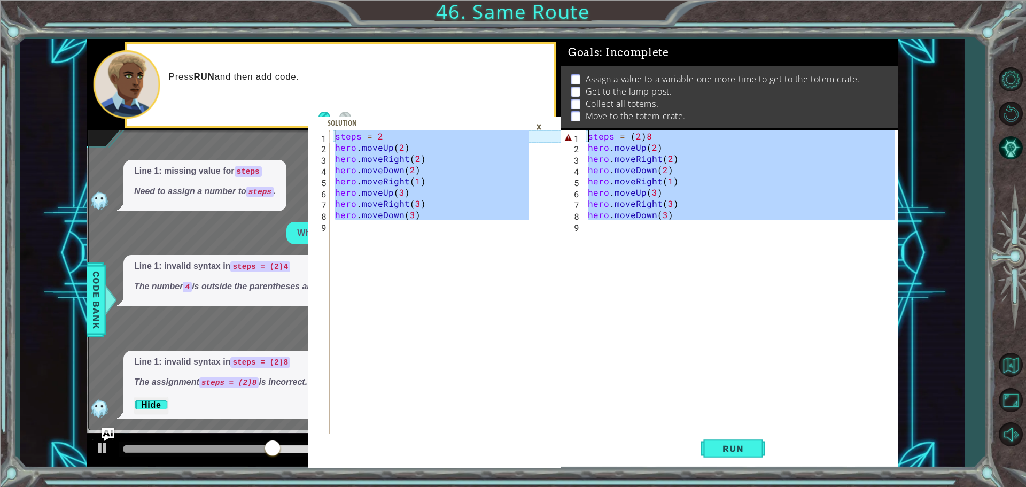
drag, startPoint x: 695, startPoint y: 236, endPoint x: 529, endPoint y: 103, distance: 212.5
click at [529, 103] on div "steps = 2 hero.moveUp(2) 1 2 3 4 5 6 7 8 9 steps = 2 hero . moveUp ( 2 ) hero .…" at bounding box center [493, 253] width 812 height 429
type textarea "steps = (2)8 hero.moveUp(2)"
paste textarea "Code Area"
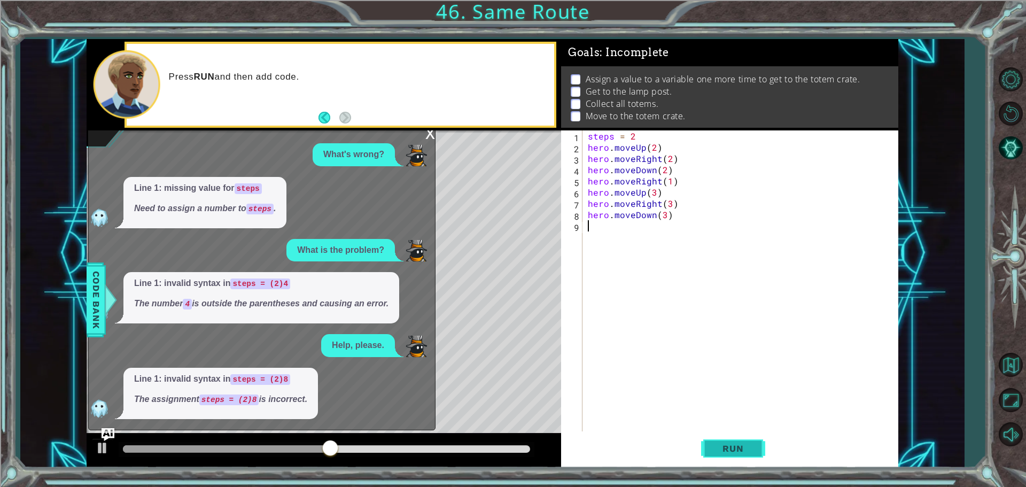
click at [739, 454] on button "Run" at bounding box center [733, 448] width 64 height 34
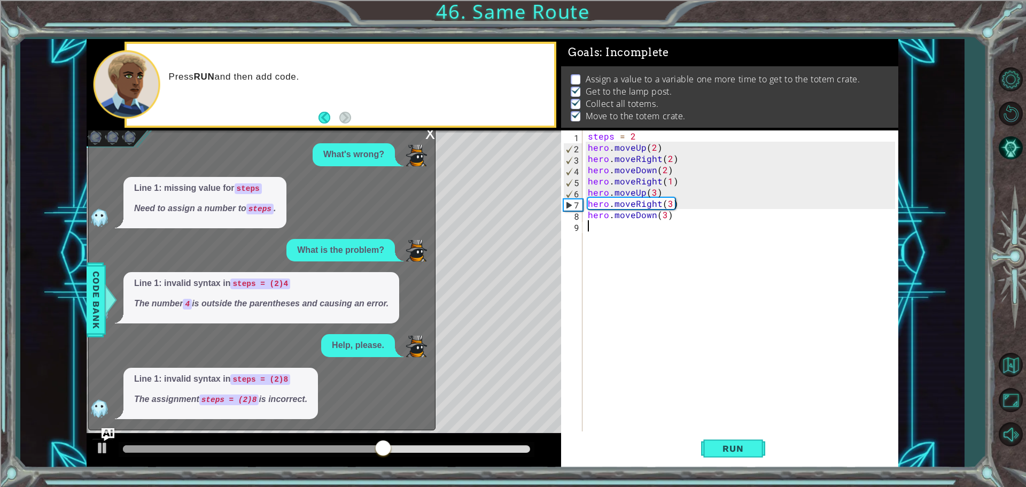
click at [645, 140] on div "steps = 2 hero . moveUp ( 2 ) hero . moveRight ( 2 ) hero . moveDown ( 2 ) hero…" at bounding box center [743, 292] width 315 height 325
type textarea "steps = 2"
drag, startPoint x: 697, startPoint y: 252, endPoint x: 693, endPoint y: 281, distance: 28.7
click at [693, 281] on div "steps = 2 hero . moveUp ( 2 ) hero . moveRight ( 2 ) hero . moveDown ( 2 ) hero…" at bounding box center [743, 292] width 315 height 325
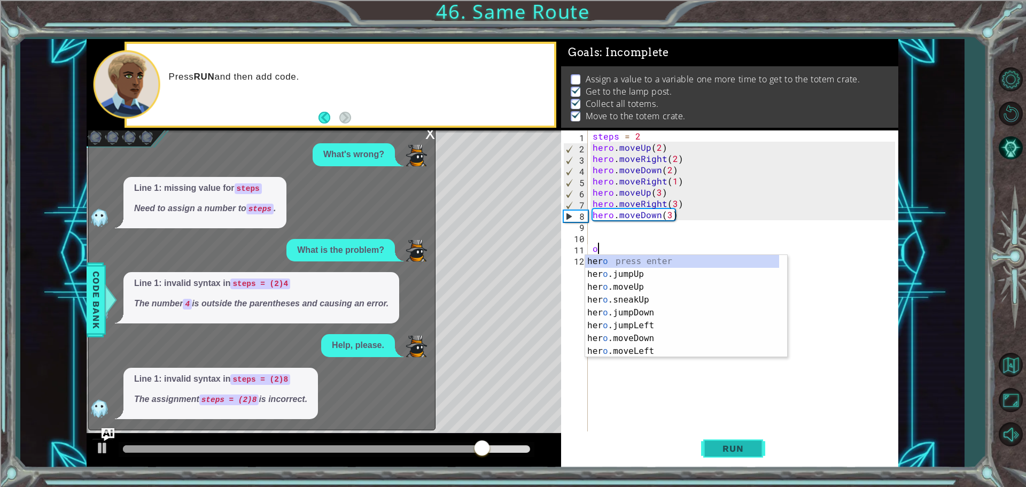
type textarea "o"
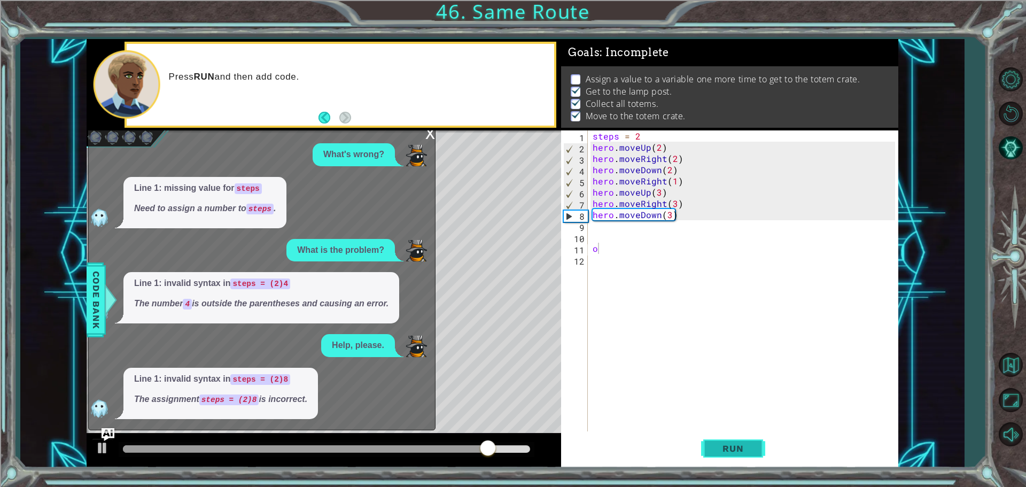
click at [714, 449] on span "Run" at bounding box center [733, 448] width 42 height 11
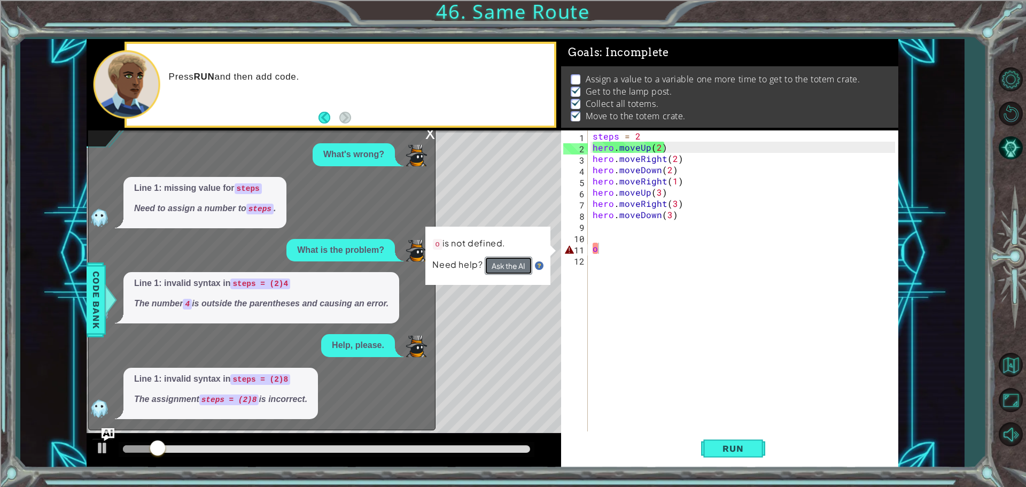
click at [501, 273] on button "Ask the AI" at bounding box center [509, 266] width 48 height 18
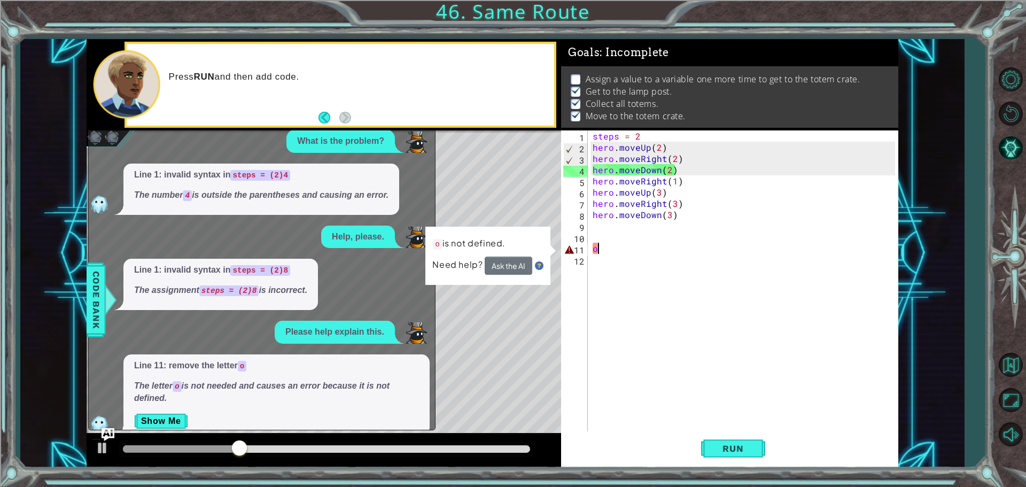
scroll to position [107, 0]
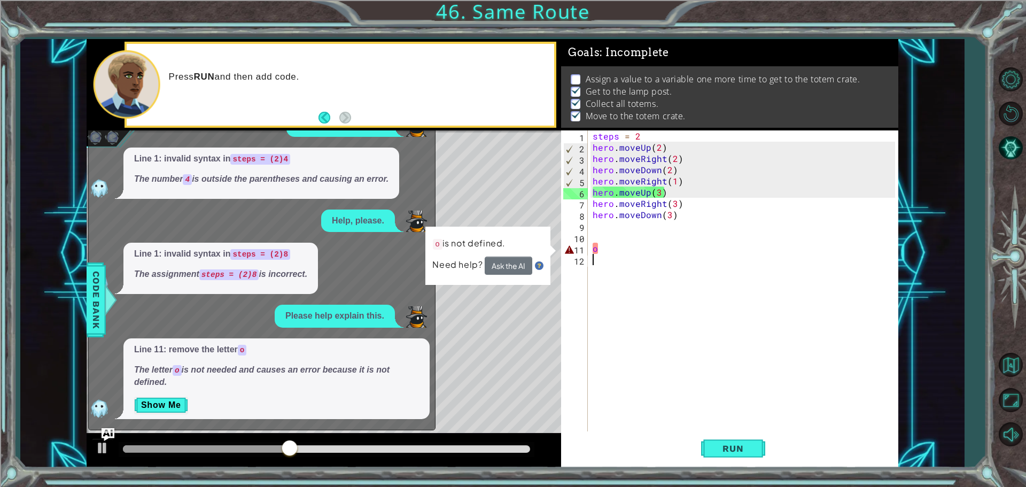
click at [652, 260] on div "steps = 2 hero . moveUp ( 2 ) hero . moveRight ( 2 ) hero . moveDown ( 2 ) hero…" at bounding box center [745, 292] width 310 height 325
type textarea "o"
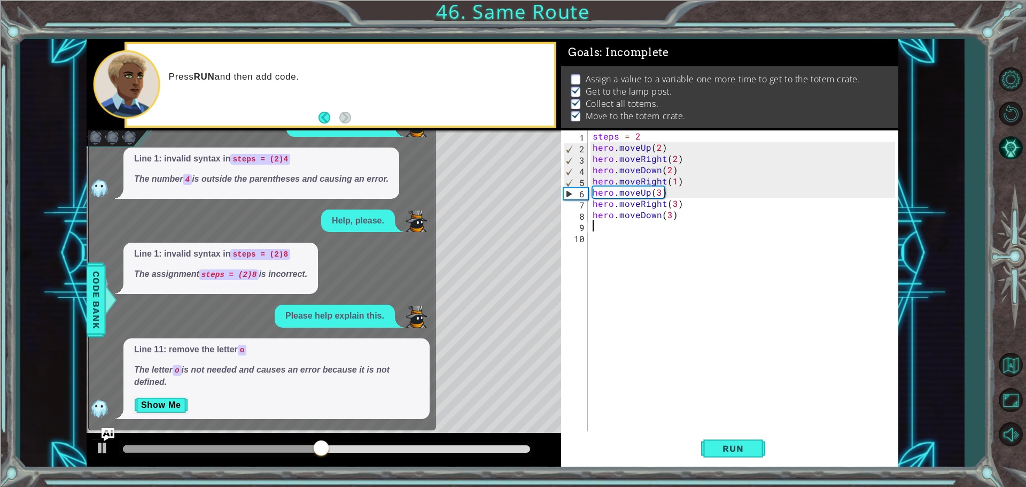
type textarea "hero.moveDown(3)"
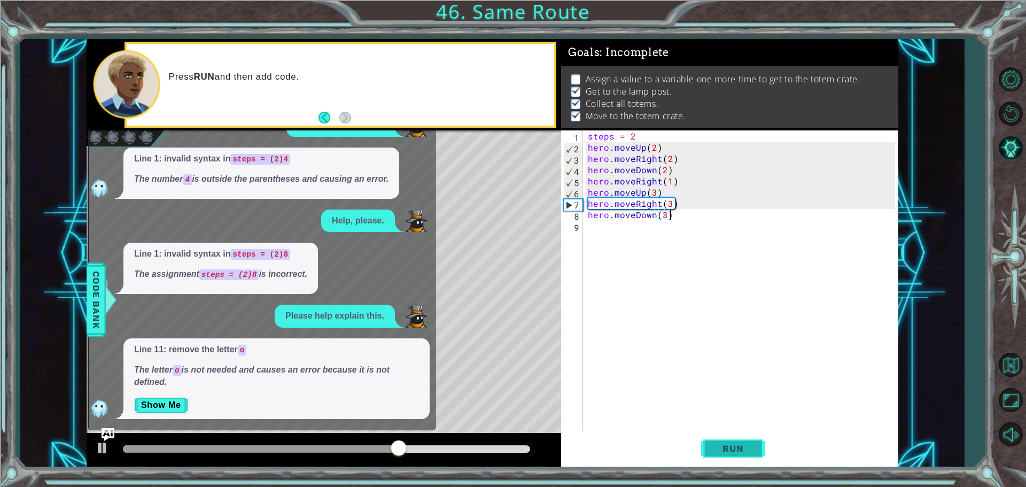
click at [723, 447] on span "Run" at bounding box center [733, 448] width 42 height 11
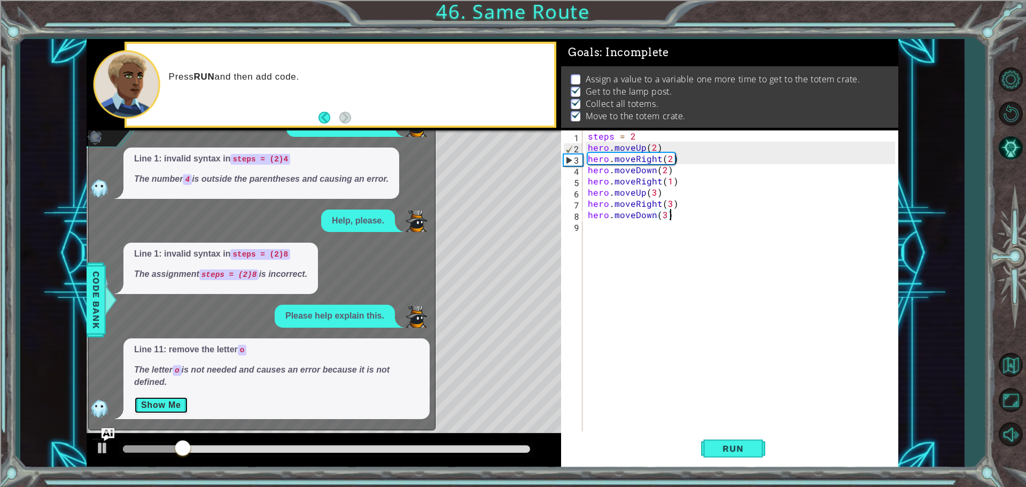
click at [178, 409] on button "Show Me" at bounding box center [161, 405] width 54 height 17
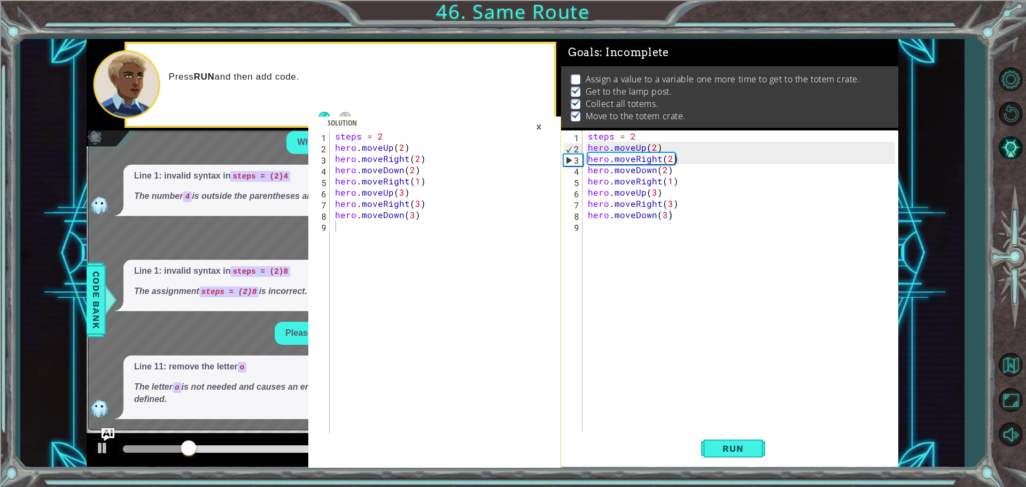
scroll to position [90, 0]
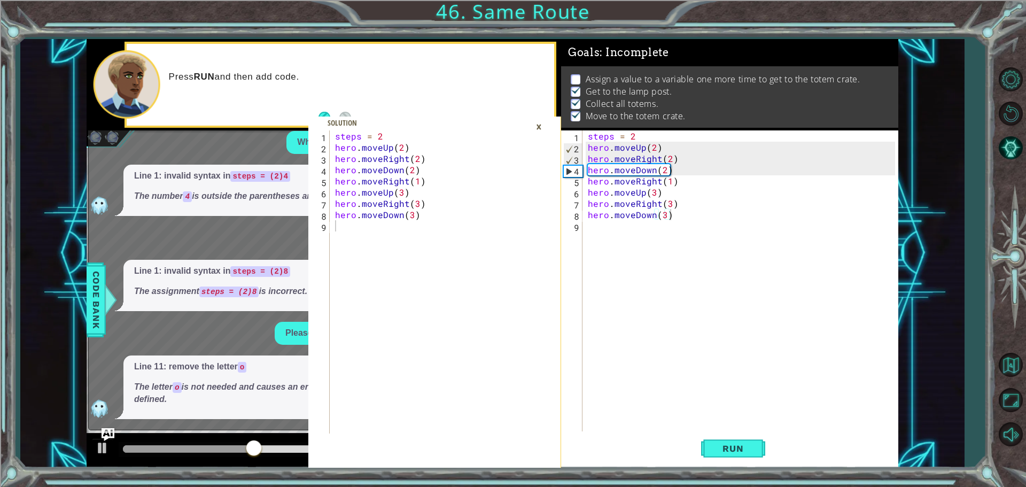
click at [539, 126] on div "×" at bounding box center [539, 127] width 17 height 18
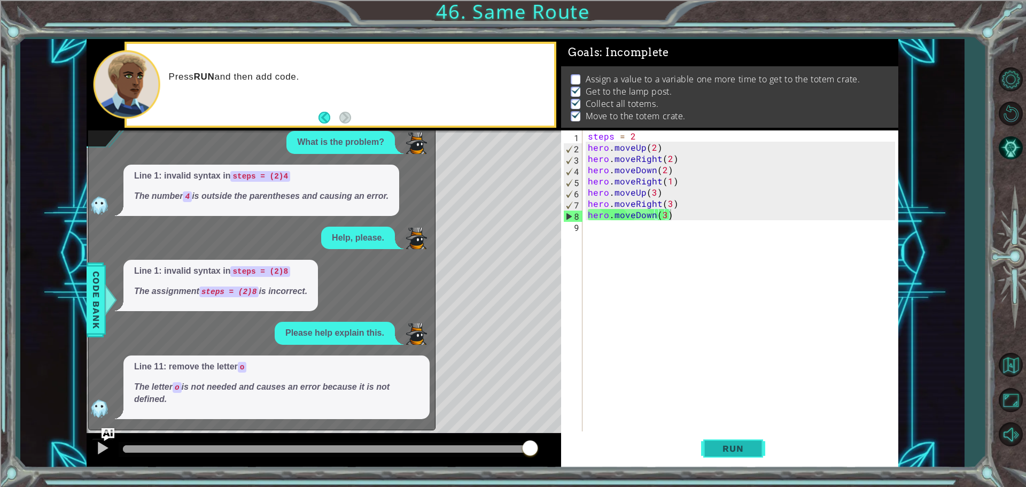
drag, startPoint x: 719, startPoint y: 454, endPoint x: 705, endPoint y: 458, distance: 14.2
click at [705, 458] on button "Run" at bounding box center [733, 448] width 64 height 34
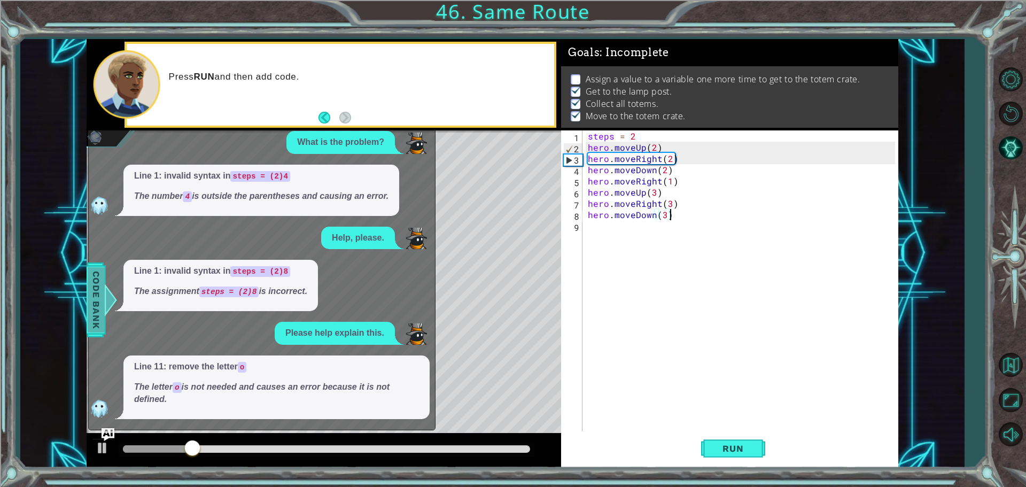
click at [112, 284] on div at bounding box center [110, 300] width 13 height 32
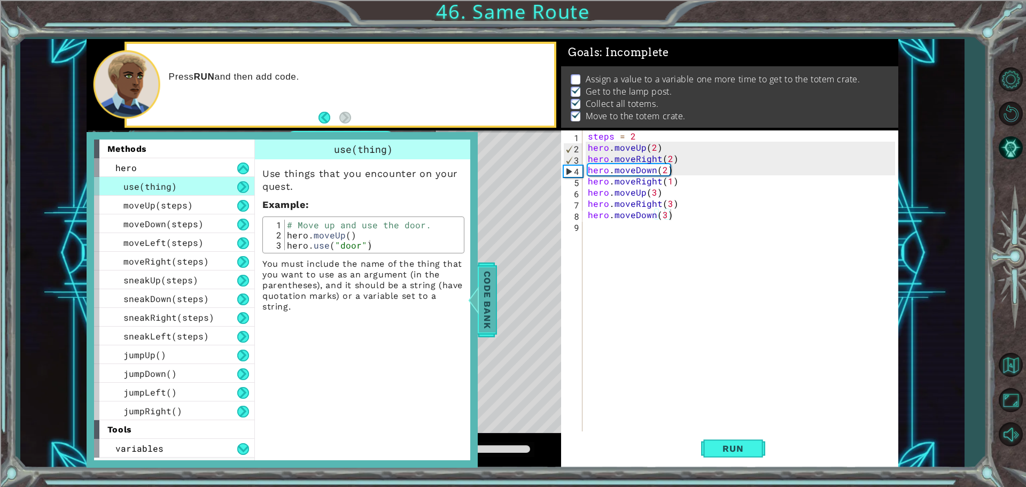
click at [493, 293] on span "Code Bank" at bounding box center [487, 299] width 17 height 65
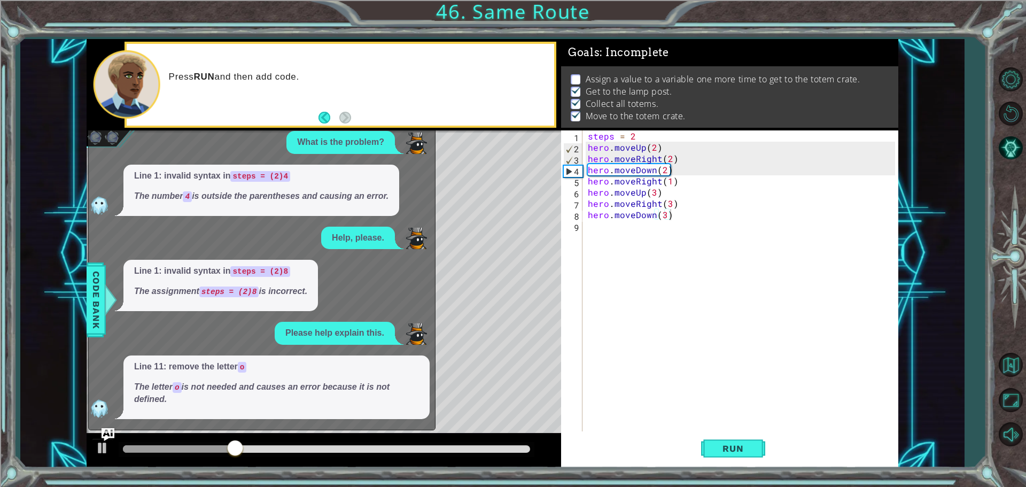
scroll to position [0, 0]
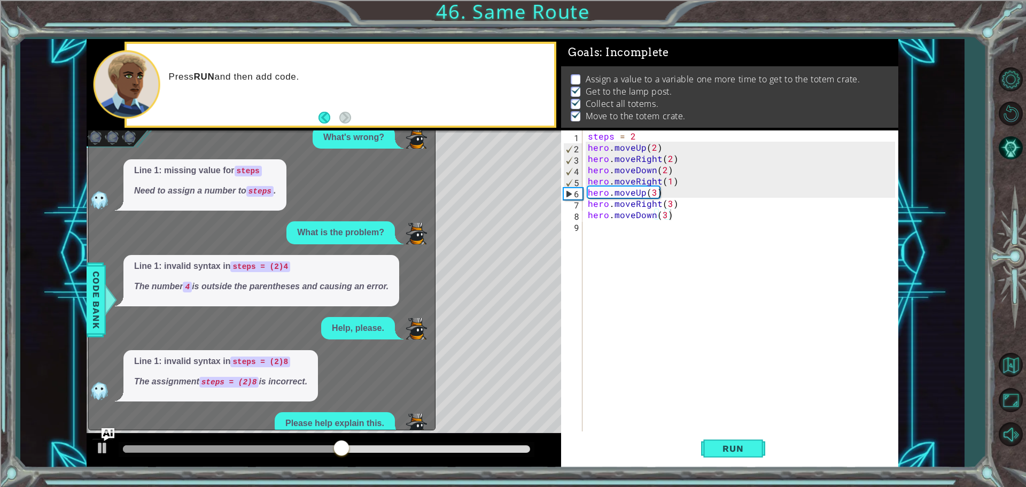
click at [330, 111] on footer at bounding box center [334, 118] width 33 height 16
click at [330, 112] on button "Back" at bounding box center [328, 118] width 21 height 12
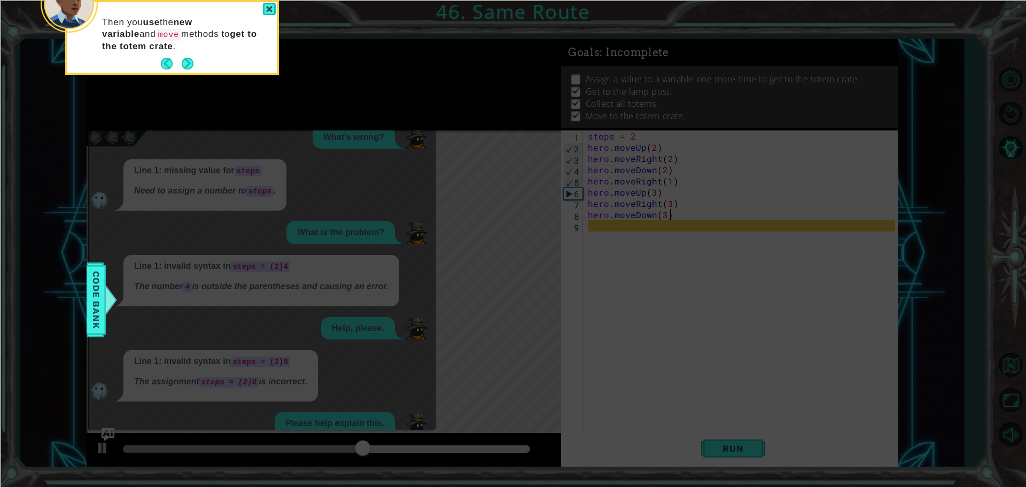
click at [405, 120] on icon at bounding box center [513, 73] width 1026 height 828
click at [279, 86] on icon at bounding box center [513, 73] width 1026 height 828
click at [189, 60] on button "Next" at bounding box center [187, 64] width 12 height 12
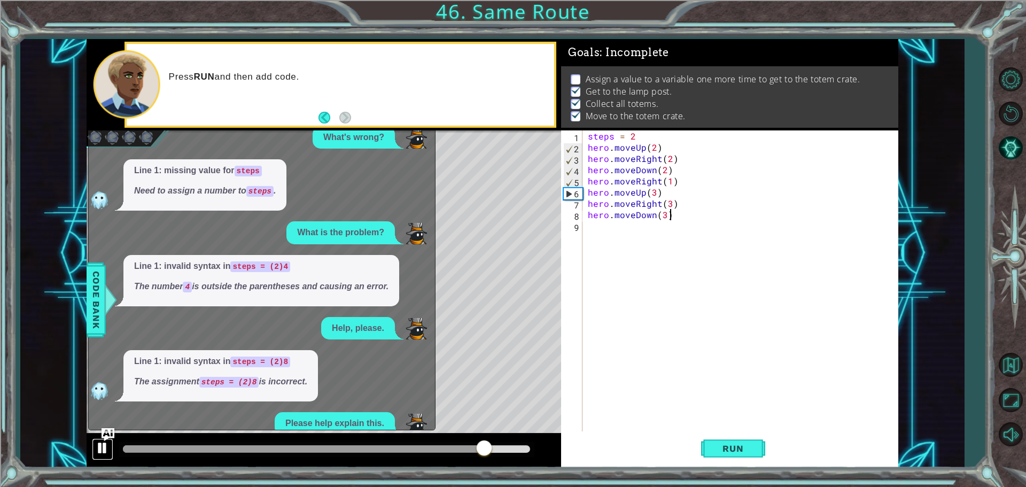
click at [103, 454] on div at bounding box center [103, 448] width 14 height 14
click at [105, 437] on img "Ask AI" at bounding box center [108, 434] width 14 height 14
